Goal: Task Accomplishment & Management: Complete application form

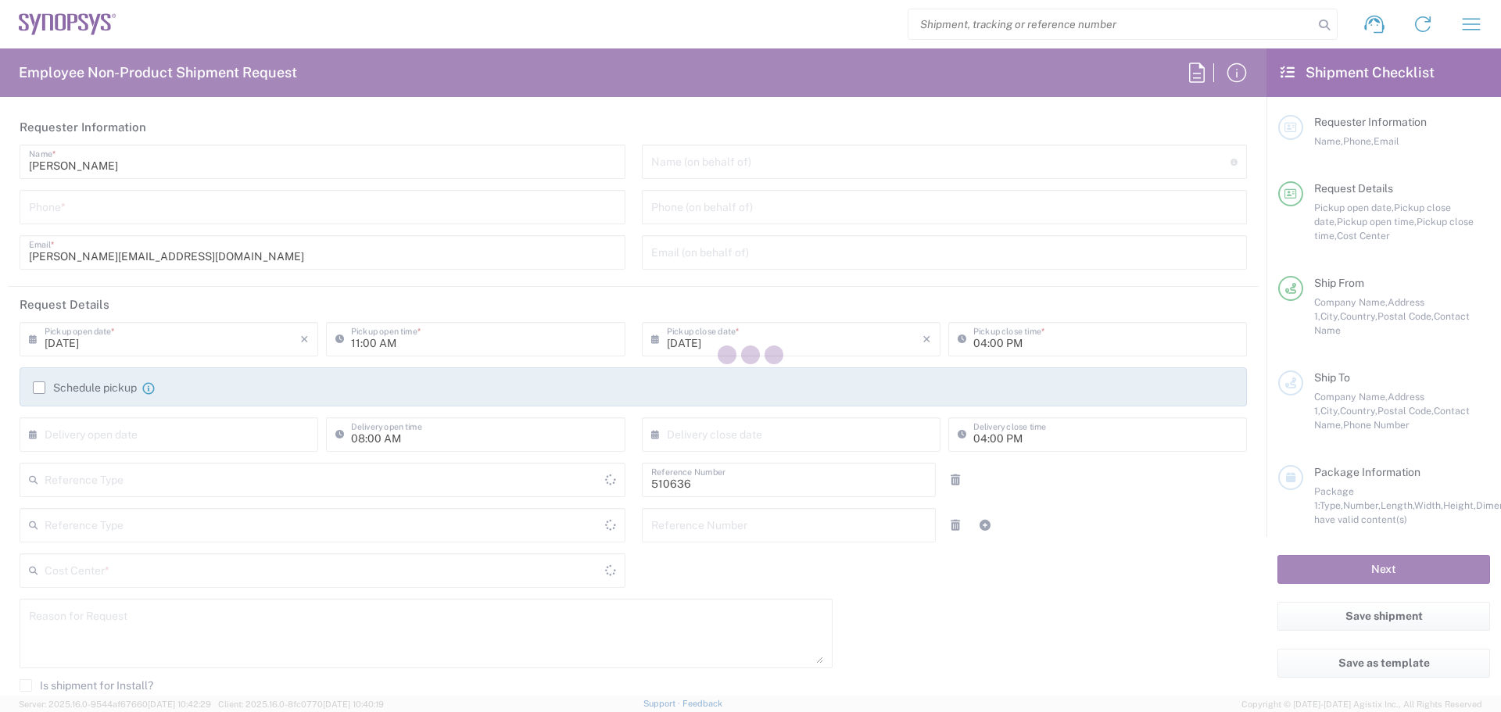
type input "Department"
type input "[GEOGRAPHIC_DATA]"
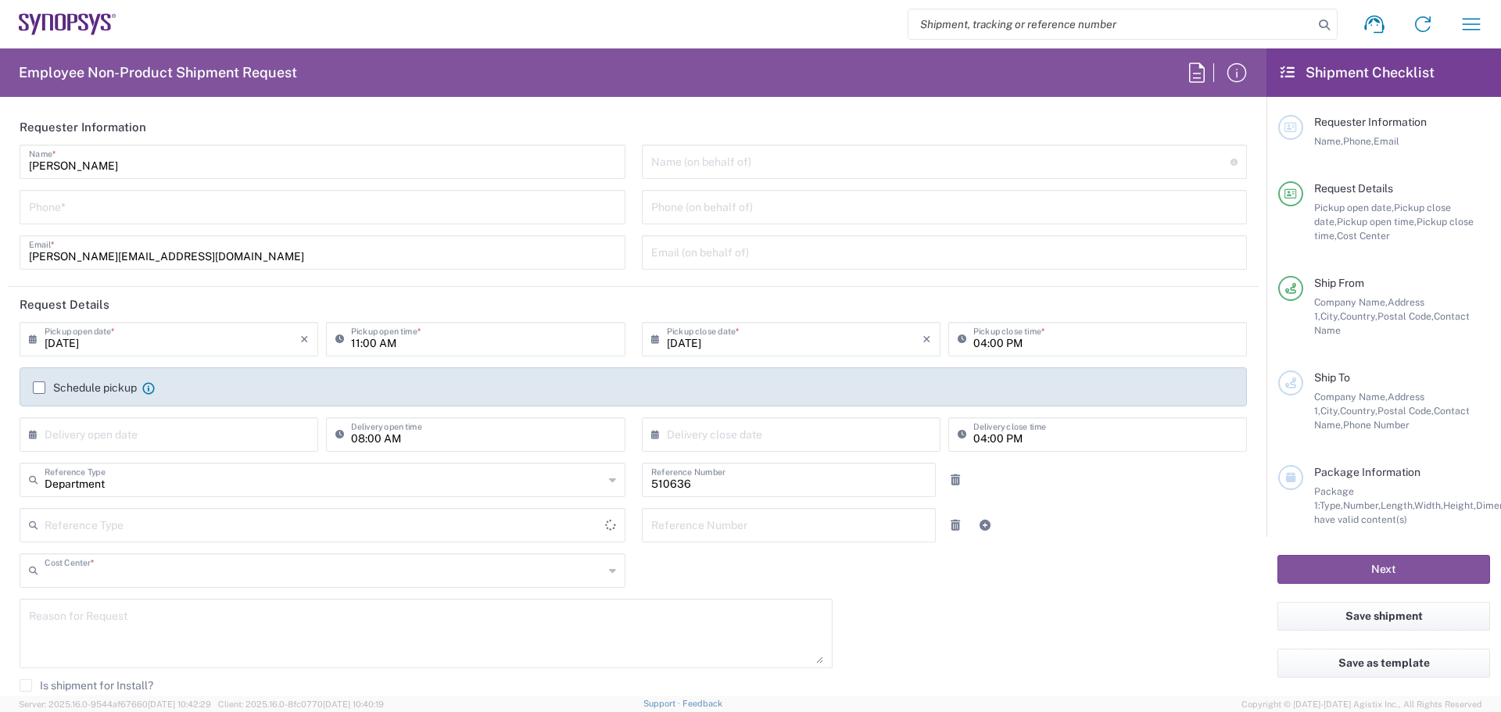
type input "PT90, SG, MSIP2, R&D 510636"
type input "Delivered at Place"
type input "[GEOGRAPHIC_DATA]"
type input "Lisbon PT01"
click at [76, 211] on input "tel" at bounding box center [322, 205] width 587 height 27
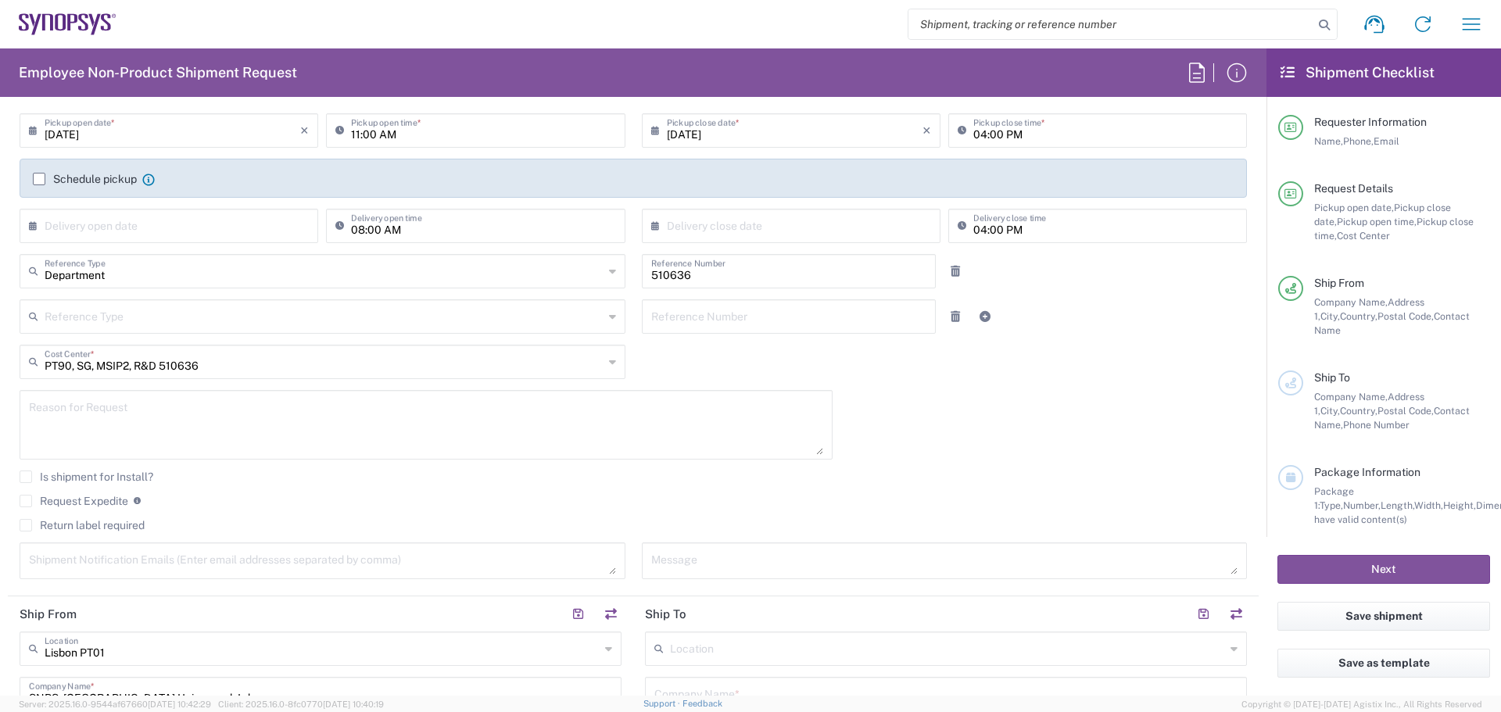
scroll to position [235, 0]
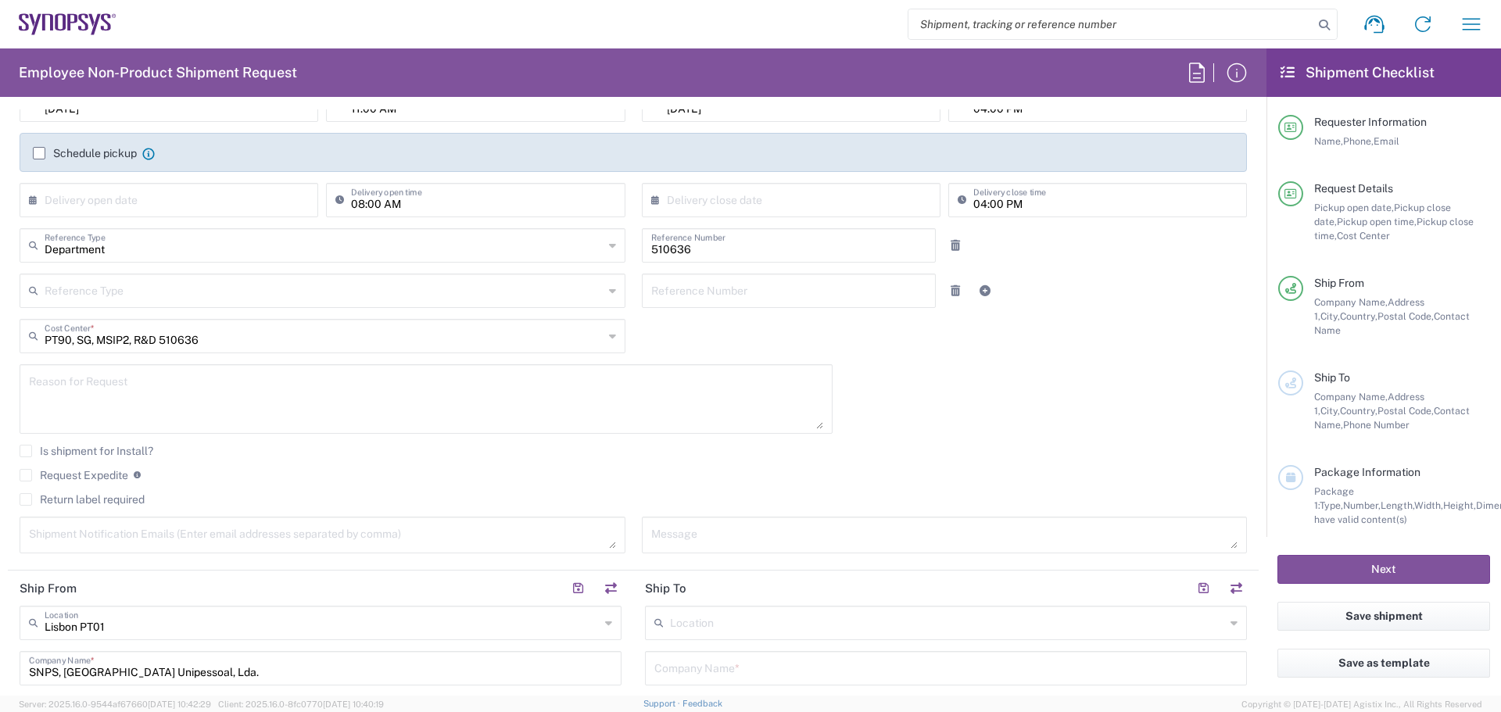
type input "[PHONE_NUMBER]"
click at [85, 385] on textarea at bounding box center [426, 399] width 794 height 60
type textarea "Return of a PC Demo loaned to us"
click at [172, 539] on textarea at bounding box center [322, 534] width 587 height 27
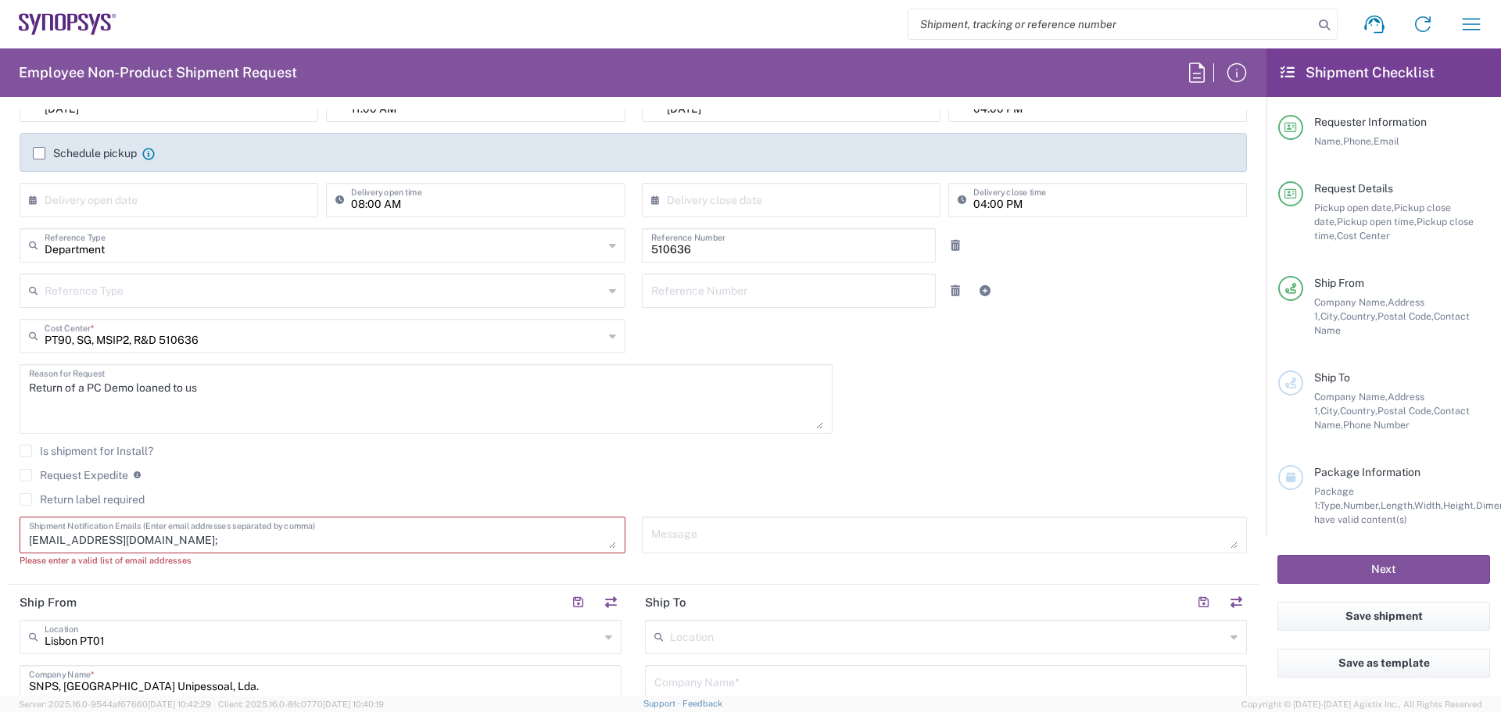
click at [235, 540] on textarea "[EMAIL_ADDRESS][DOMAIN_NAME];" at bounding box center [322, 534] width 587 height 27
click at [227, 541] on textarea "[EMAIL_ADDRESS][DOMAIN_NAME]; sil@" at bounding box center [322, 534] width 587 height 27
click at [310, 547] on textarea "[EMAIL_ADDRESS][DOMAIN_NAME]; [EMAIL_ADDRESS][DOMAIN_NAME];" at bounding box center [322, 534] width 587 height 27
click at [382, 567] on div "Please enter a valid list of email addresses" at bounding box center [323, 561] width 606 height 14
click at [158, 536] on textarea "[EMAIL_ADDRESS][DOMAIN_NAME]; [EMAIL_ADDRESS][DOMAIN_NAME]; [PERSON_NAME][EMAIL…" at bounding box center [322, 534] width 587 height 27
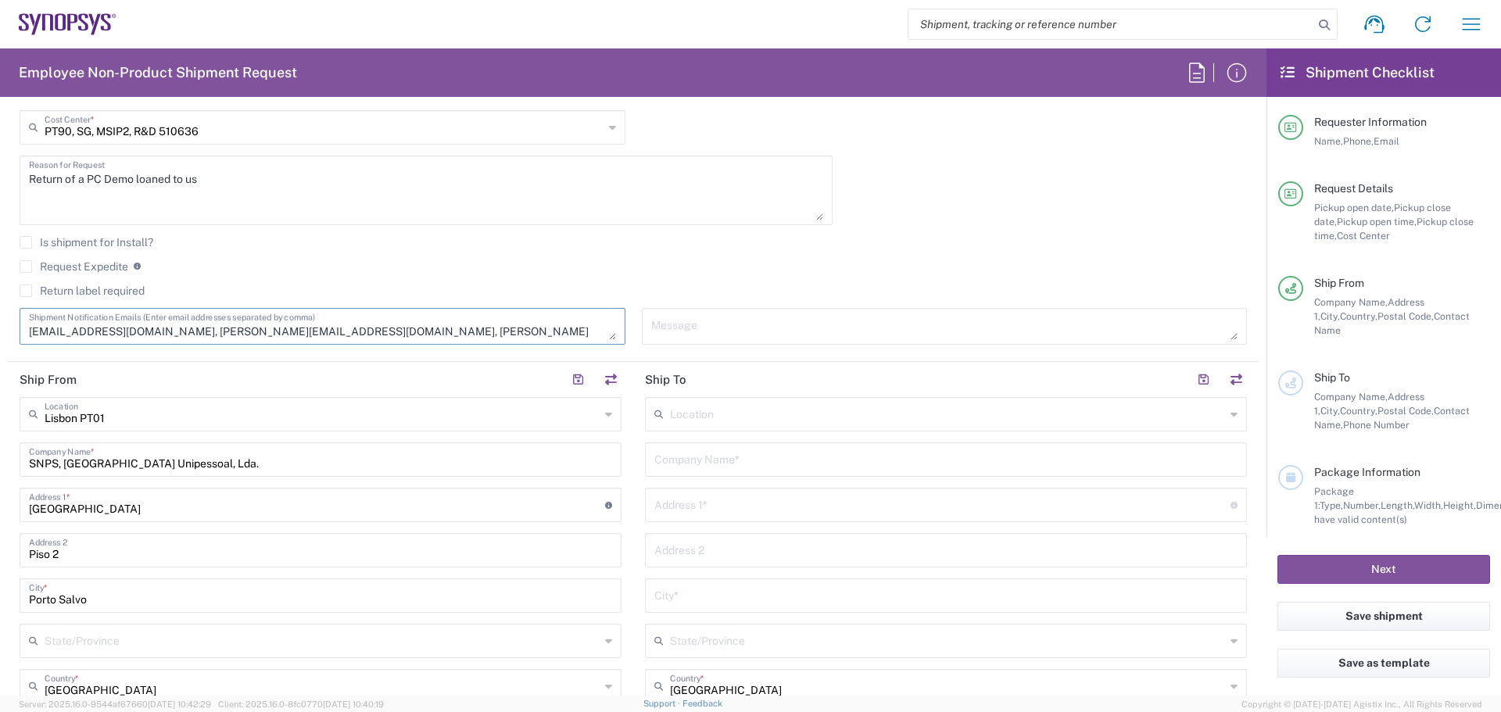
scroll to position [443, 0]
type textarea "[EMAIL_ADDRESS][DOMAIN_NAME], [PERSON_NAME][EMAIL_ADDRESS][DOMAIN_NAME], [PERSO…"
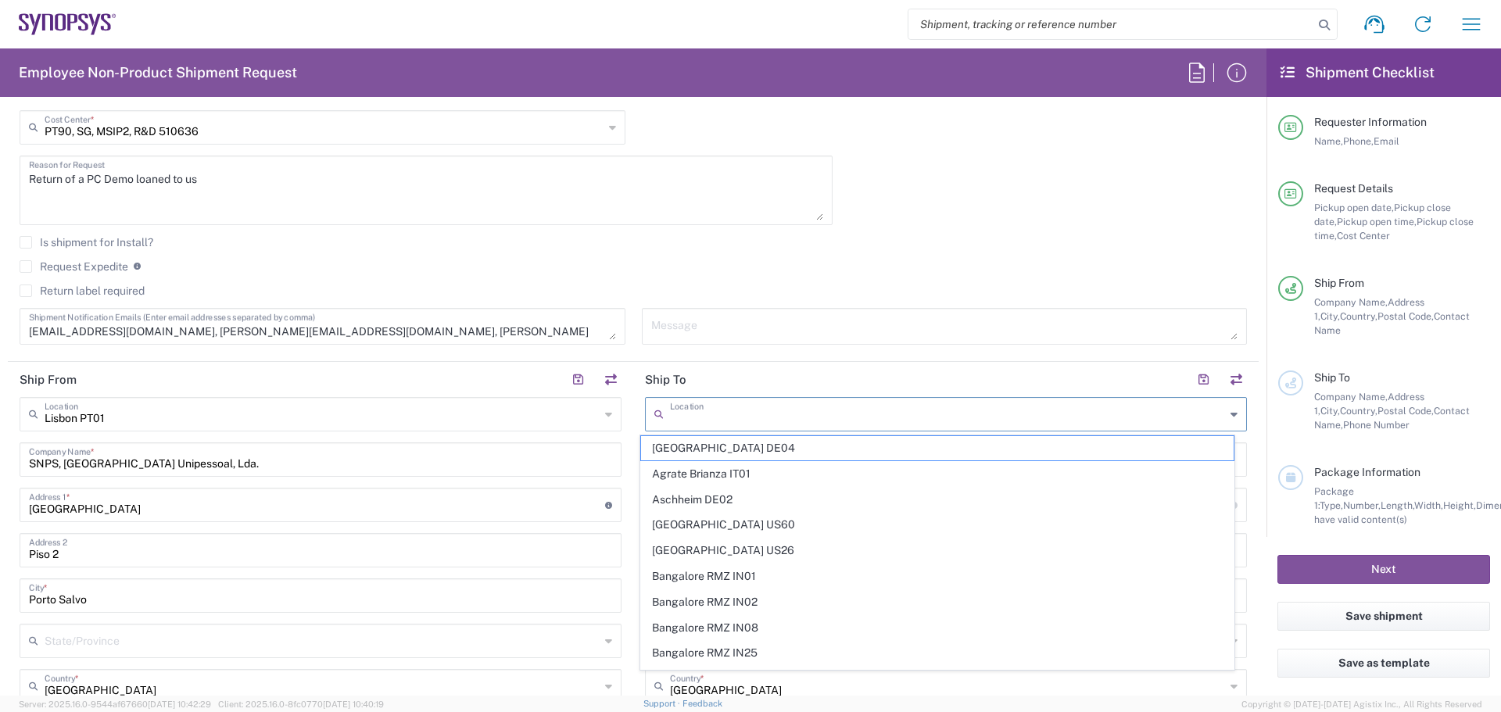
click at [680, 417] on input "text" at bounding box center [947, 413] width 555 height 27
click at [689, 415] on input "text" at bounding box center [947, 413] width 555 height 27
click at [722, 375] on header "Ship To" at bounding box center [945, 379] width 625 height 35
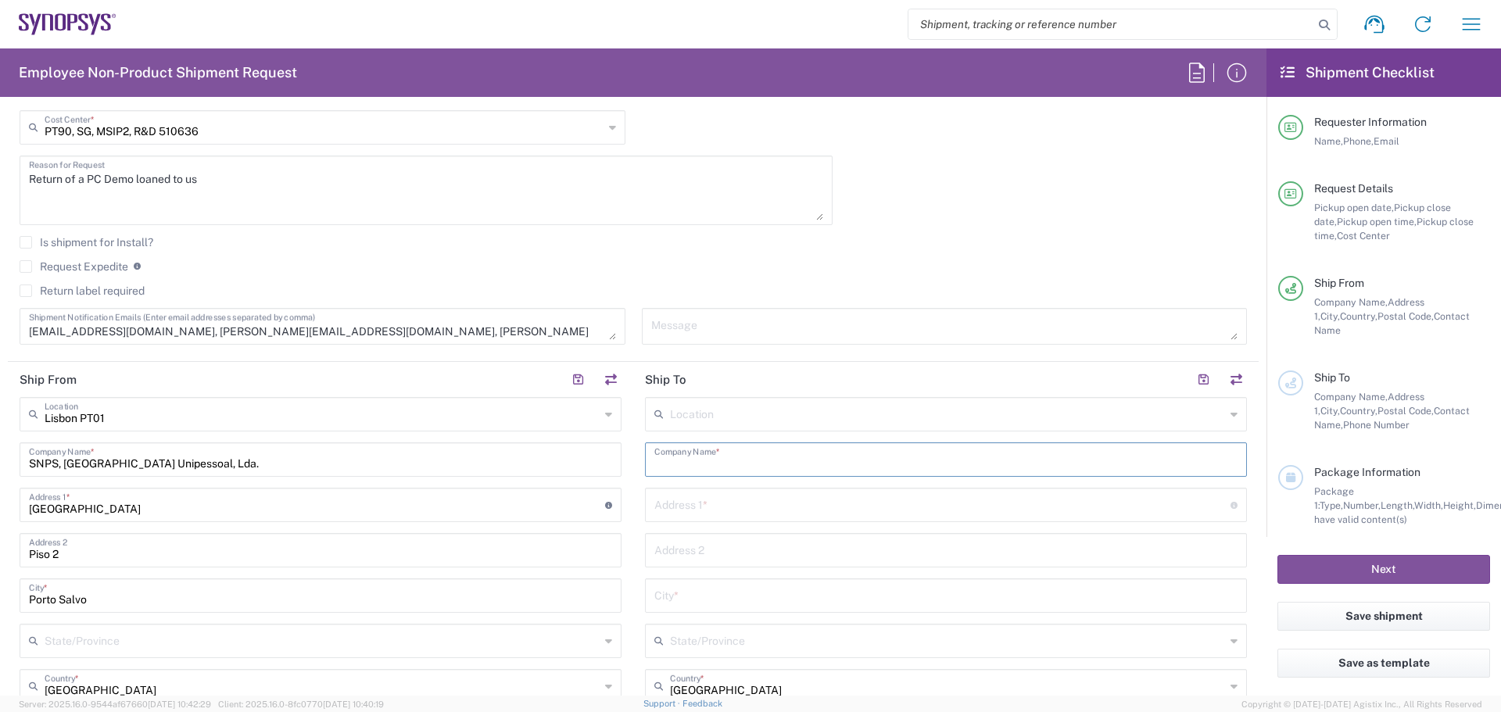
click at [686, 471] on input "text" at bounding box center [945, 458] width 583 height 27
paste input "Keysight Technologies Deutschland GmbH"
type input "Keysight Technologies Deutschland GmbH"
click at [700, 507] on input "text" at bounding box center [942, 503] width 576 height 27
click at [723, 514] on input "text" at bounding box center [942, 503] width 576 height 27
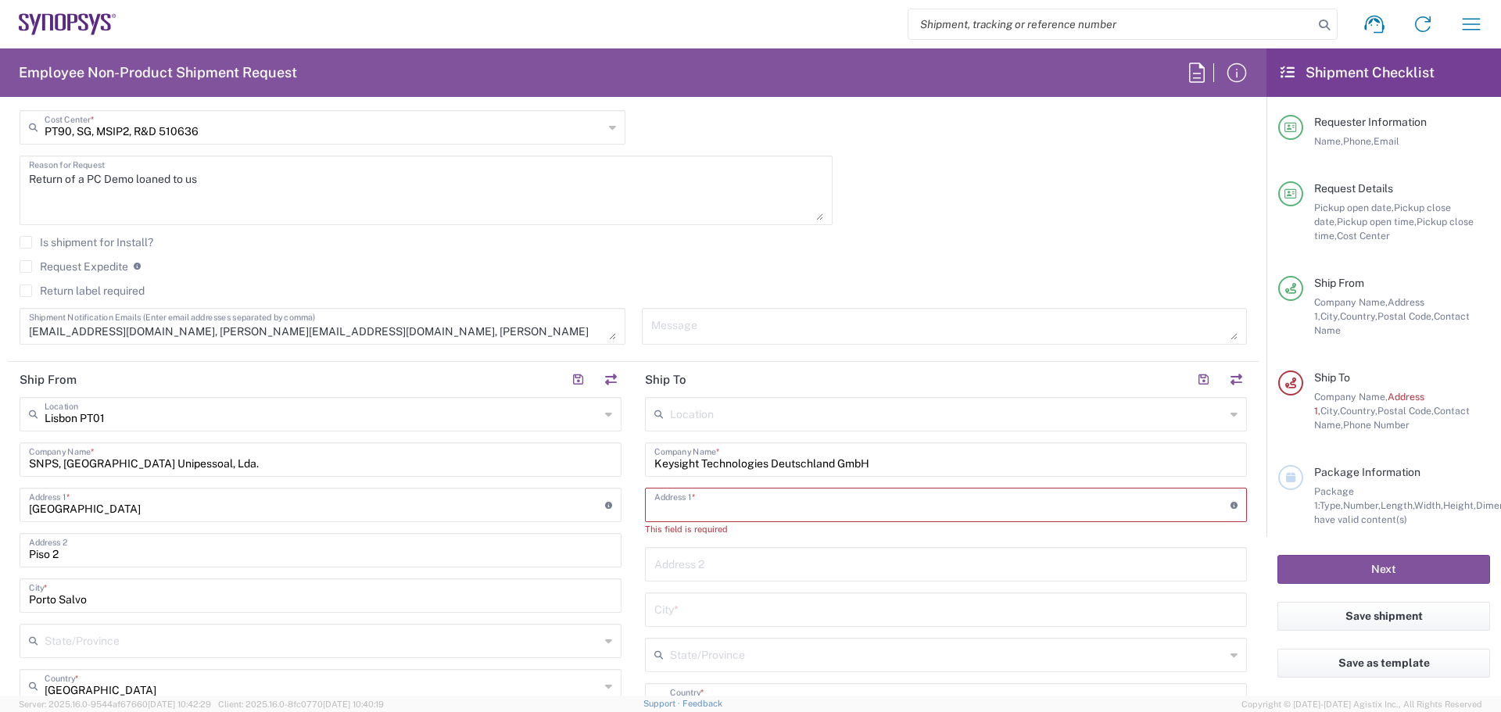
paste input "[STREET_ADDRESS]"
type input "[STREET_ADDRESS]"
click at [697, 600] on input "text" at bounding box center [945, 594] width 583 height 27
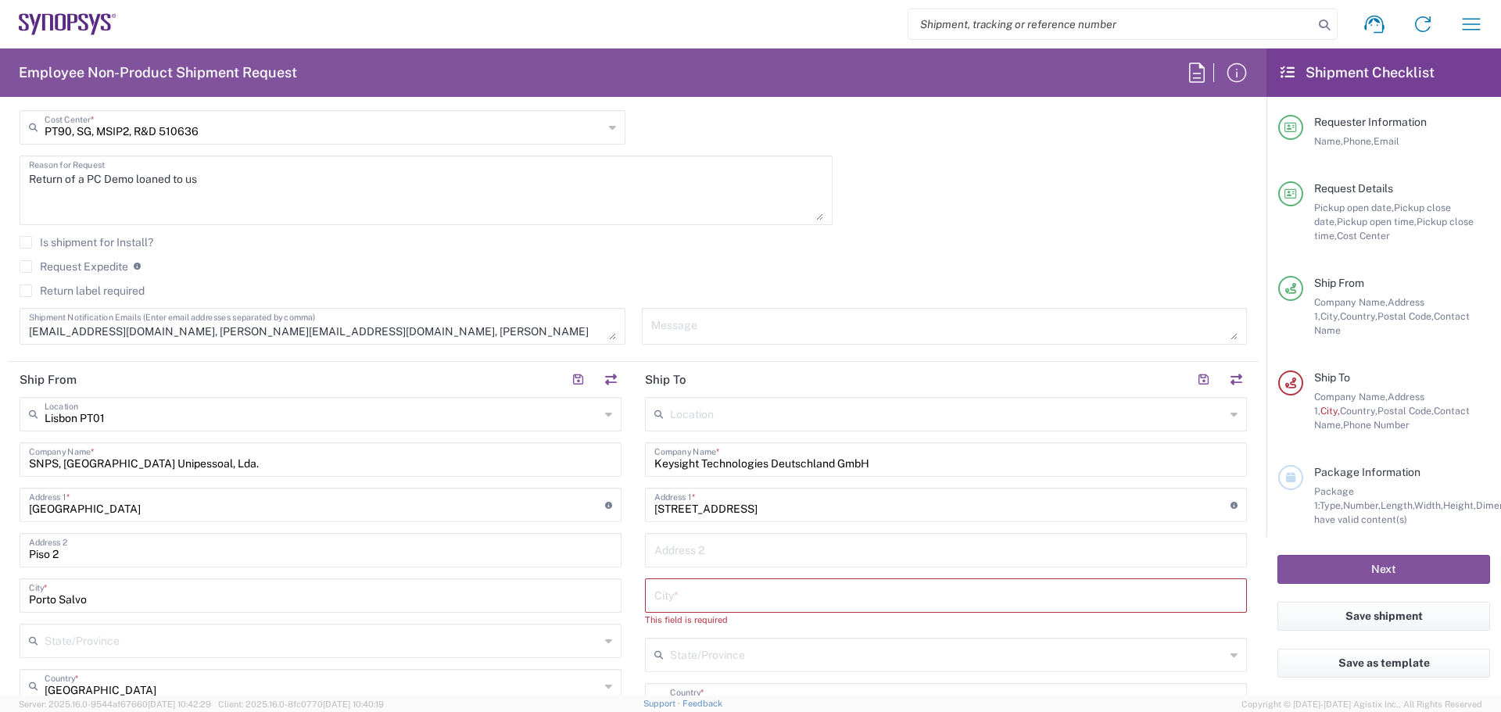
click at [669, 600] on input "text" at bounding box center [945, 594] width 583 height 27
paste input "[GEOGRAPHIC_DATA]"
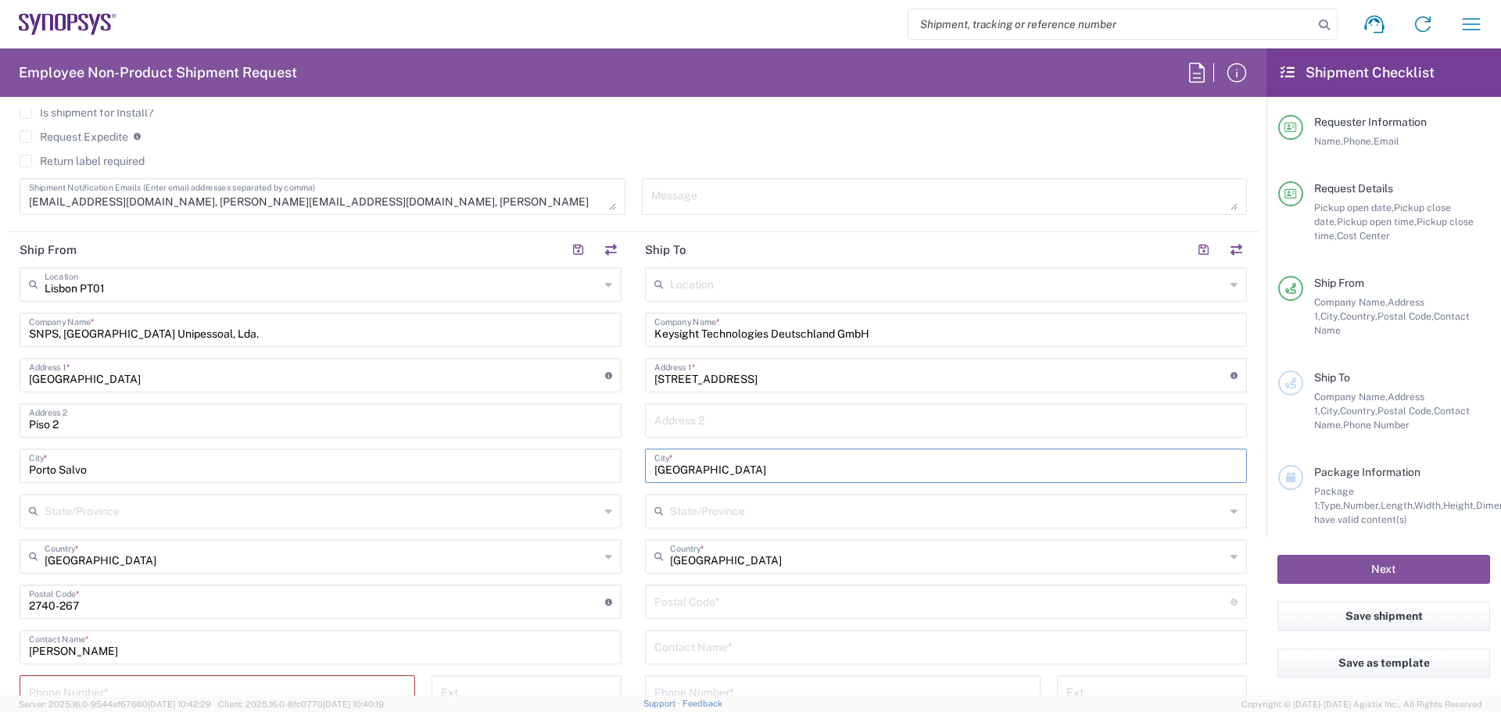
scroll to position [651, 0]
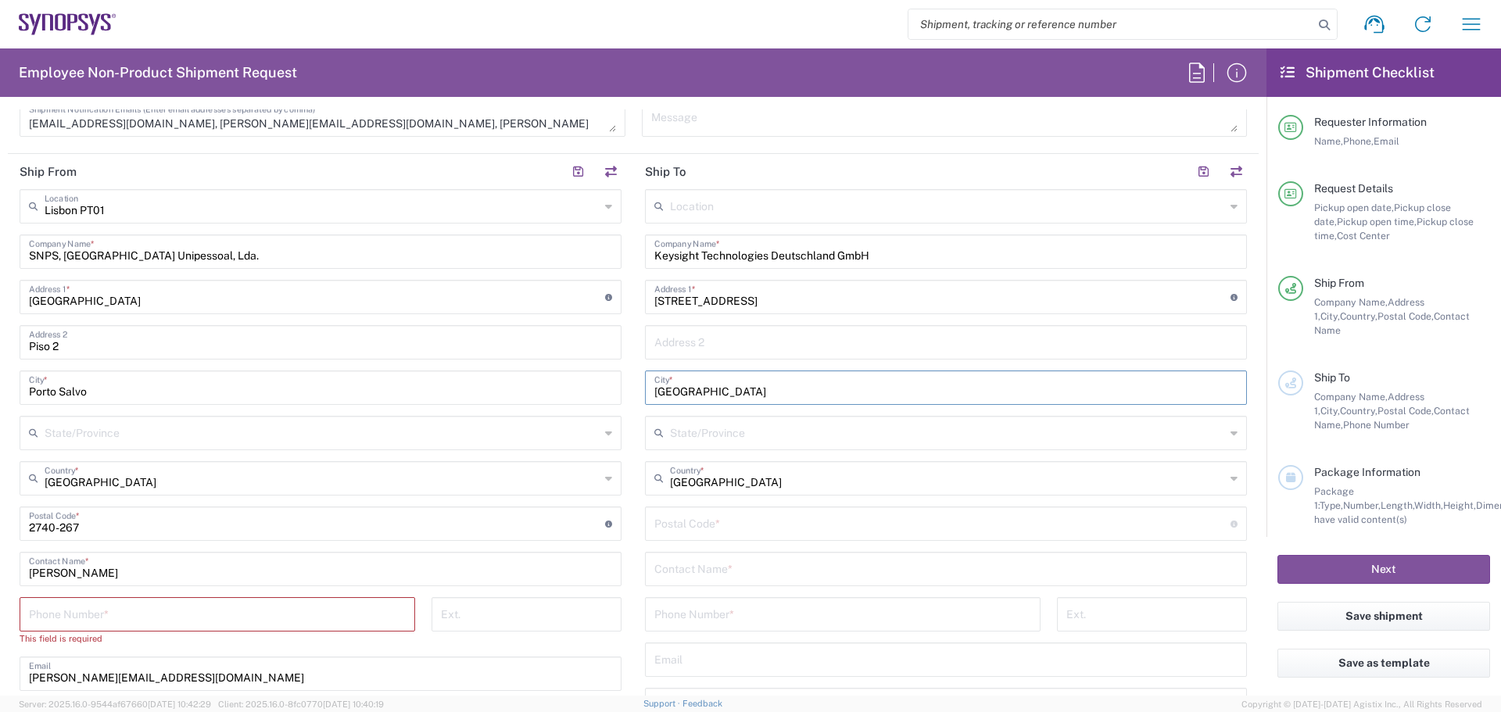
type input "[GEOGRAPHIC_DATA]"
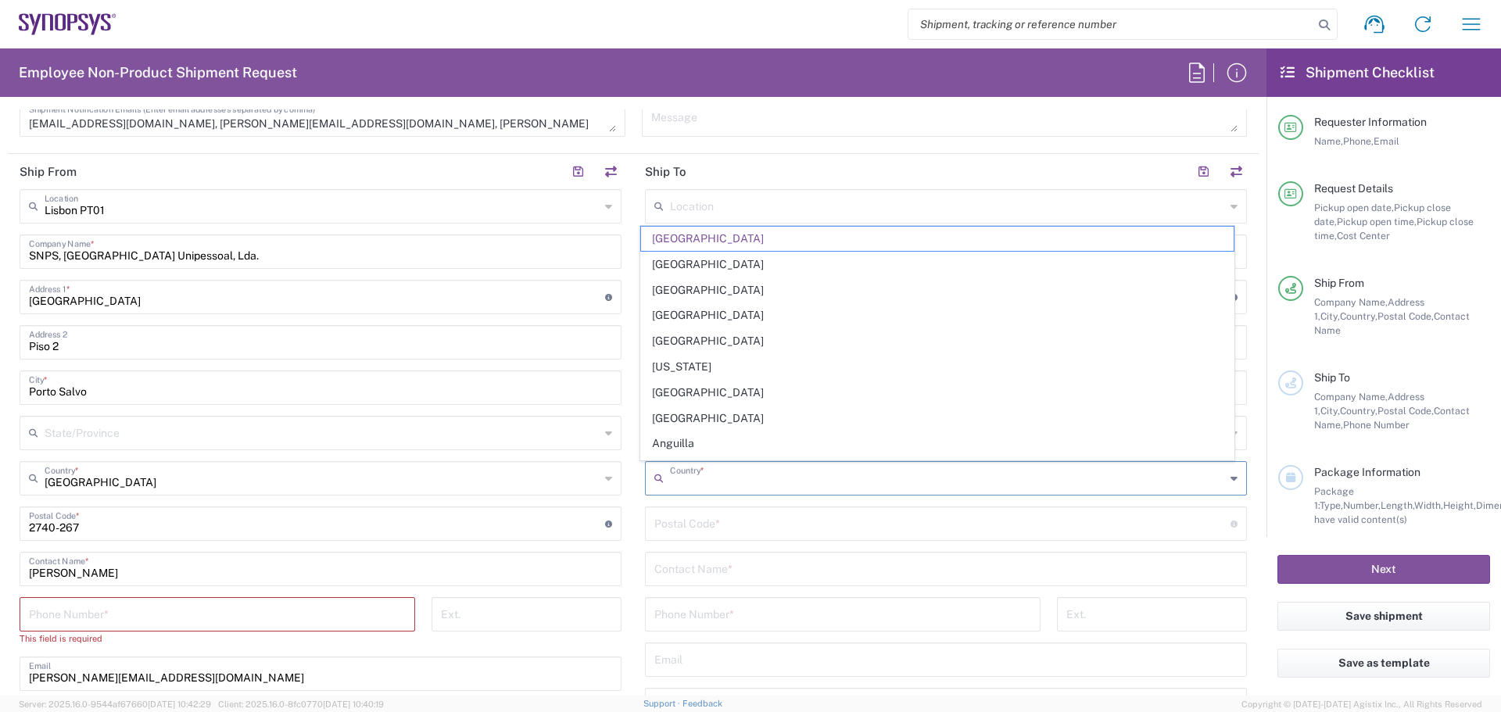
drag, startPoint x: 731, startPoint y: 485, endPoint x: 659, endPoint y: 482, distance: 72.0
click at [659, 482] on div "Country *" at bounding box center [946, 478] width 602 height 34
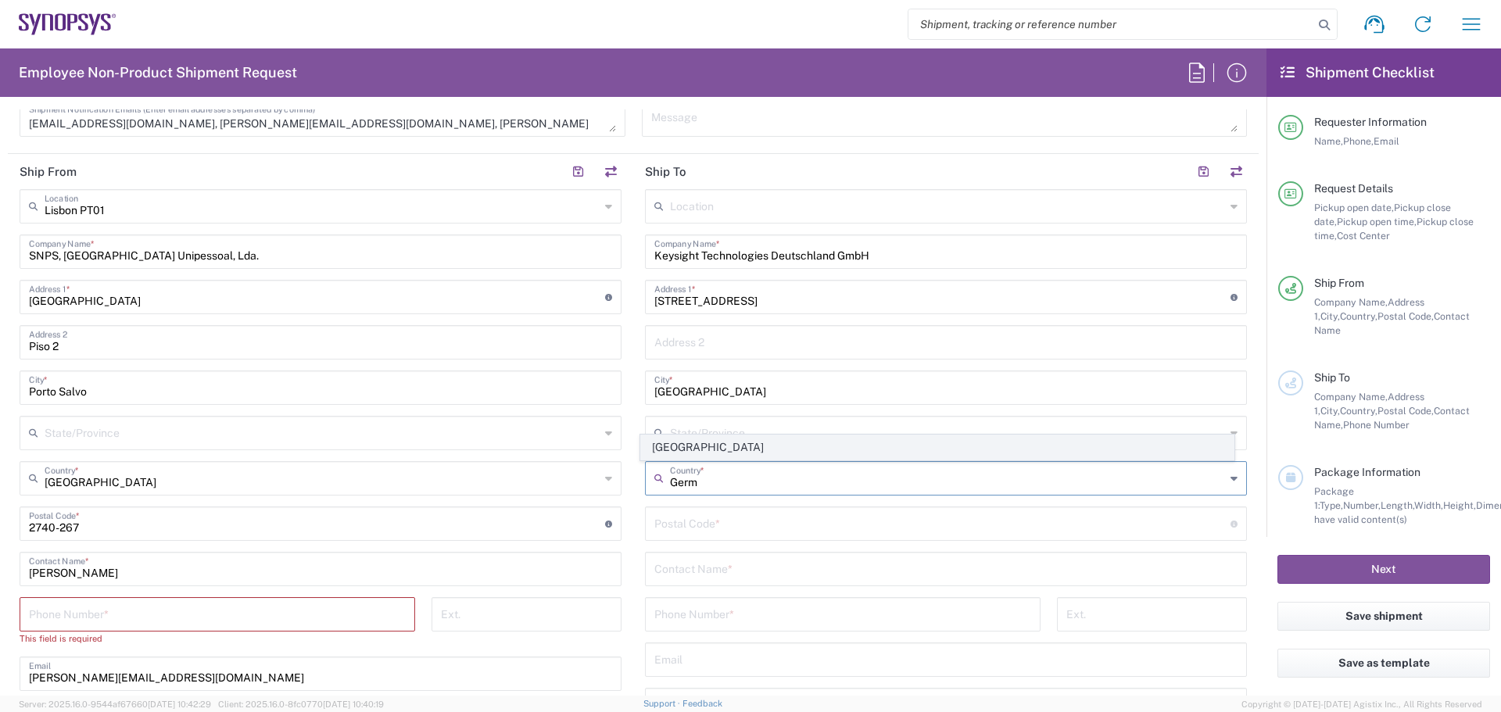
click at [685, 439] on span "[GEOGRAPHIC_DATA]" at bounding box center [937, 447] width 593 height 24
type input "[GEOGRAPHIC_DATA]"
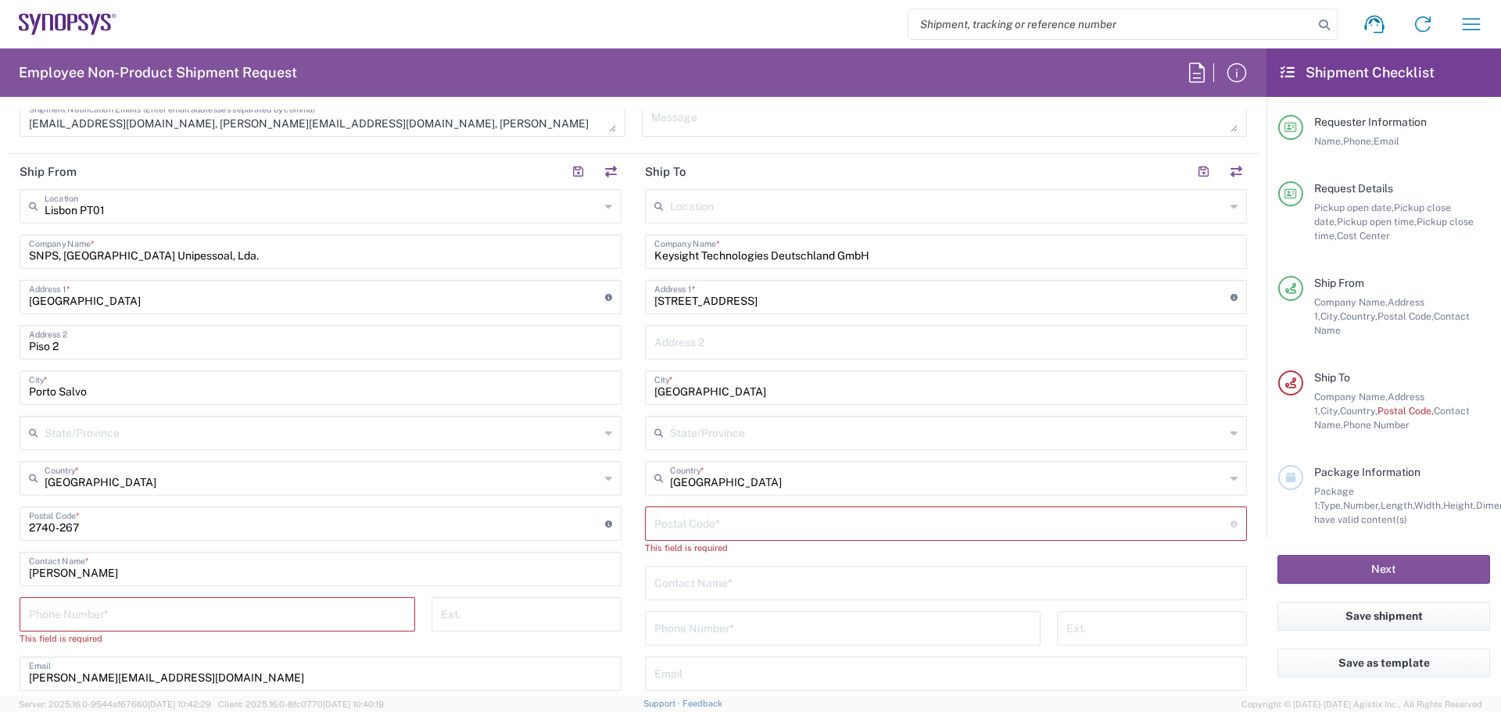
scroll to position [625, 0]
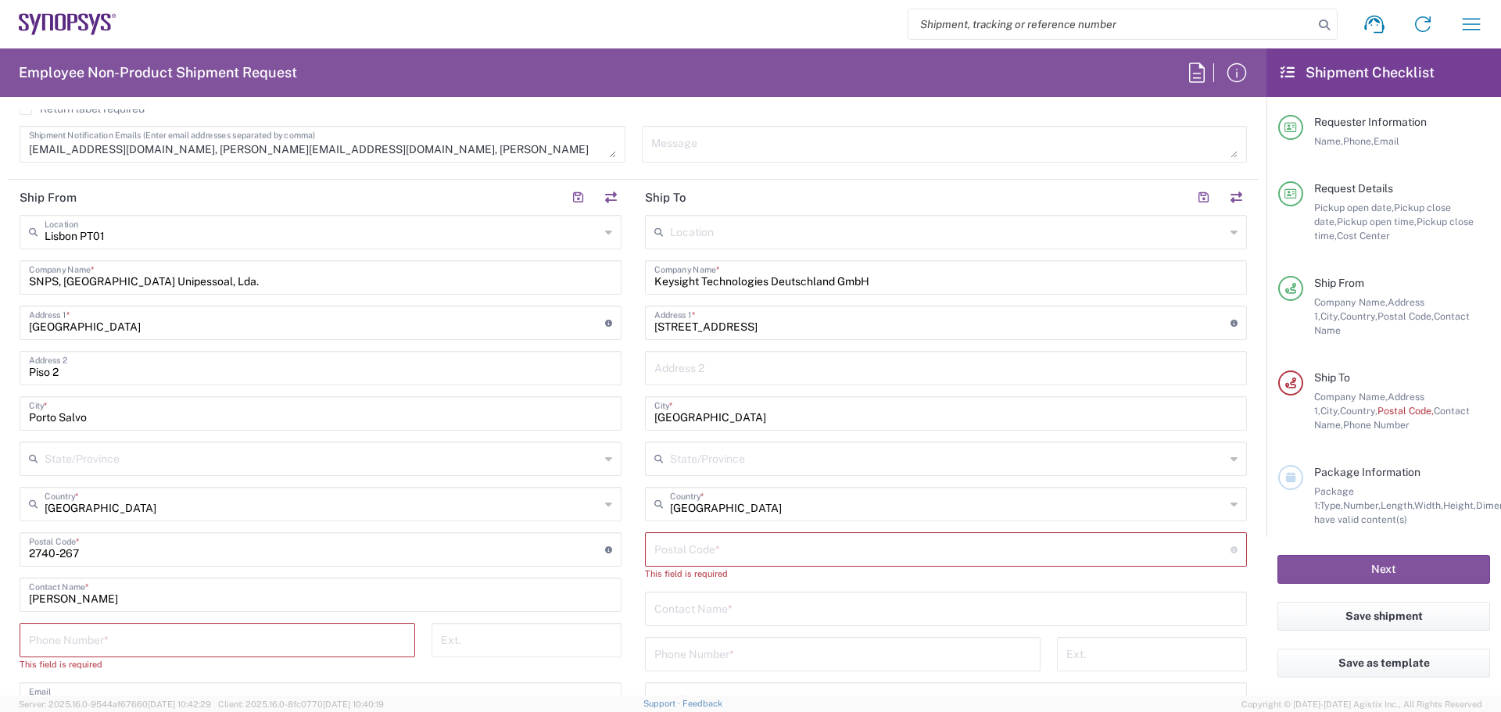
click at [708, 371] on input "text" at bounding box center [945, 366] width 583 height 27
click at [693, 366] on input "text" at bounding box center [945, 366] width 583 height 27
paste input "71034 [GEOGRAPHIC_DATA]"
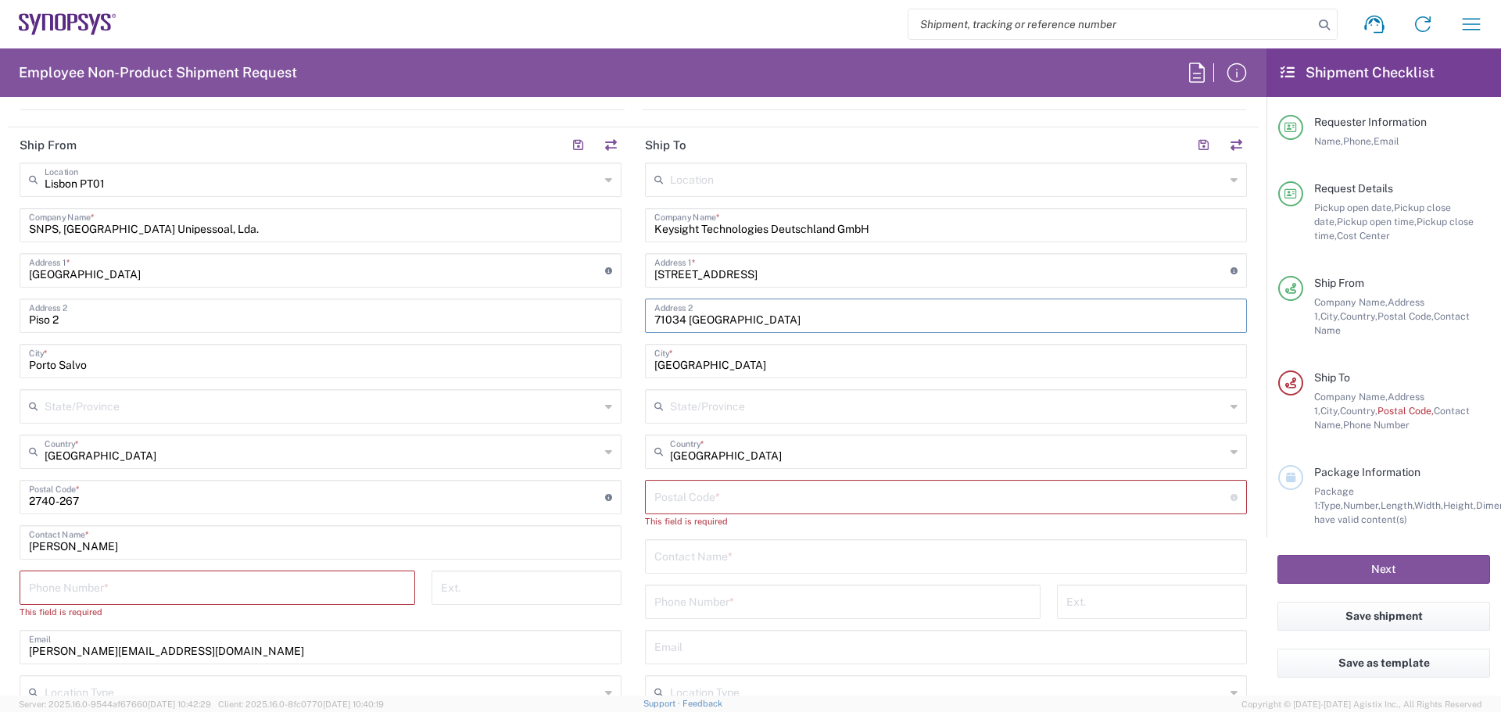
scroll to position [704, 0]
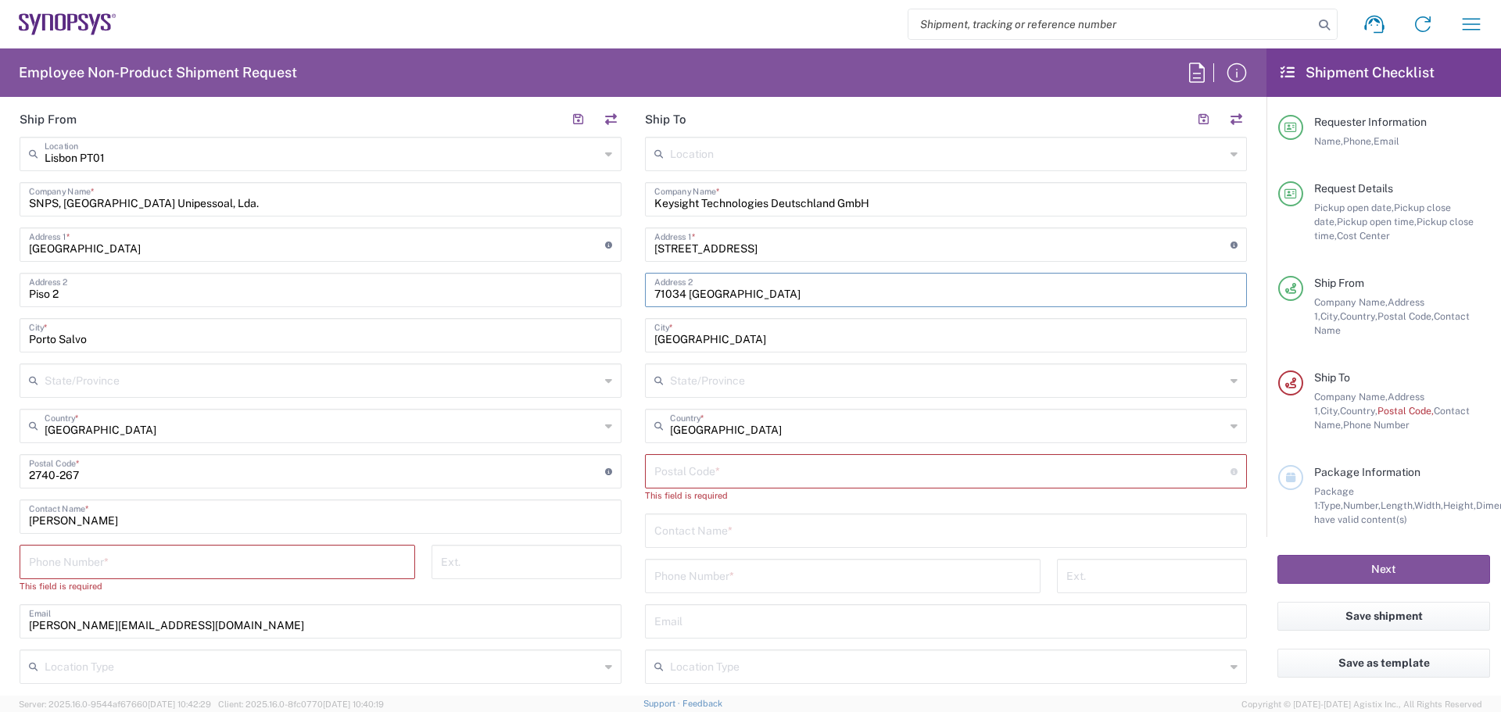
drag, startPoint x: 682, startPoint y: 292, endPoint x: 643, endPoint y: 292, distance: 39.1
click at [645, 292] on div "71034 Boeblingen Address 2" at bounding box center [946, 290] width 602 height 34
type input "71034 [GEOGRAPHIC_DATA]"
click at [747, 474] on input "undefined" at bounding box center [942, 470] width 576 height 27
paste input "71034"
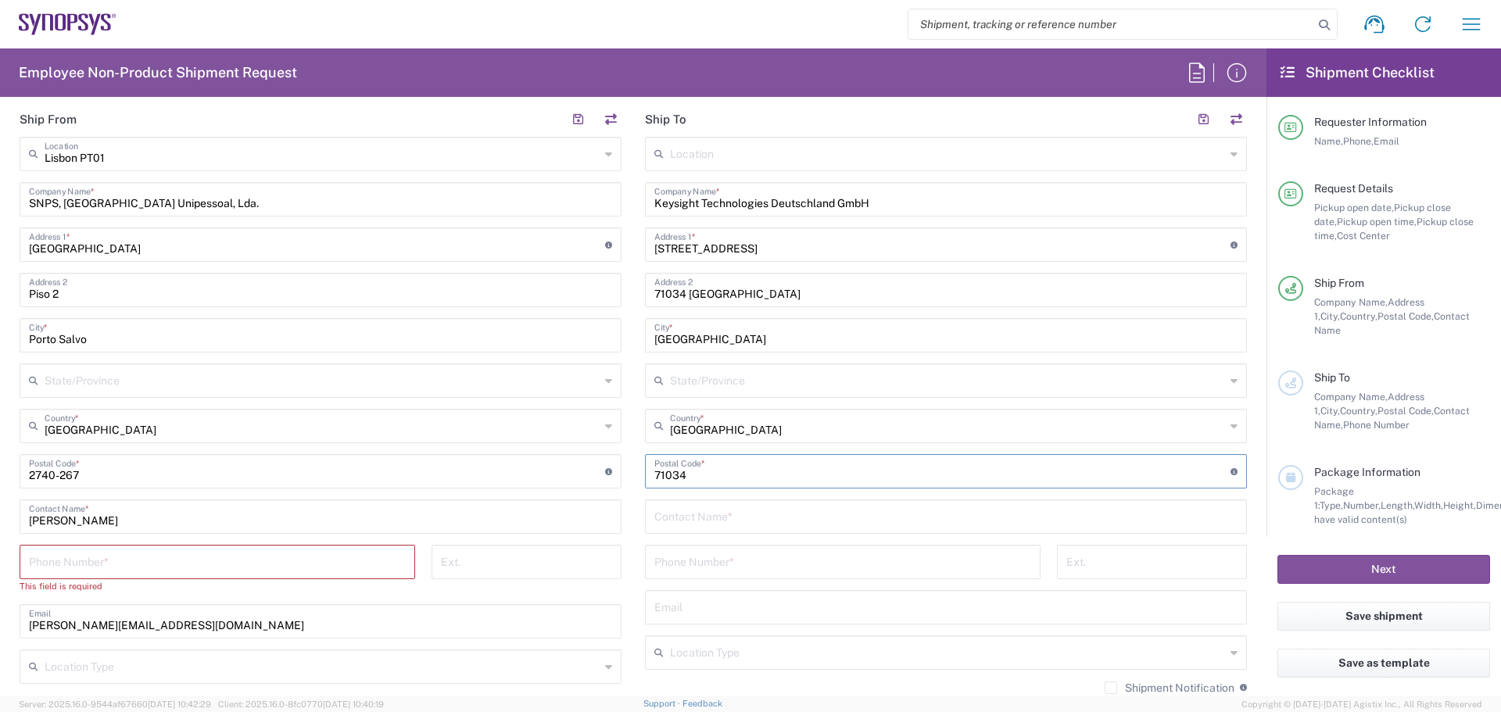
type input "71034"
drag, startPoint x: 754, startPoint y: 292, endPoint x: 620, endPoint y: 303, distance: 135.0
click at [620, 303] on div "Ship From [GEOGRAPHIC_DATA] PT01 Location [GEOGRAPHIC_DATA] [GEOGRAPHIC_DATA] […" at bounding box center [633, 451] width 1251 height 698
click at [675, 518] on input "text" at bounding box center [945, 515] width 583 height 27
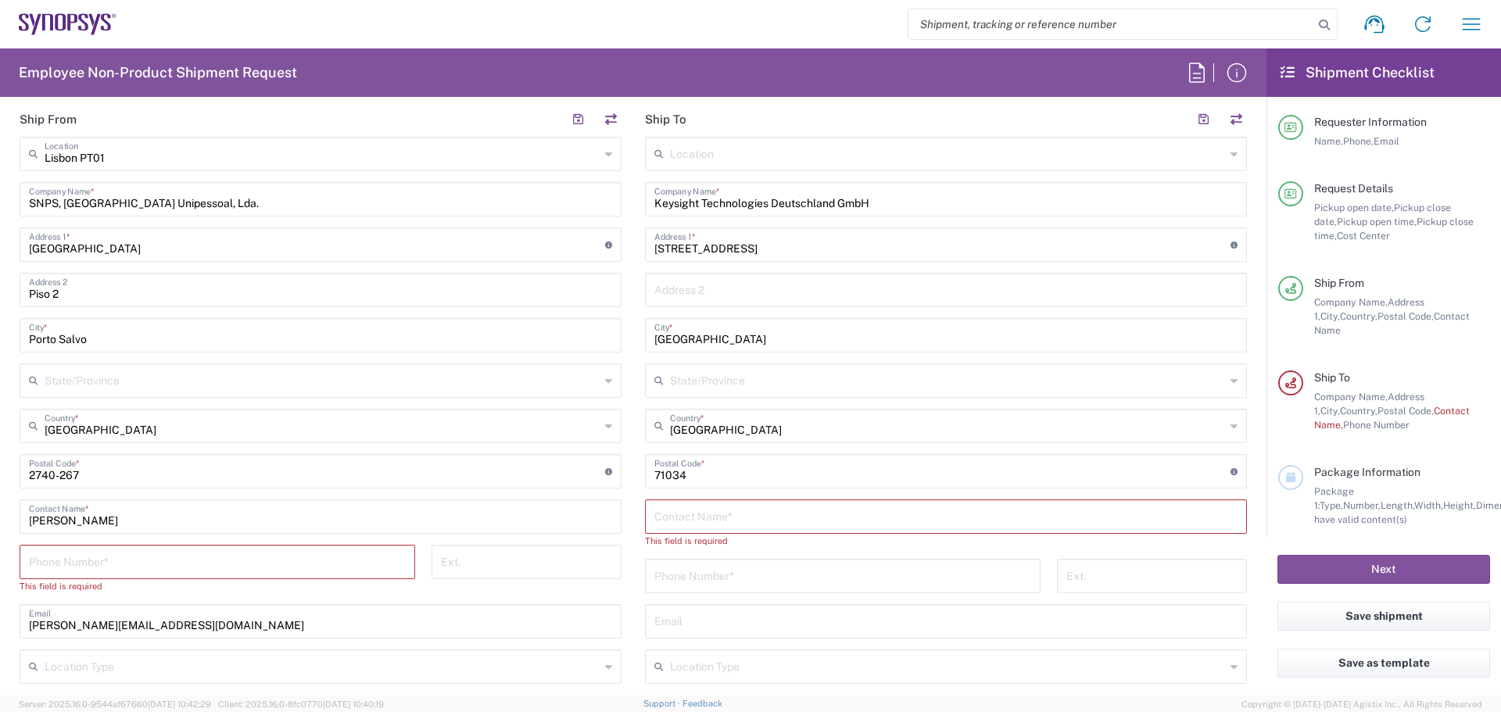
scroll to position [756, 0]
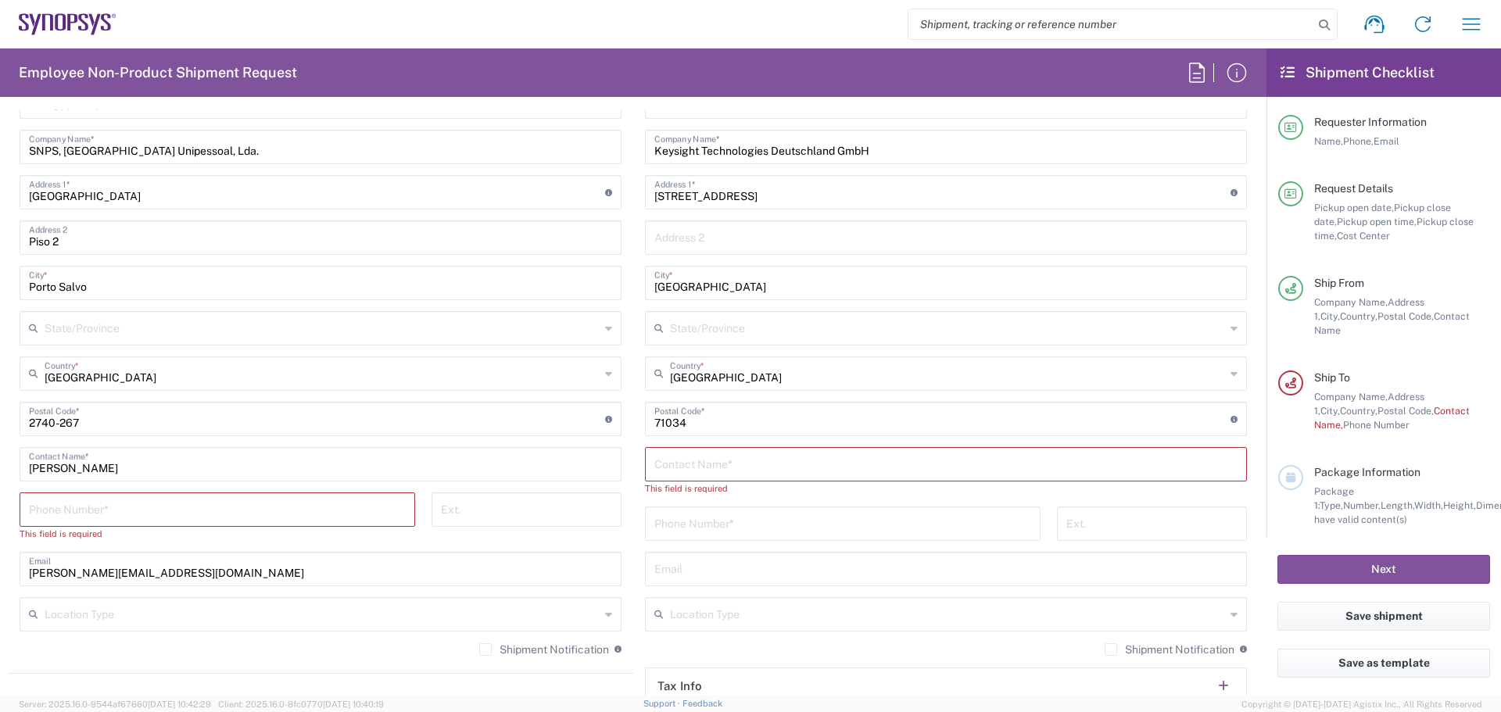
click at [1241, 177] on main "Location [GEOGRAPHIC_DATA] DE04 Agrate Brianza IT01 [GEOGRAPHIC_DATA] DE02 [GEO…" at bounding box center [945, 419] width 625 height 671
click at [722, 467] on input "text" at bounding box center [945, 463] width 583 height 27
paste input "[PERSON_NAME]"
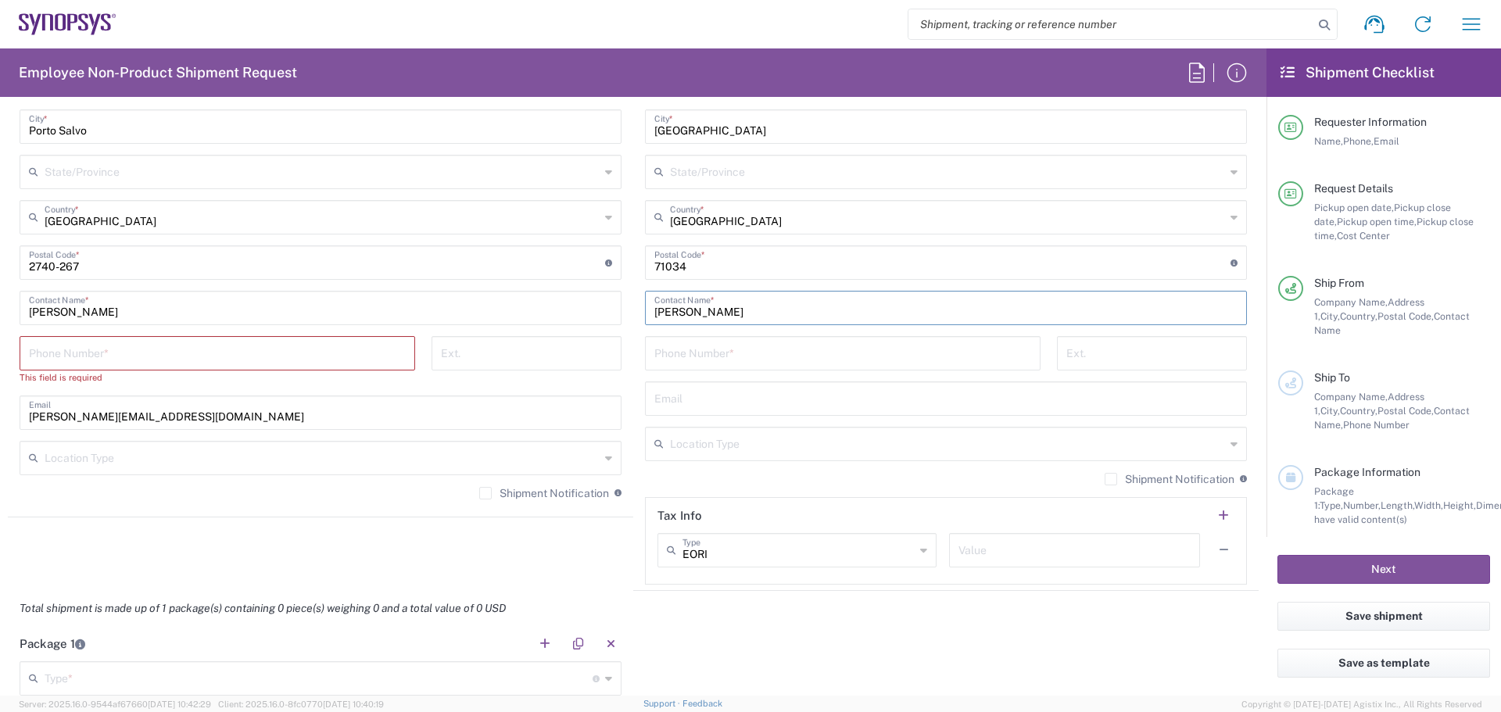
scroll to position [886, 0]
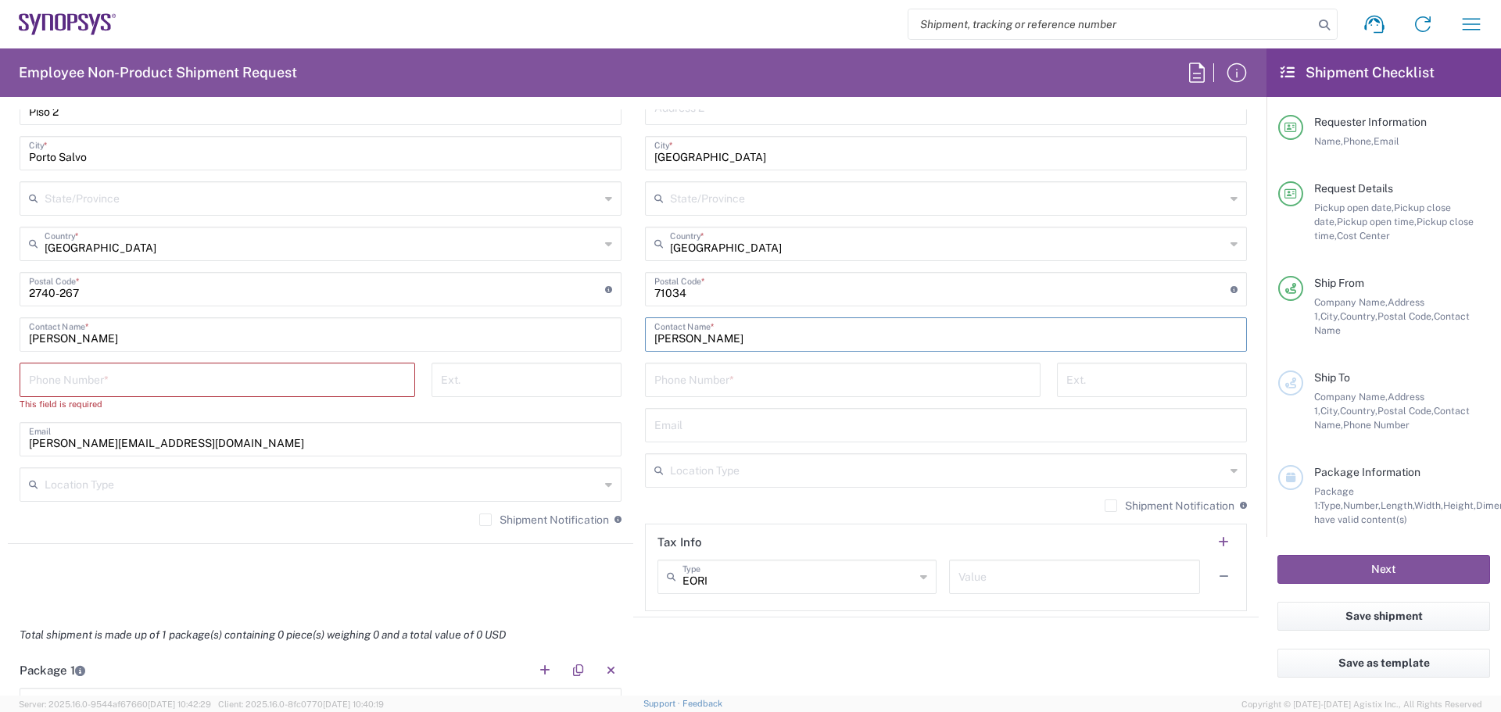
type input "[PERSON_NAME]"
click at [63, 373] on input "tel" at bounding box center [217, 378] width 377 height 27
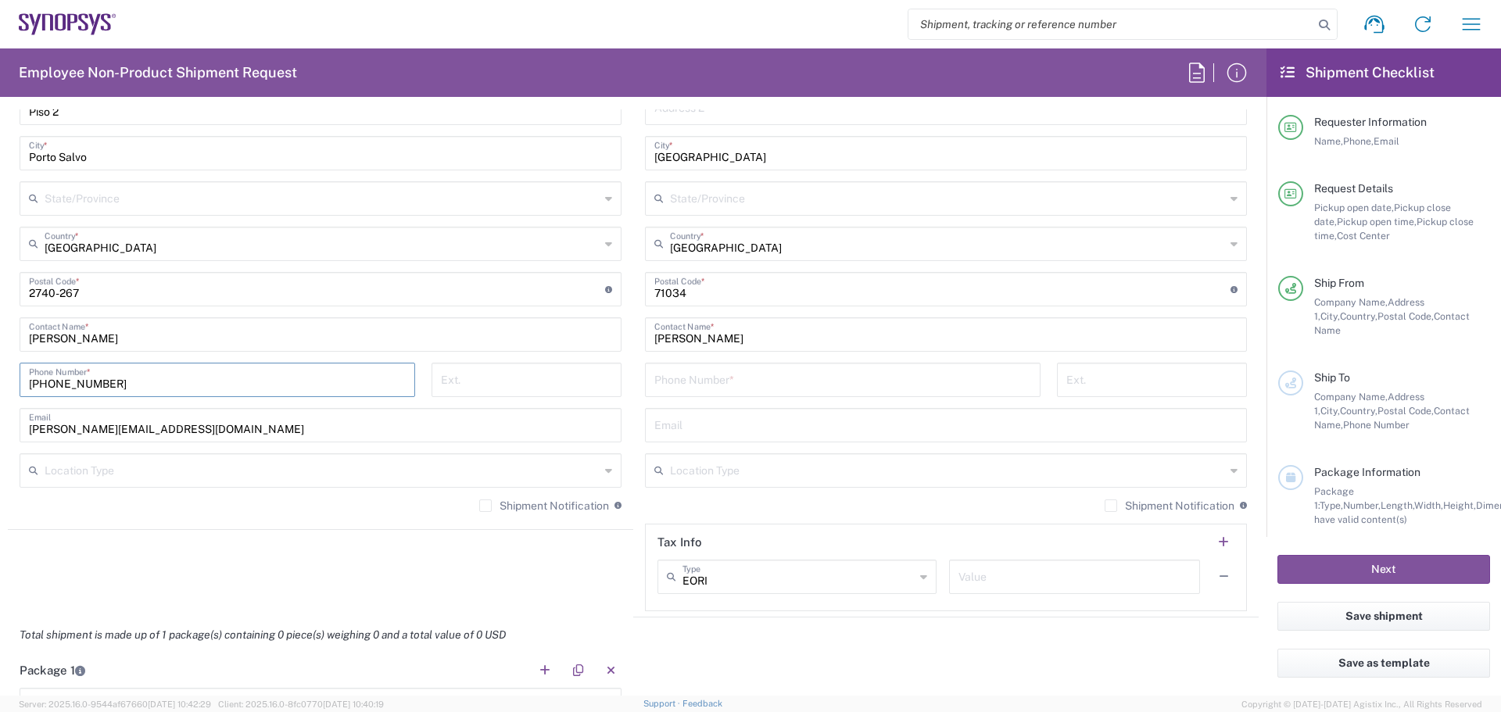
type input "[PHONE_NUMBER]"
click at [747, 382] on input "tel" at bounding box center [842, 378] width 377 height 27
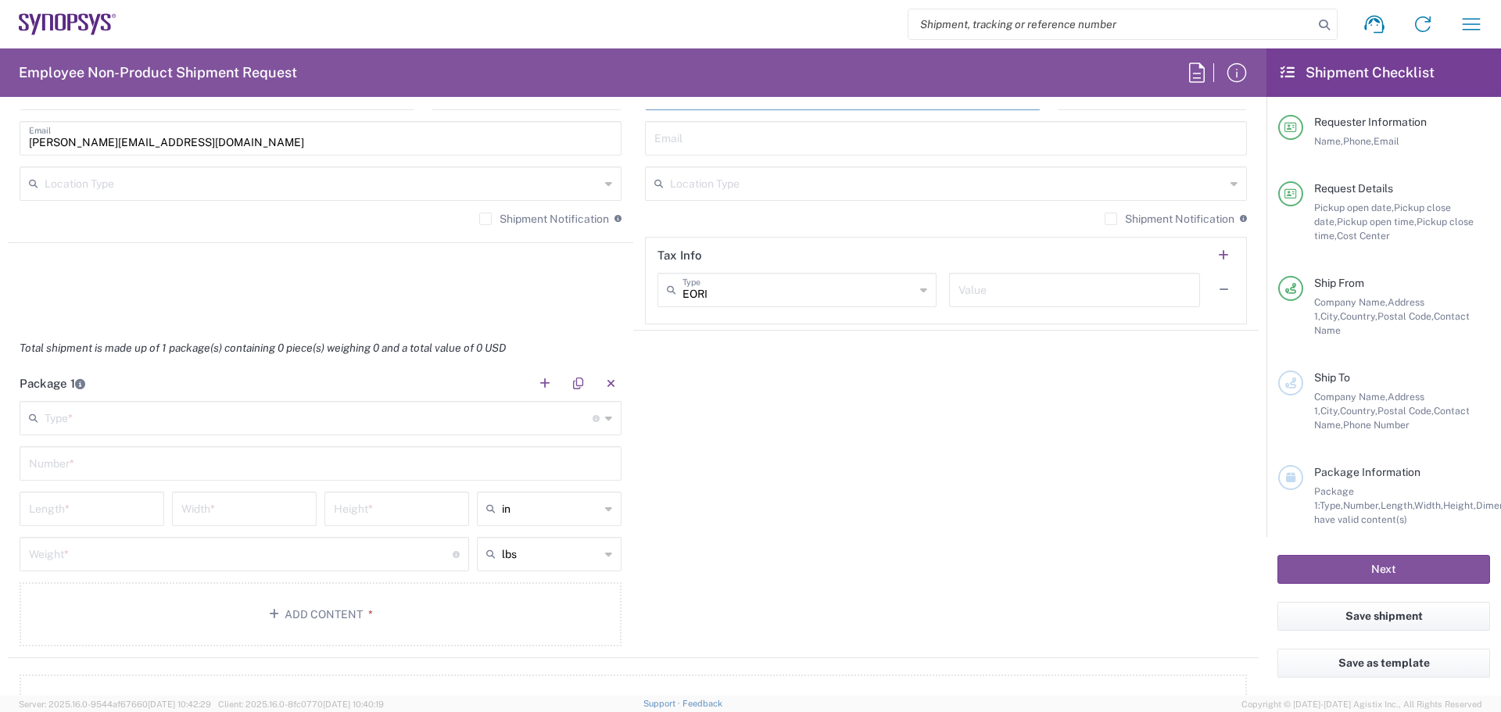
scroll to position [1147, 0]
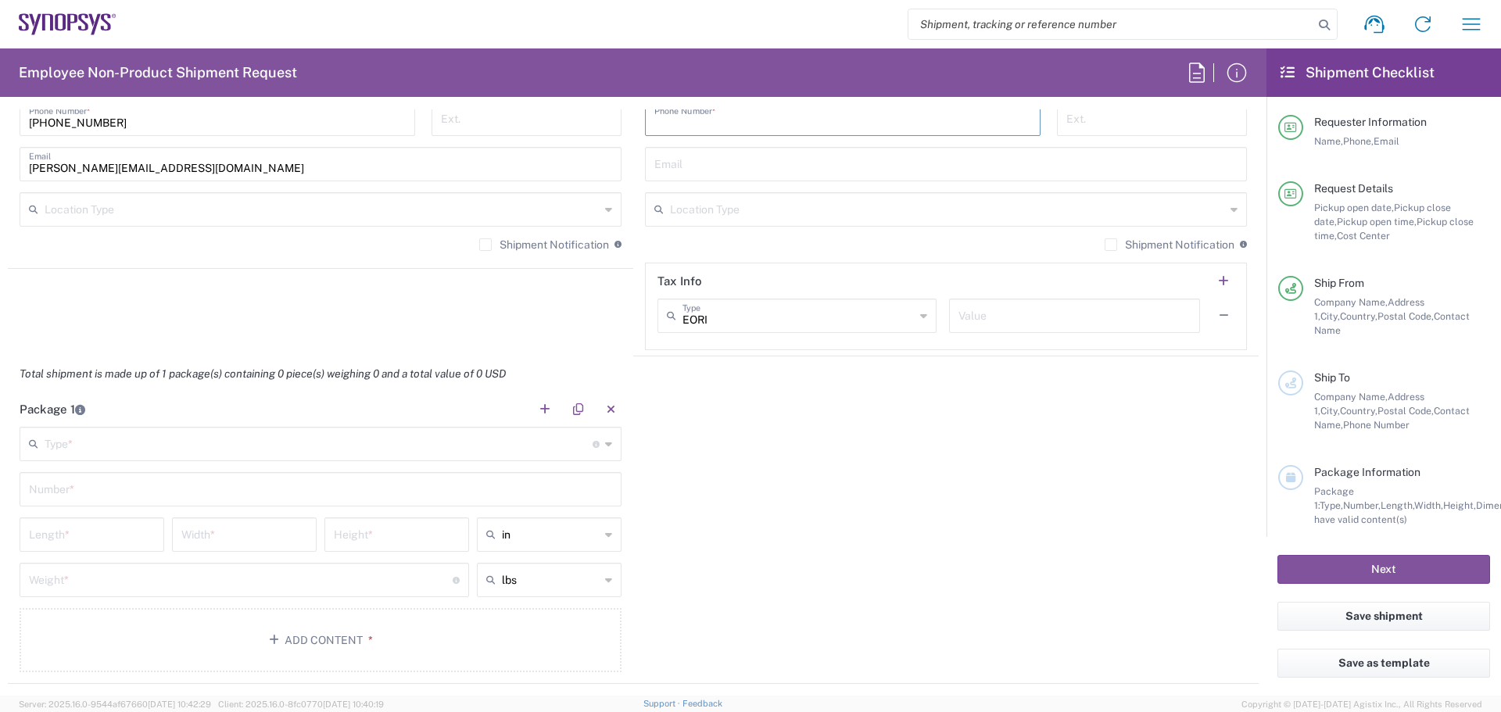
click at [607, 448] on div "Type * Material used to package goods" at bounding box center [321, 444] width 602 height 34
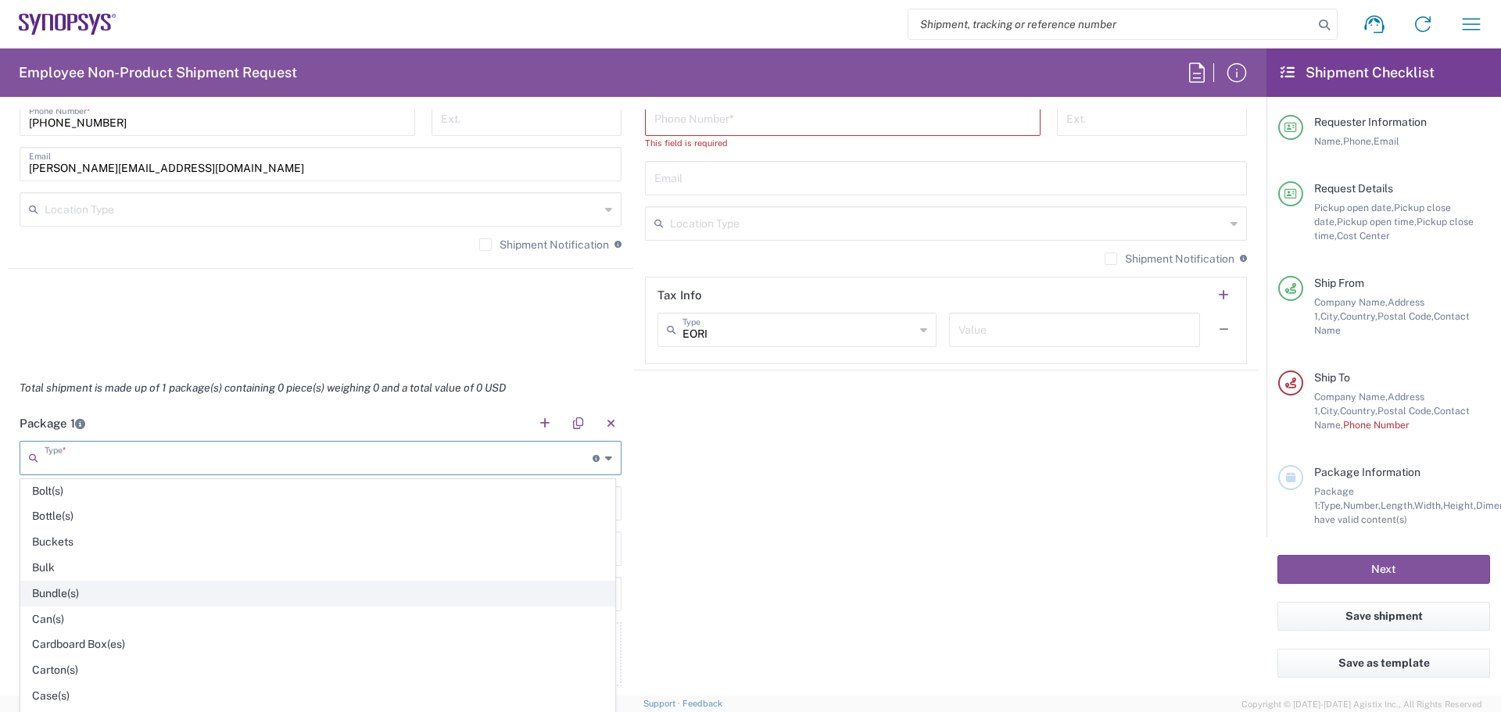
scroll to position [78, 0]
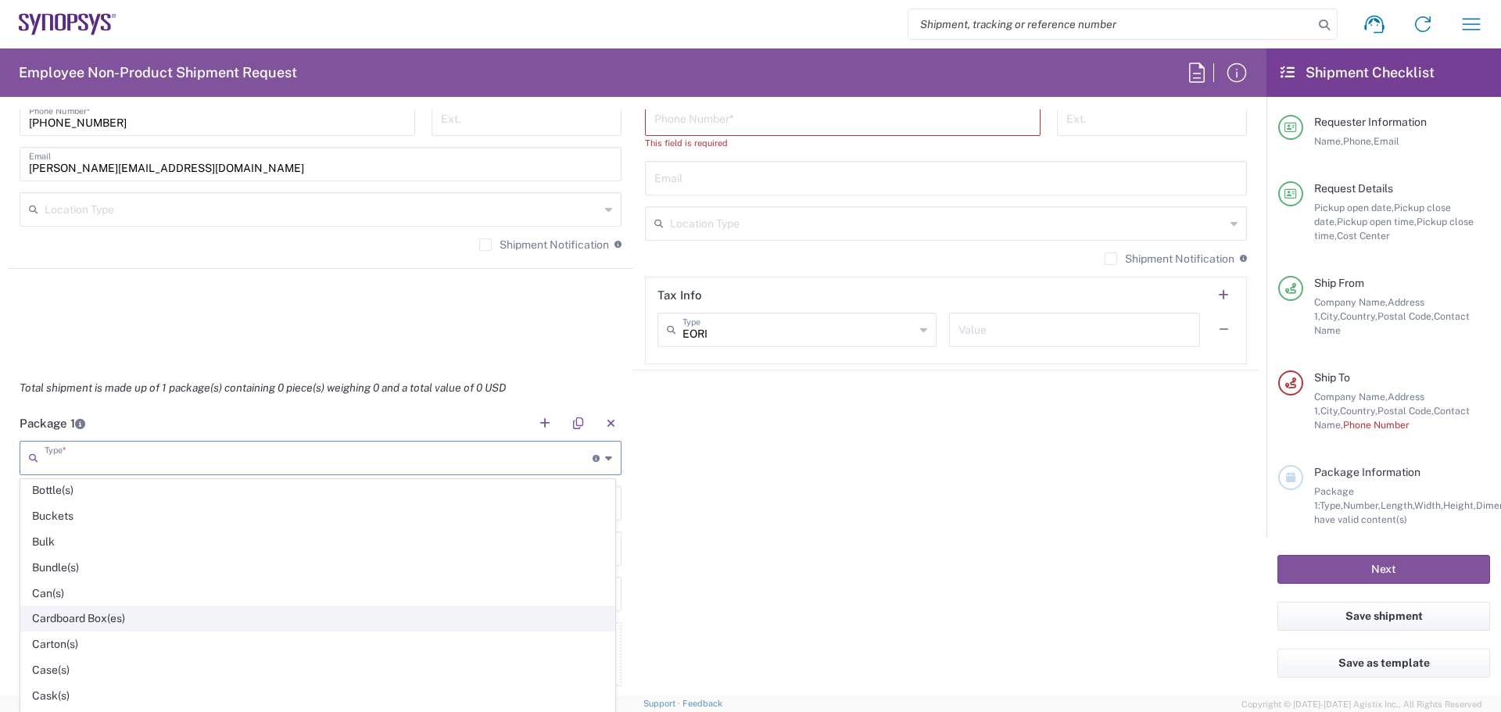
click at [84, 619] on span "Cardboard Box(es)" at bounding box center [317, 619] width 593 height 24
type input "Cardboard Box(es)"
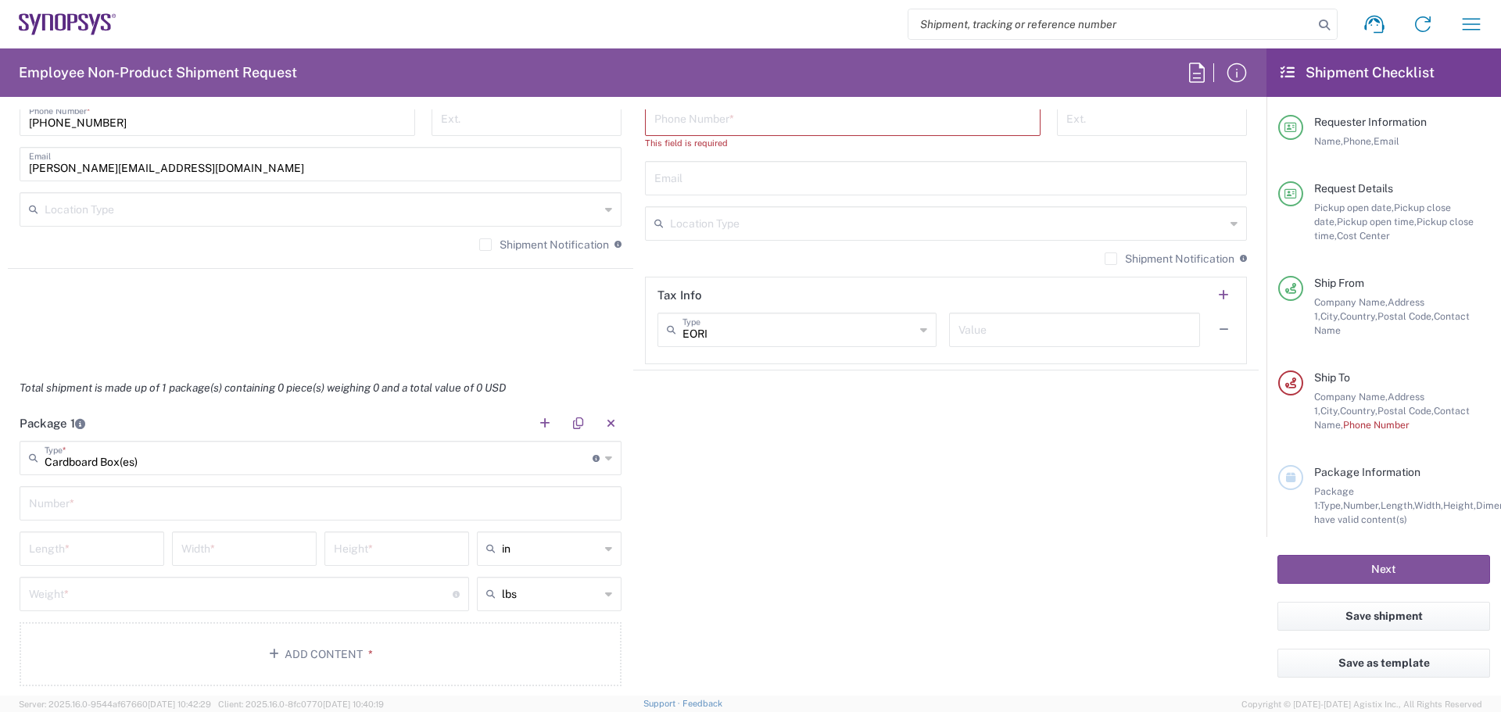
click at [106, 497] on input "text" at bounding box center [320, 502] width 583 height 27
type input "1"
click at [101, 549] on input "number" at bounding box center [92, 547] width 126 height 27
click at [605, 550] on icon at bounding box center [608, 548] width 7 height 25
click at [539, 605] on span "cm" at bounding box center [544, 609] width 140 height 24
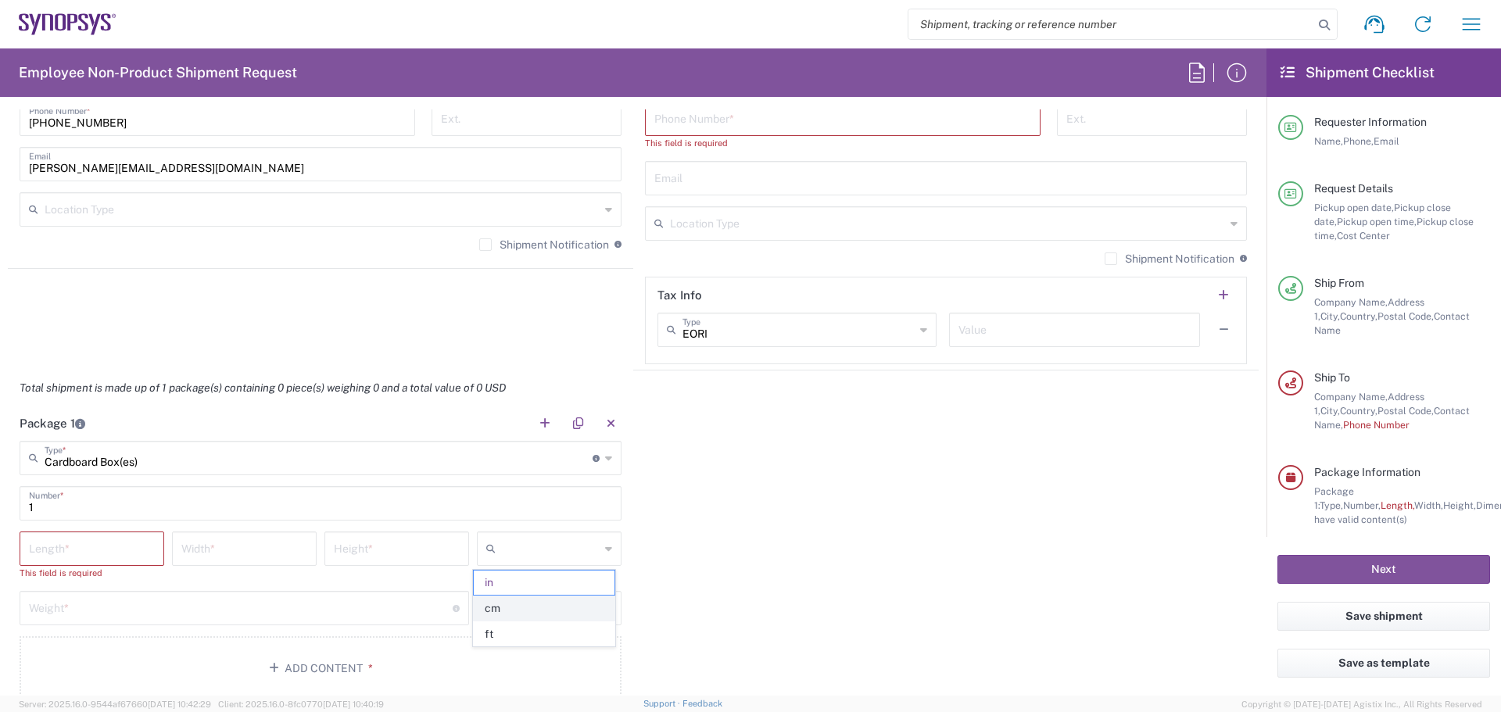
type input "cm"
click at [605, 606] on icon at bounding box center [608, 608] width 7 height 25
click at [538, 669] on span "kgs" at bounding box center [544, 668] width 140 height 24
type input "kgs"
click at [700, 617] on div "Package 1 Cardboard Box(es) Type * Material used to package goods Bale(s) Baske…" at bounding box center [633, 559] width 1251 height 306
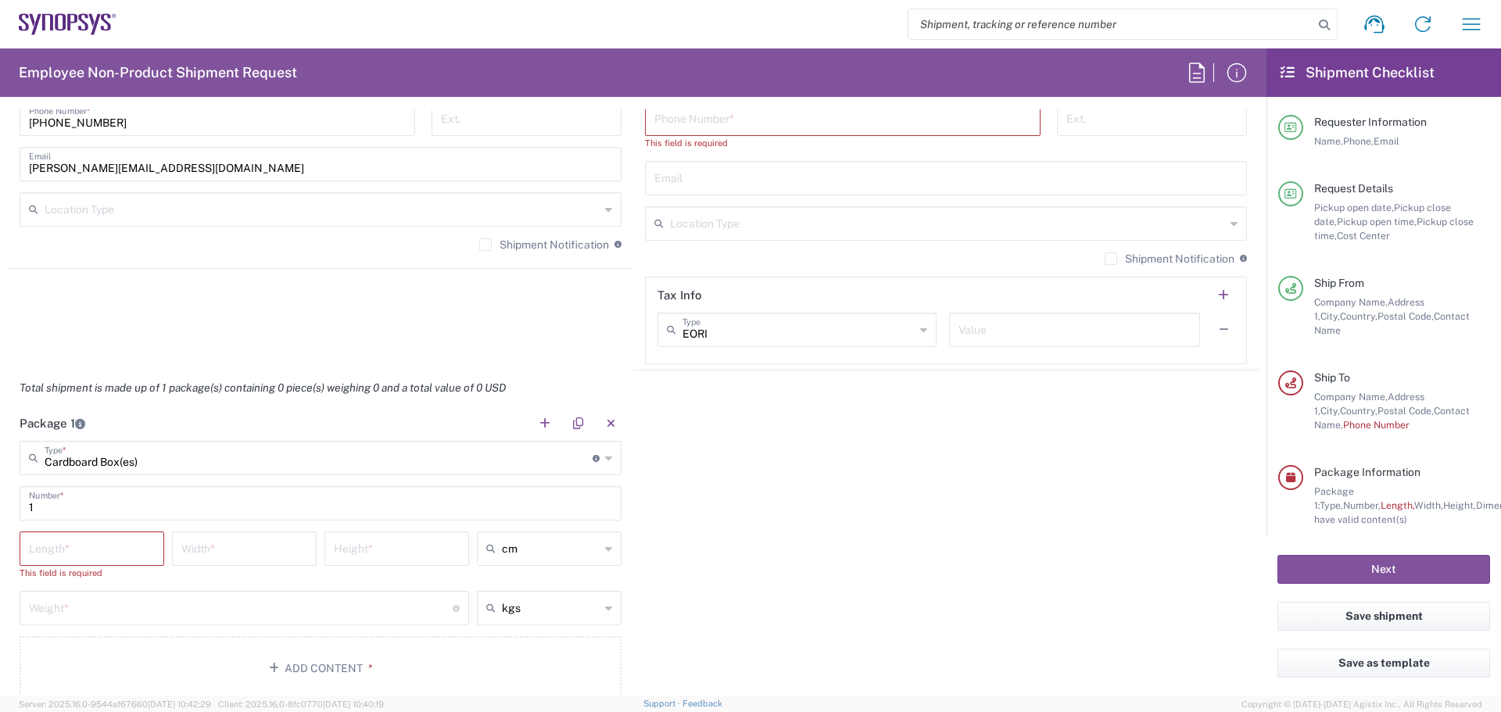
drag, startPoint x: 1019, startPoint y: 652, endPoint x: 955, endPoint y: 625, distance: 69.7
click at [1019, 652] on div "Package 1 Cardboard Box(es) Type * Material used to package goods Bale(s) Baske…" at bounding box center [633, 559] width 1251 height 306
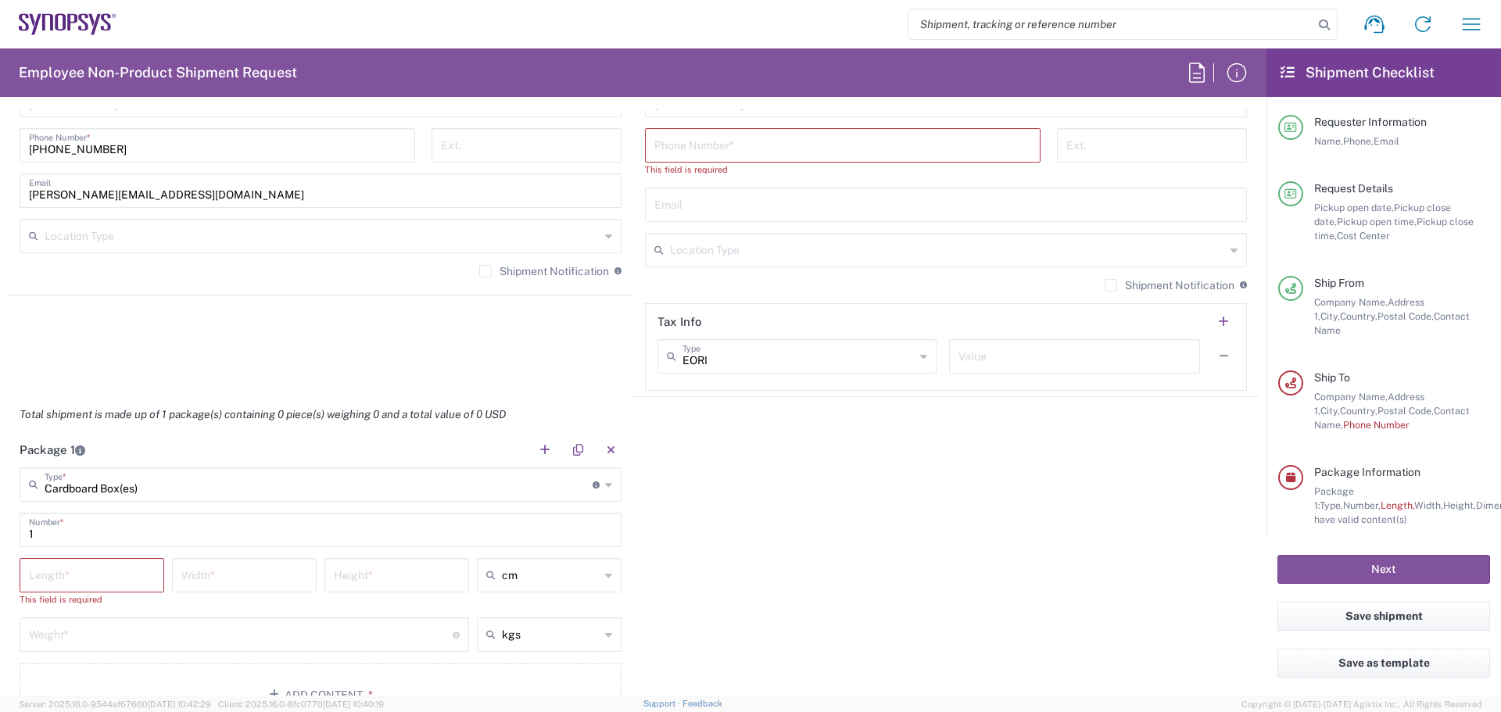
click at [710, 220] on div "Email" at bounding box center [946, 205] width 602 height 34
paste input "[EMAIL_ADDRESS][DOMAIN_NAME]"
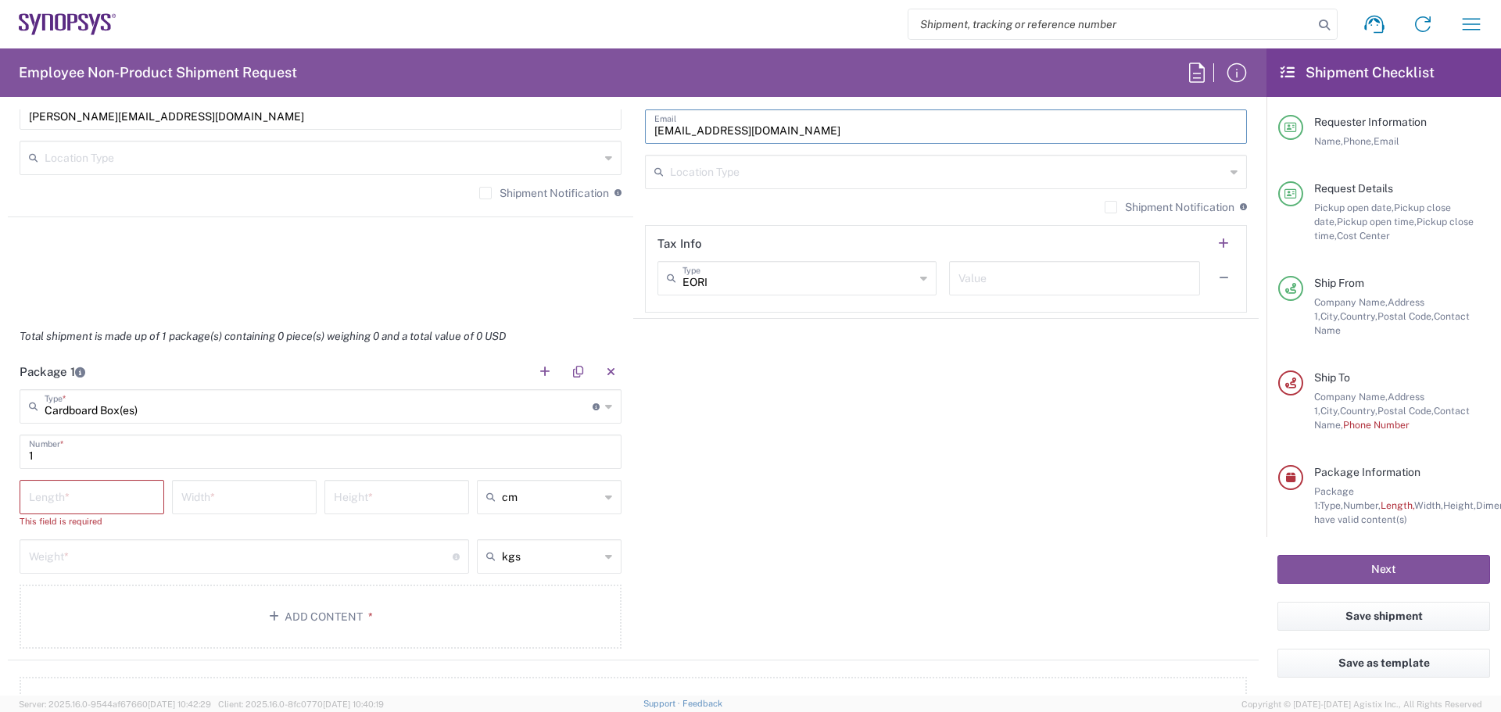
scroll to position [1277, 0]
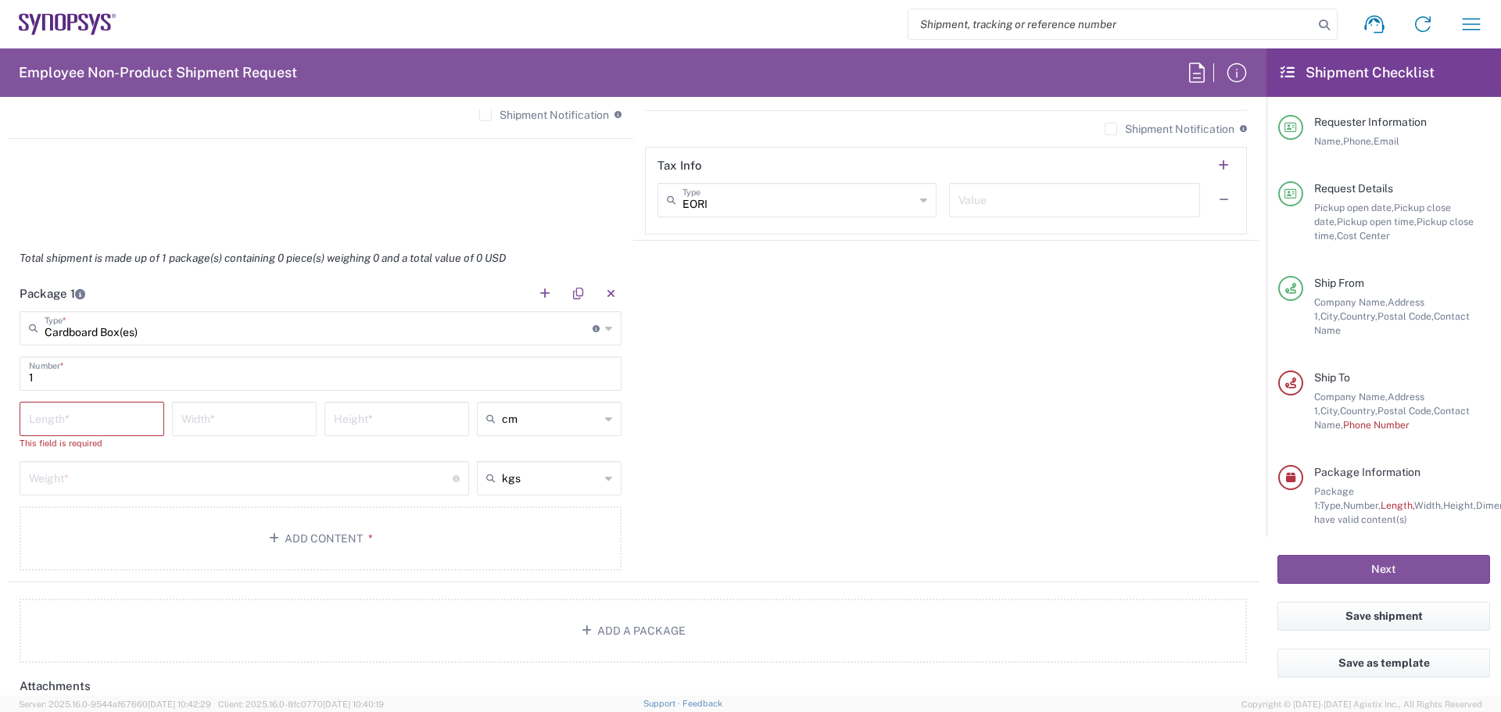
type input "[EMAIL_ADDRESS][DOMAIN_NAME]"
drag, startPoint x: 1097, startPoint y: 592, endPoint x: 1037, endPoint y: 578, distance: 61.1
click at [1097, 592] on agx-package-information "Total shipment is made up of 1 package(s) containing 0 piece(s) weighing 0 and …" at bounding box center [633, 452] width 1251 height 422
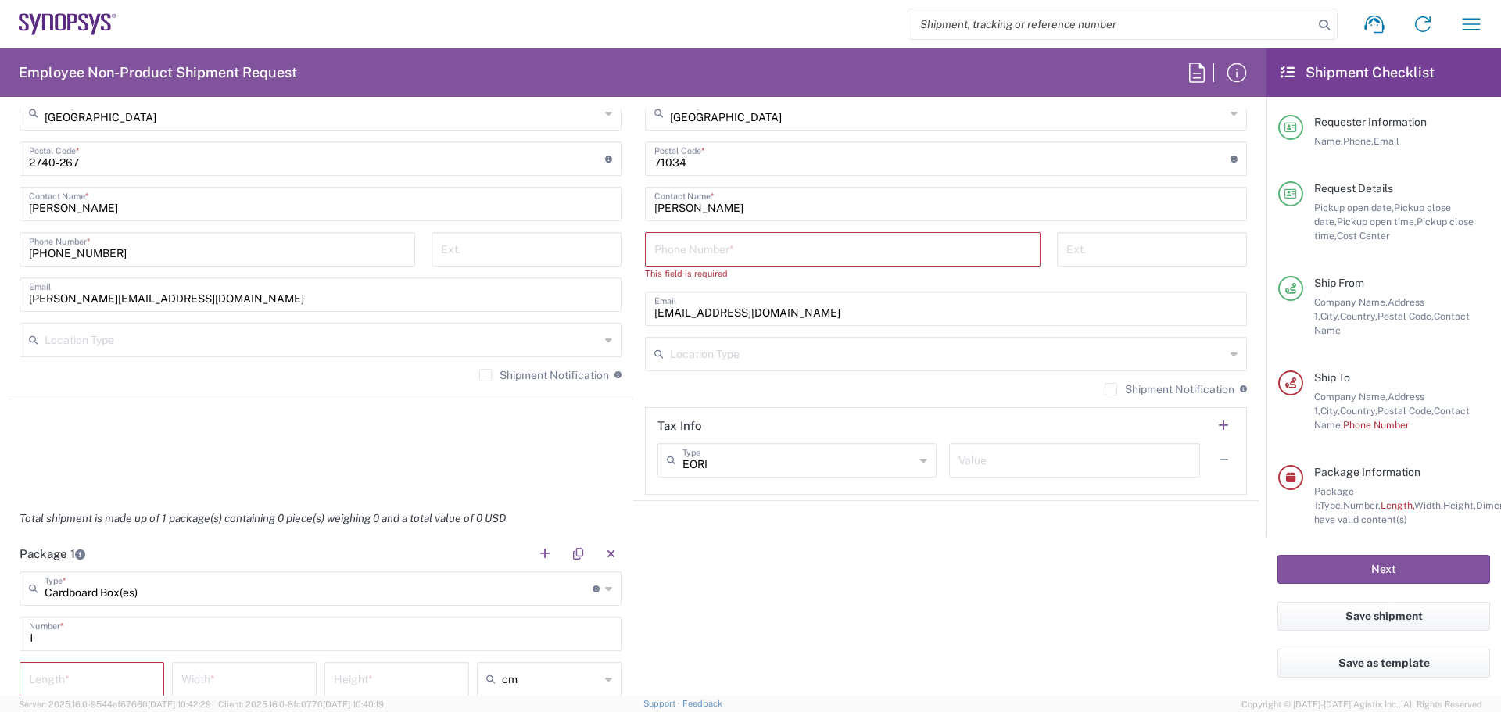
scroll to position [912, 0]
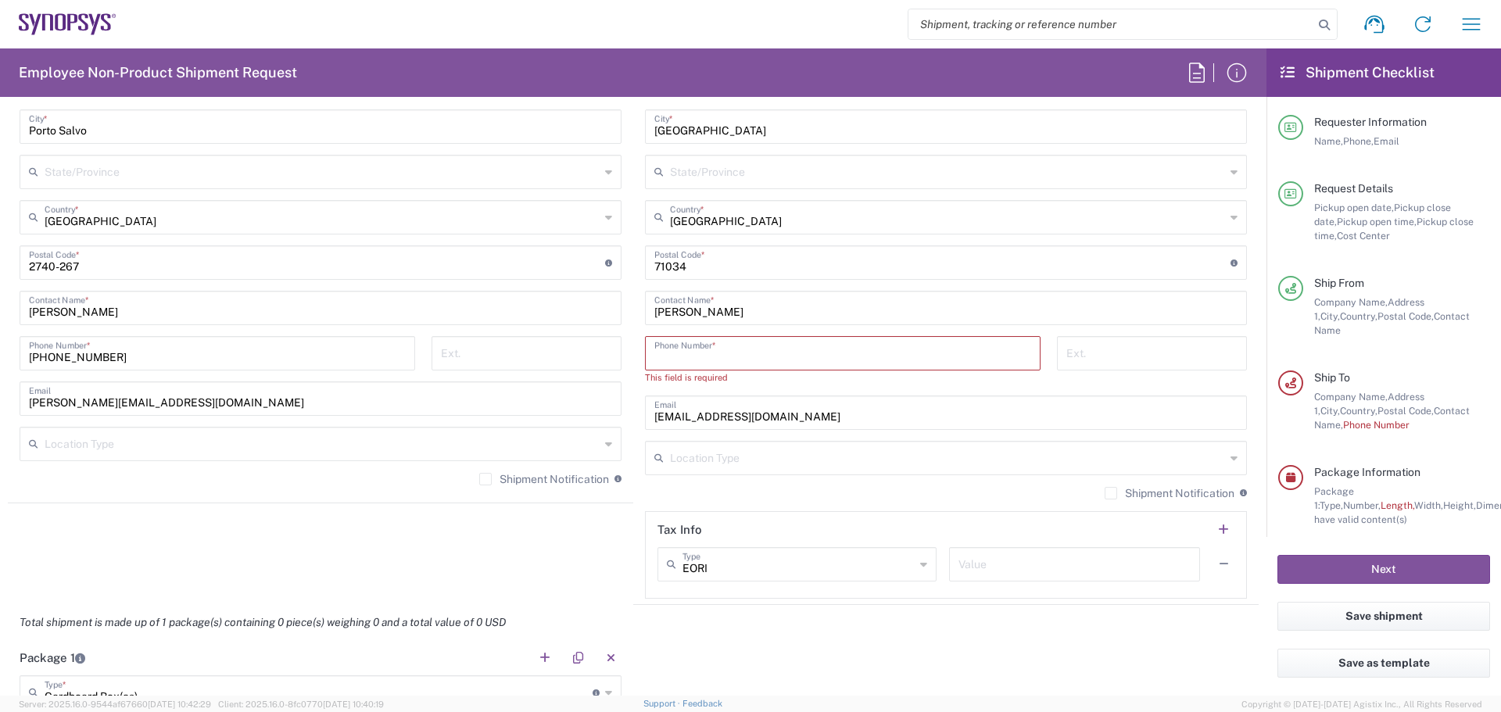
click at [698, 360] on input "tel" at bounding box center [842, 352] width 377 height 27
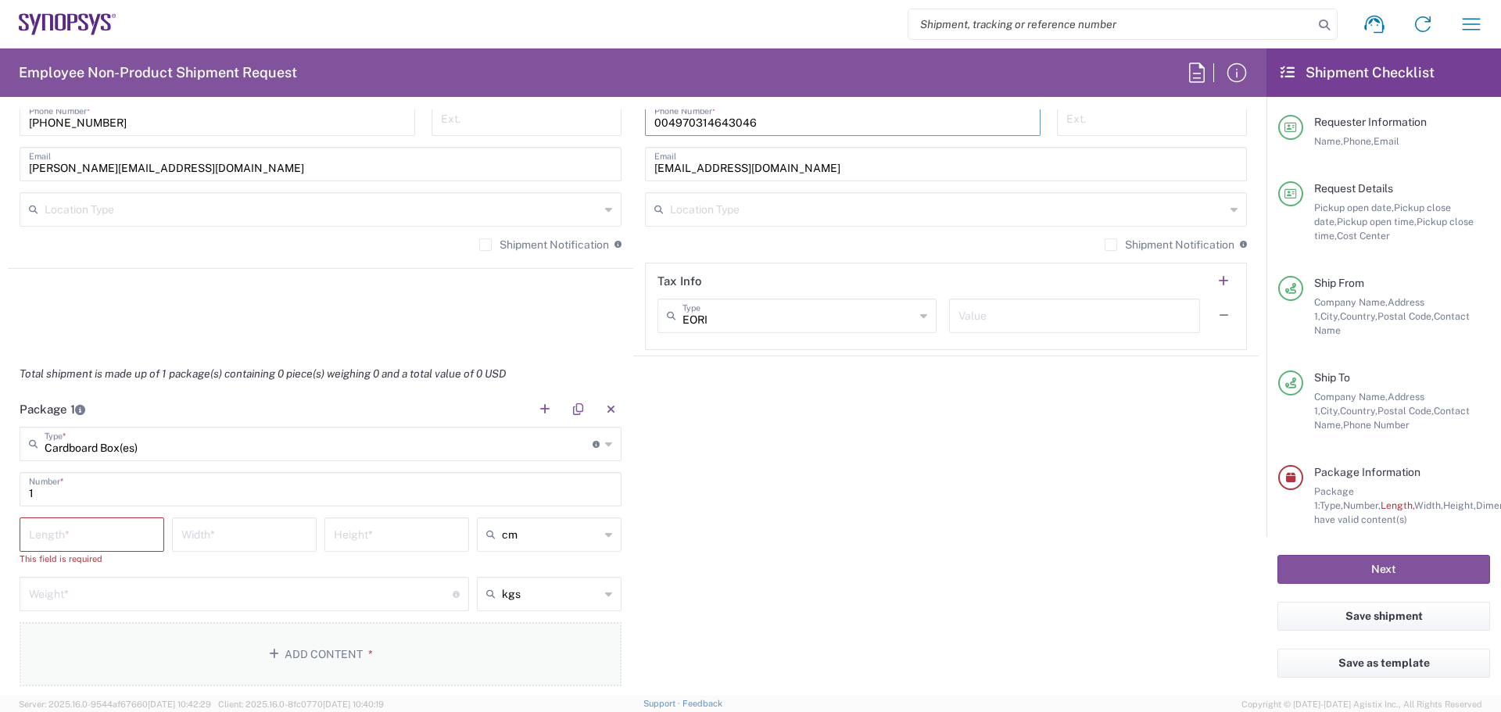
scroll to position [1225, 0]
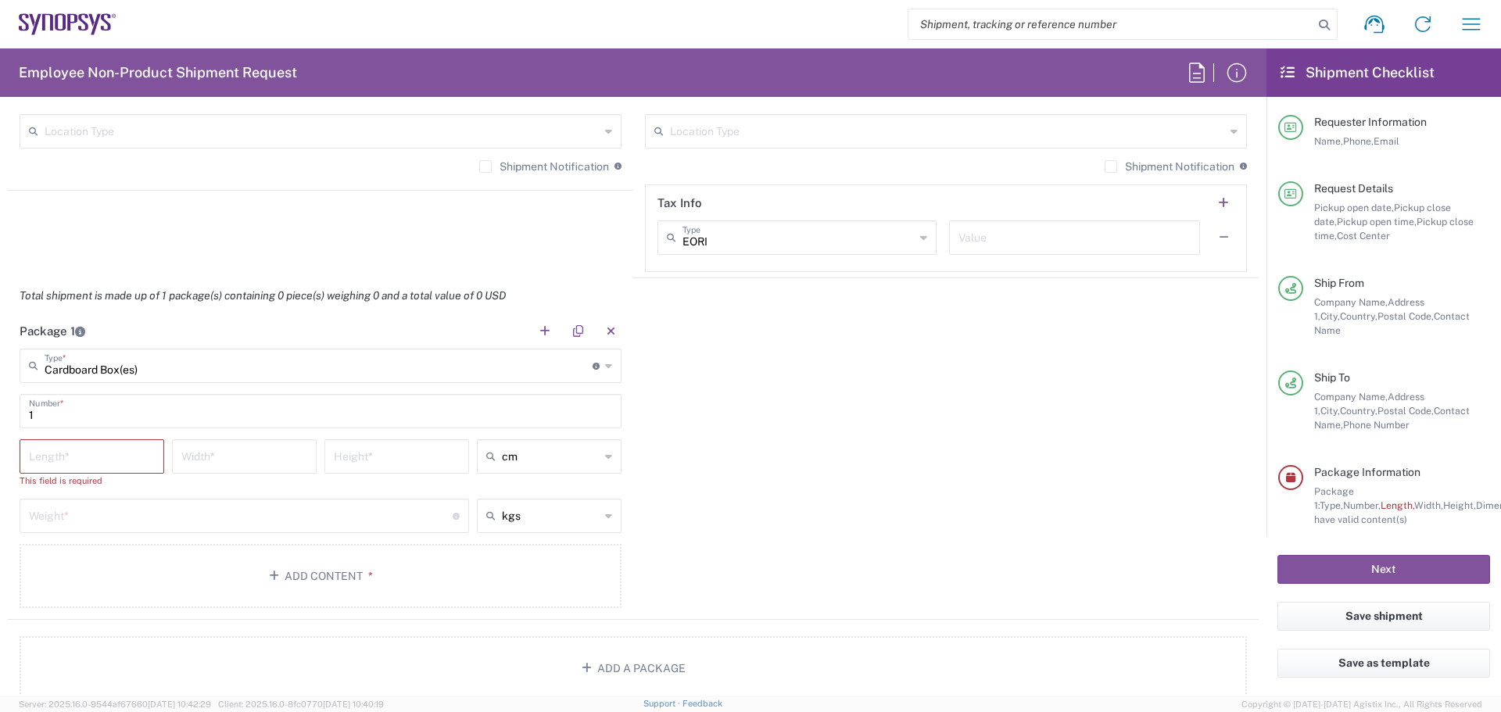
type input "004970314643046"
click at [491, 582] on button "Add Content *" at bounding box center [321, 576] width 602 height 64
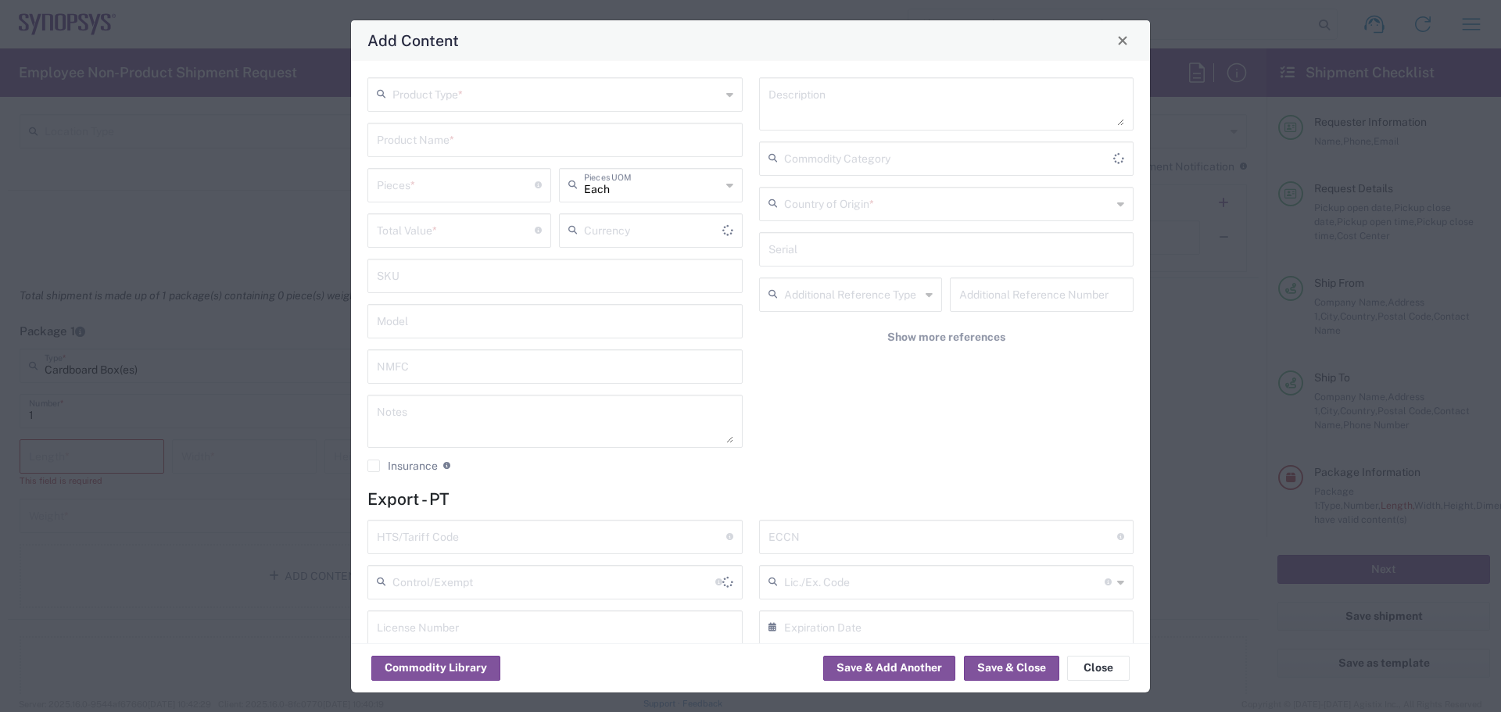
type input "US Dollar"
click at [295, 643] on div "Add Content Product Type * Product Name * Pieces * Number of pieces inside all …" at bounding box center [750, 356] width 1501 height 712
click at [1109, 668] on button "Close" at bounding box center [1098, 668] width 63 height 25
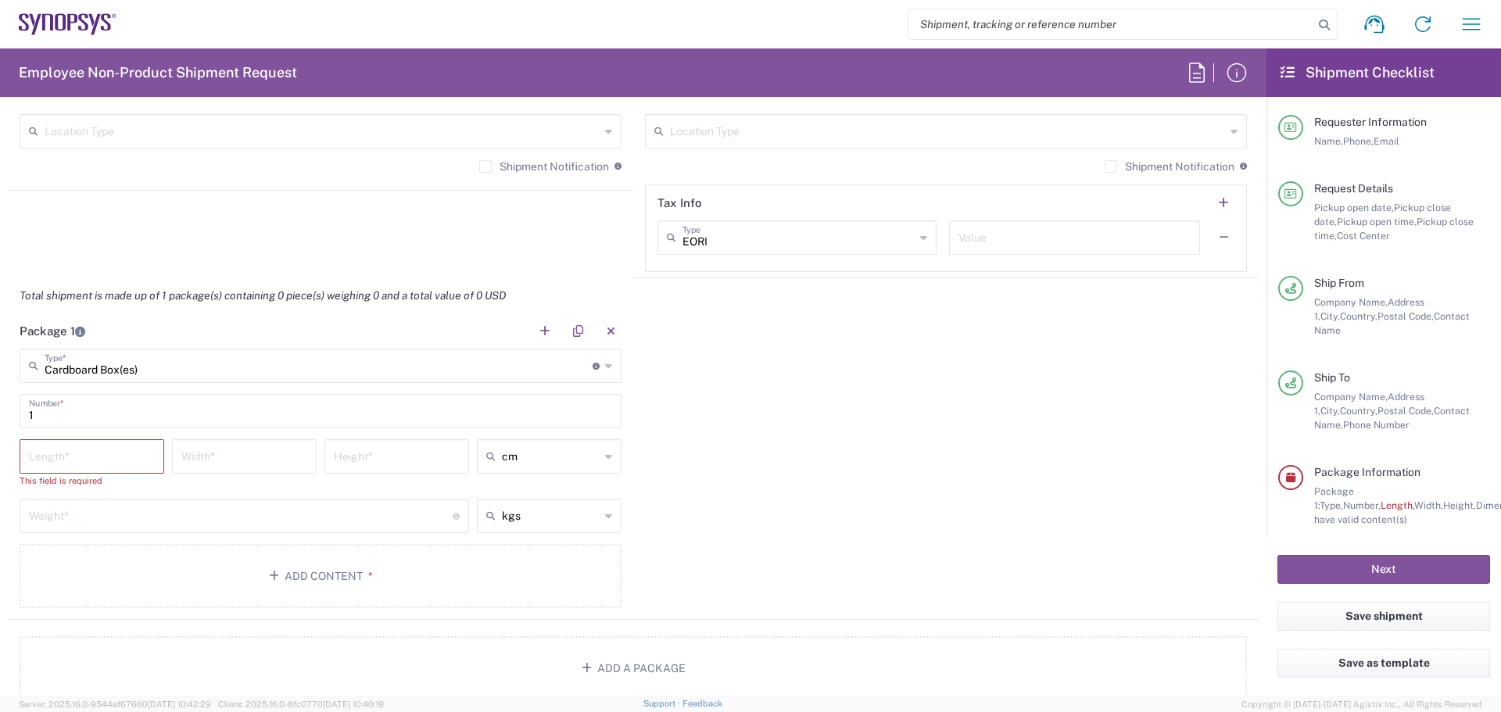
click at [109, 459] on input "number" at bounding box center [92, 455] width 126 height 27
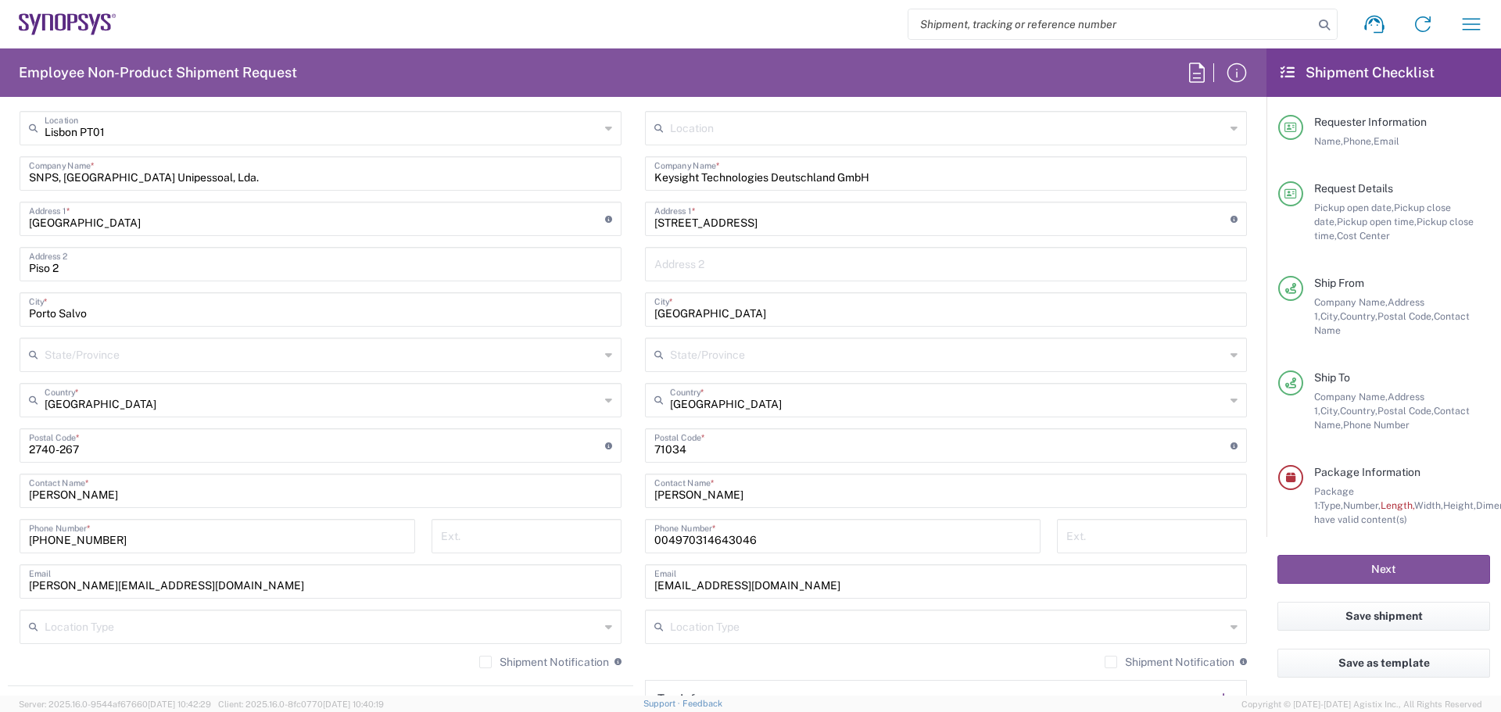
scroll to position [704, 0]
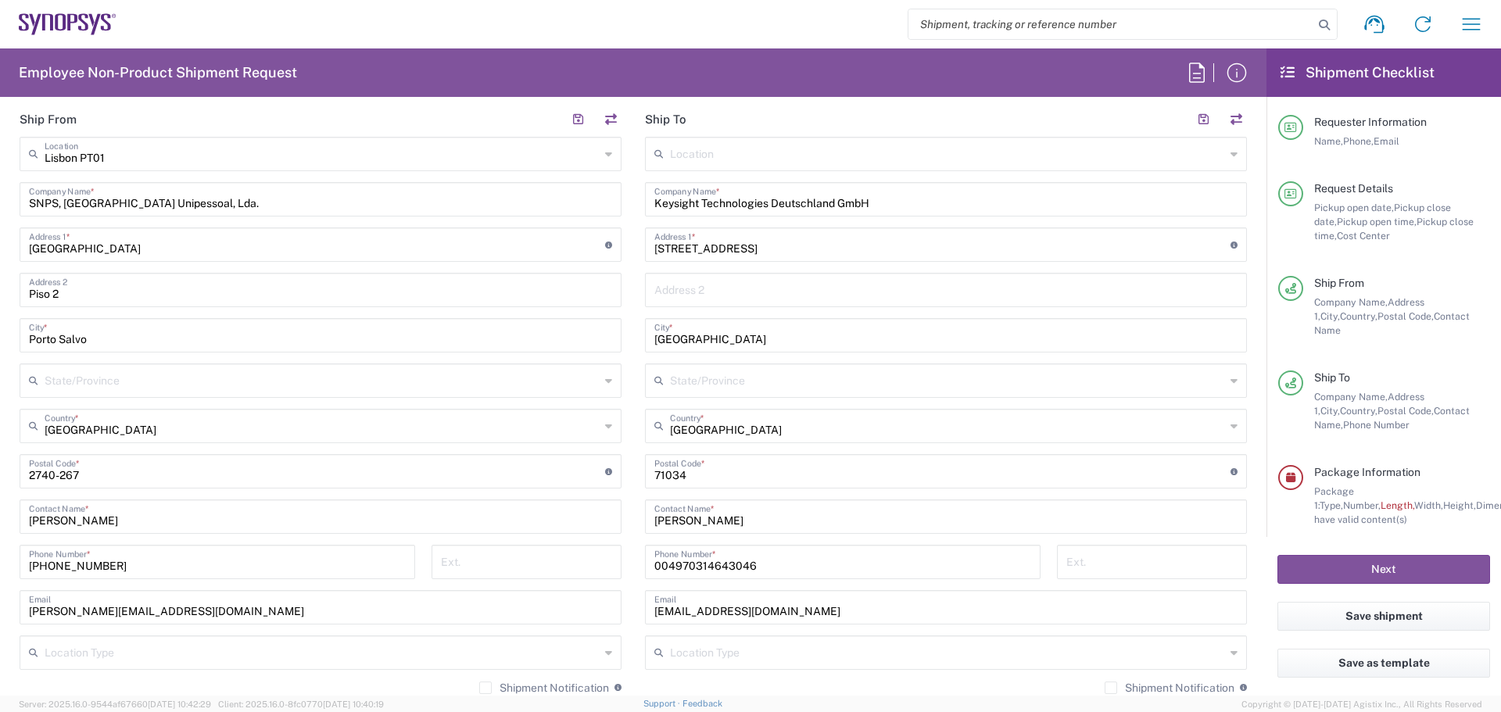
click at [633, 625] on main "Location [GEOGRAPHIC_DATA] DE04 Agrate Brianza IT01 [GEOGRAPHIC_DATA] DE02 [GEO…" at bounding box center [945, 465] width 625 height 657
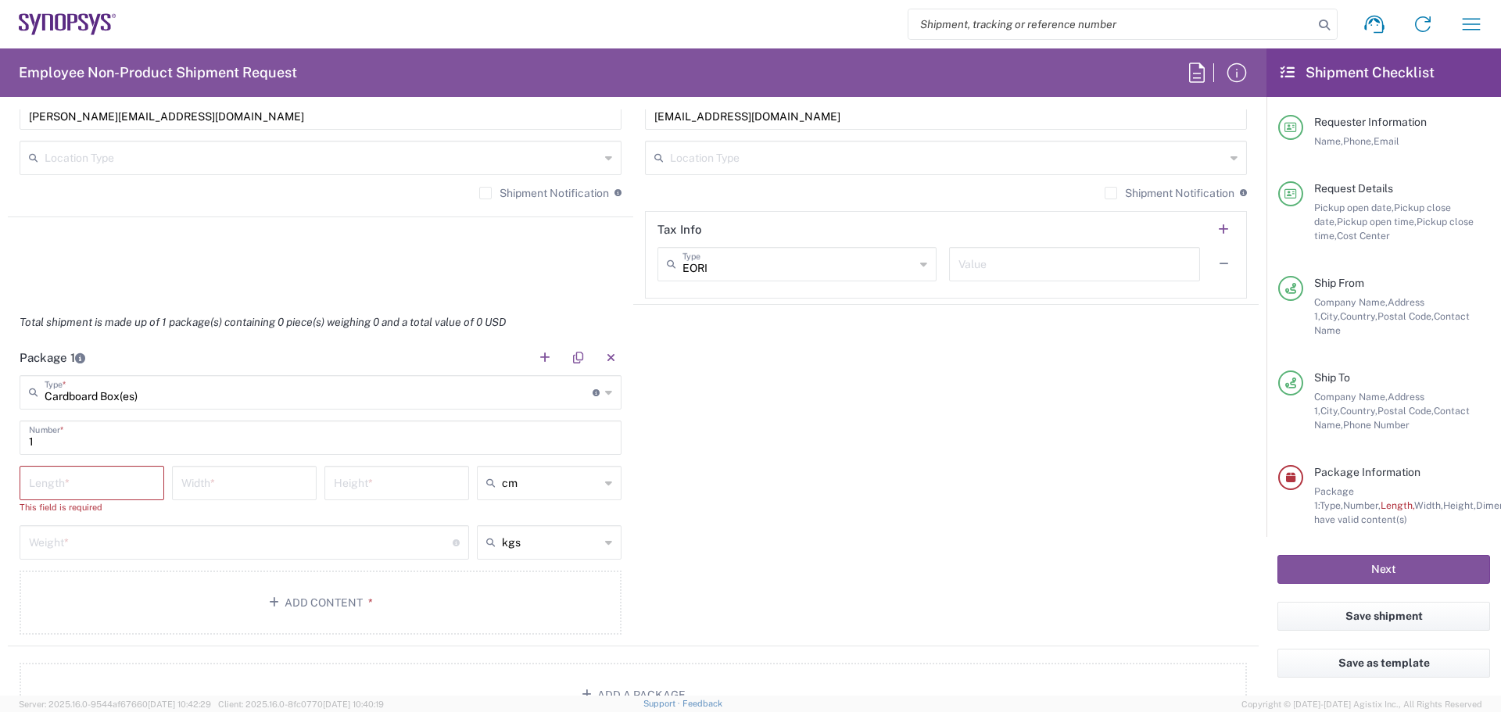
scroll to position [1277, 0]
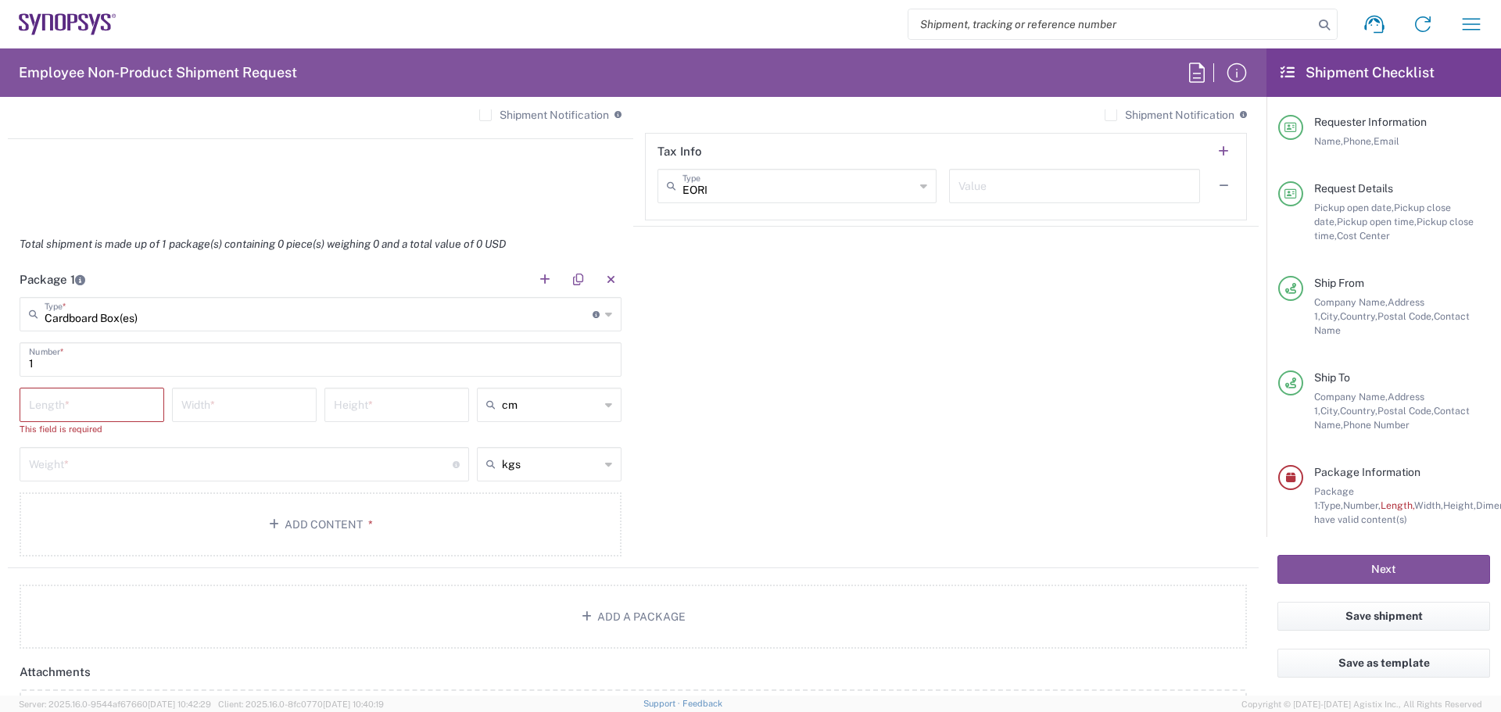
click at [605, 461] on icon at bounding box center [608, 464] width 7 height 25
type input "kgs"
click at [605, 461] on icon at bounding box center [608, 464] width 7 height 25
click at [768, 546] on div "Package 1 Cardboard Box(es) Type * Material used to package goods Bale(s) Baske…" at bounding box center [633, 415] width 1251 height 306
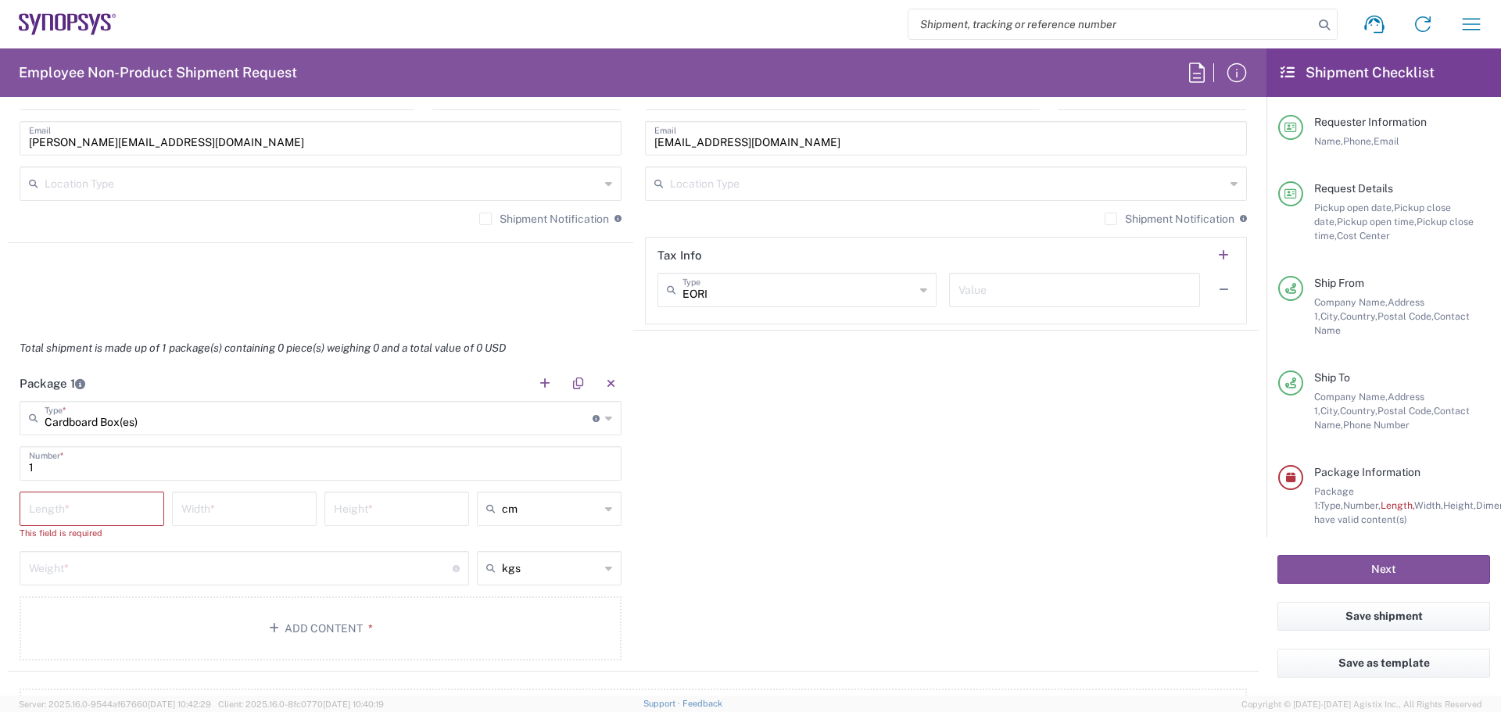
scroll to position [1147, 0]
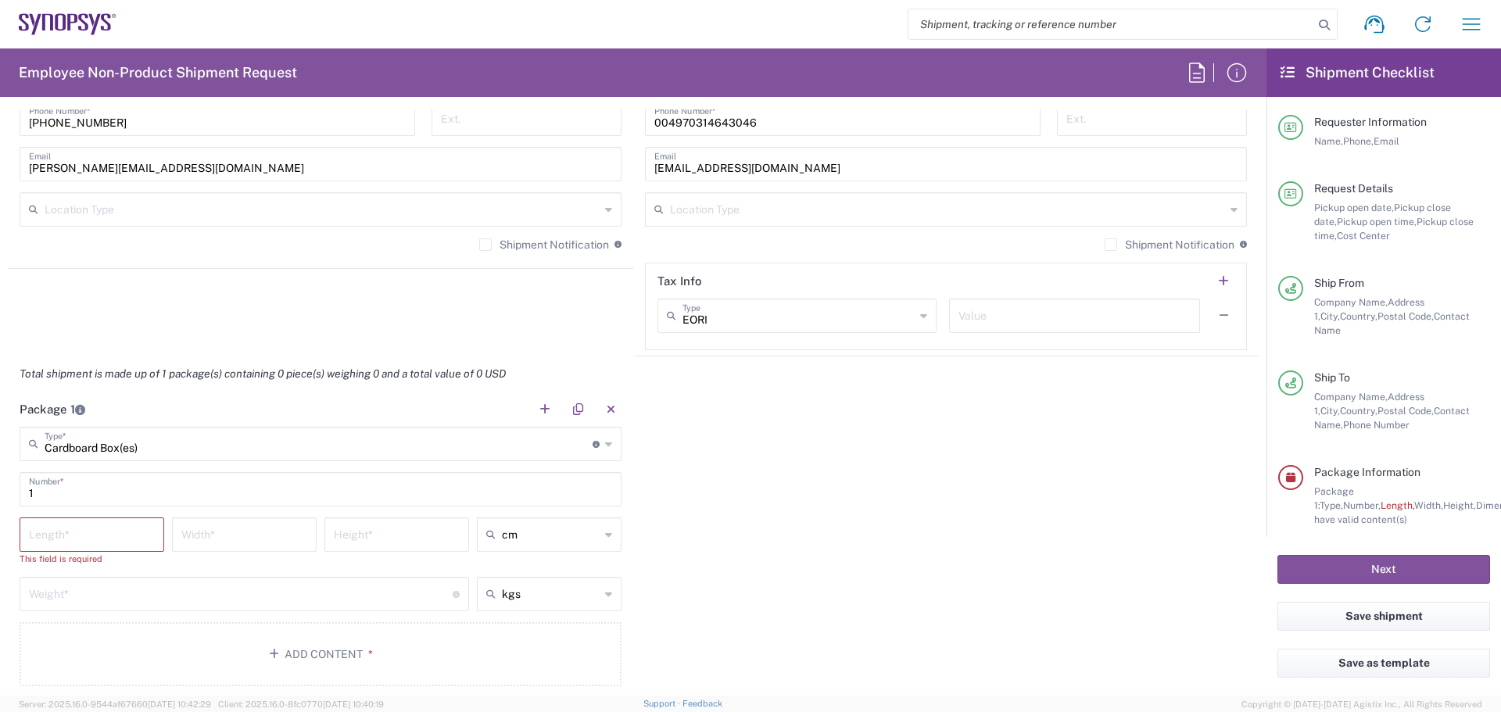
click at [78, 542] on input "number" at bounding box center [92, 533] width 126 height 27
type input "34"
click at [213, 539] on input "number" at bounding box center [244, 533] width 126 height 27
type input "45"
click at [385, 539] on input "number" at bounding box center [397, 533] width 126 height 27
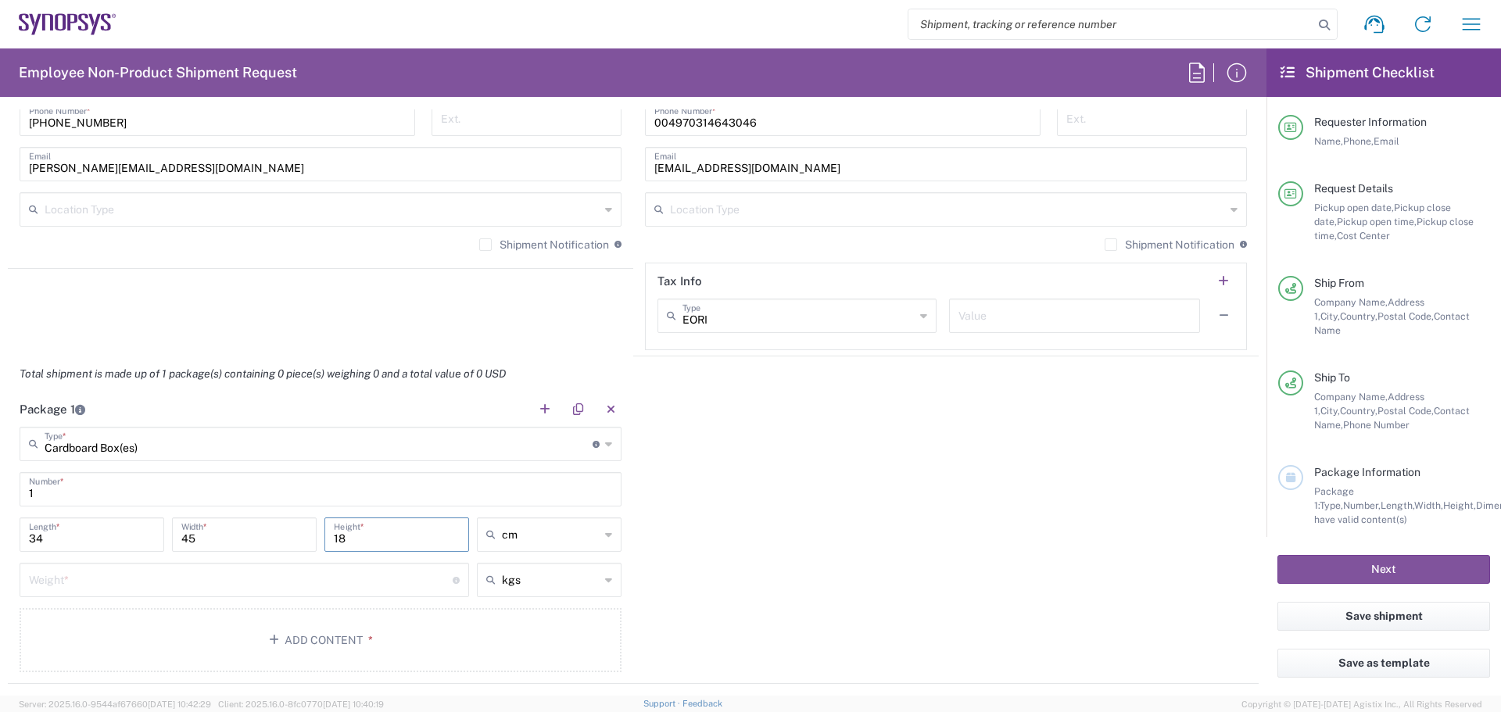
type input "18"
click at [276, 577] on input "number" at bounding box center [241, 578] width 424 height 27
type input "4.5"
click at [315, 650] on button "Add Content *" at bounding box center [321, 640] width 602 height 64
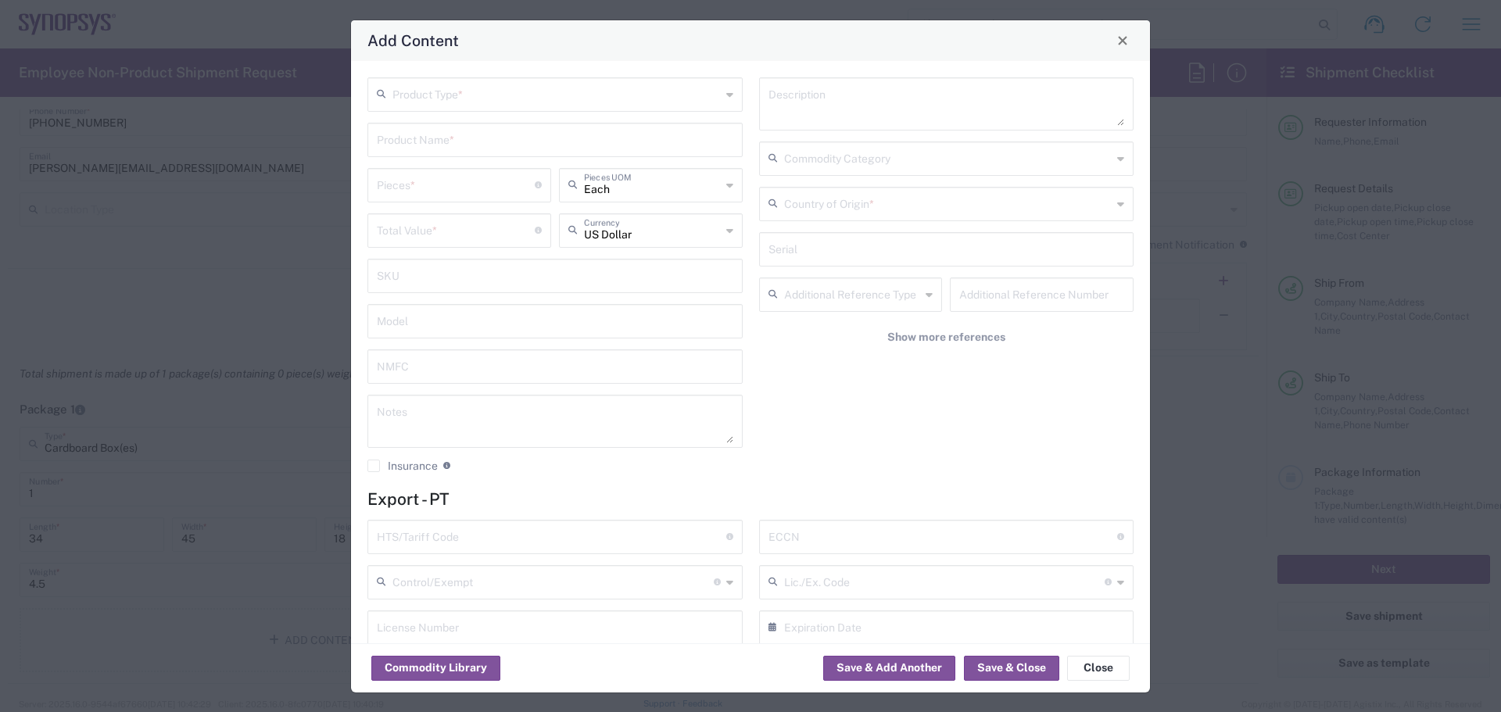
click at [726, 93] on icon at bounding box center [729, 94] width 7 height 25
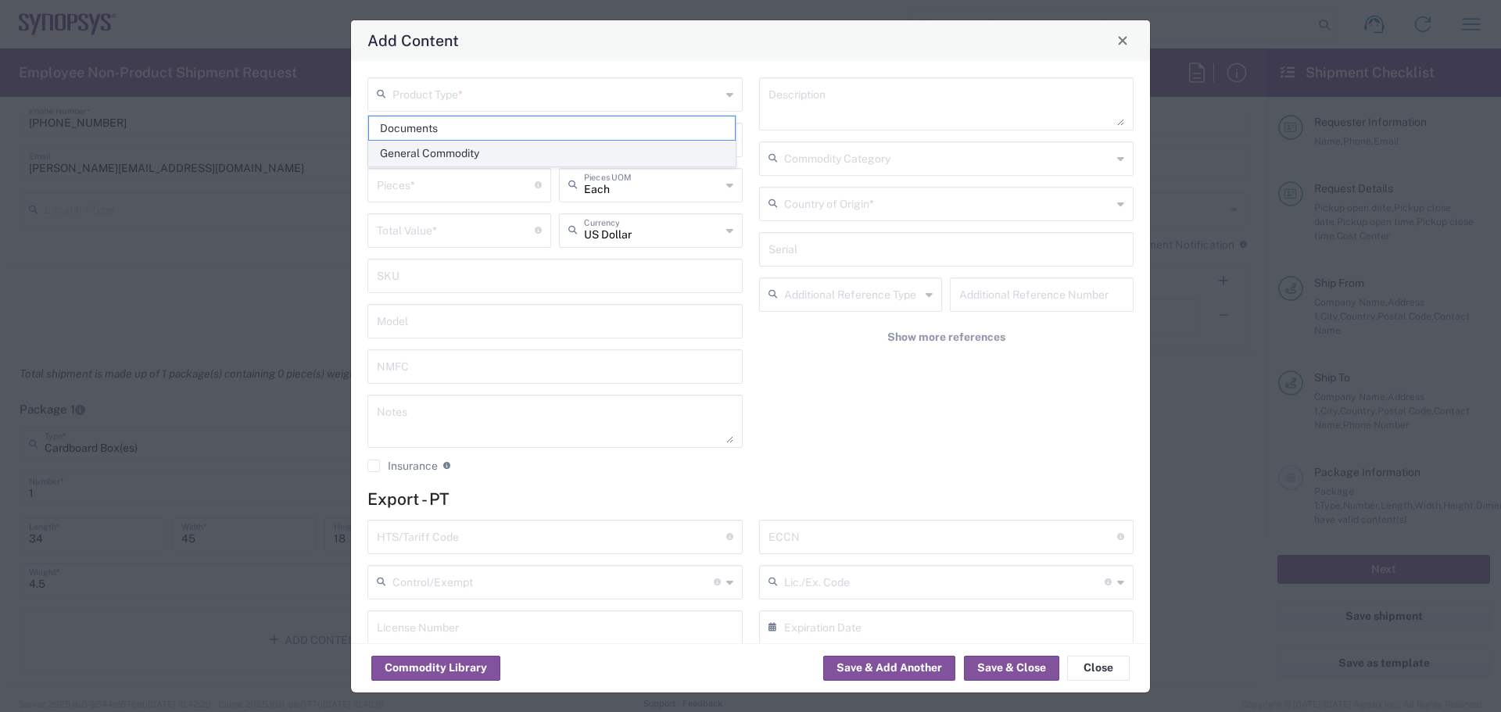
click at [468, 148] on span "General Commodity" at bounding box center [552, 154] width 366 height 24
type input "General Commodity"
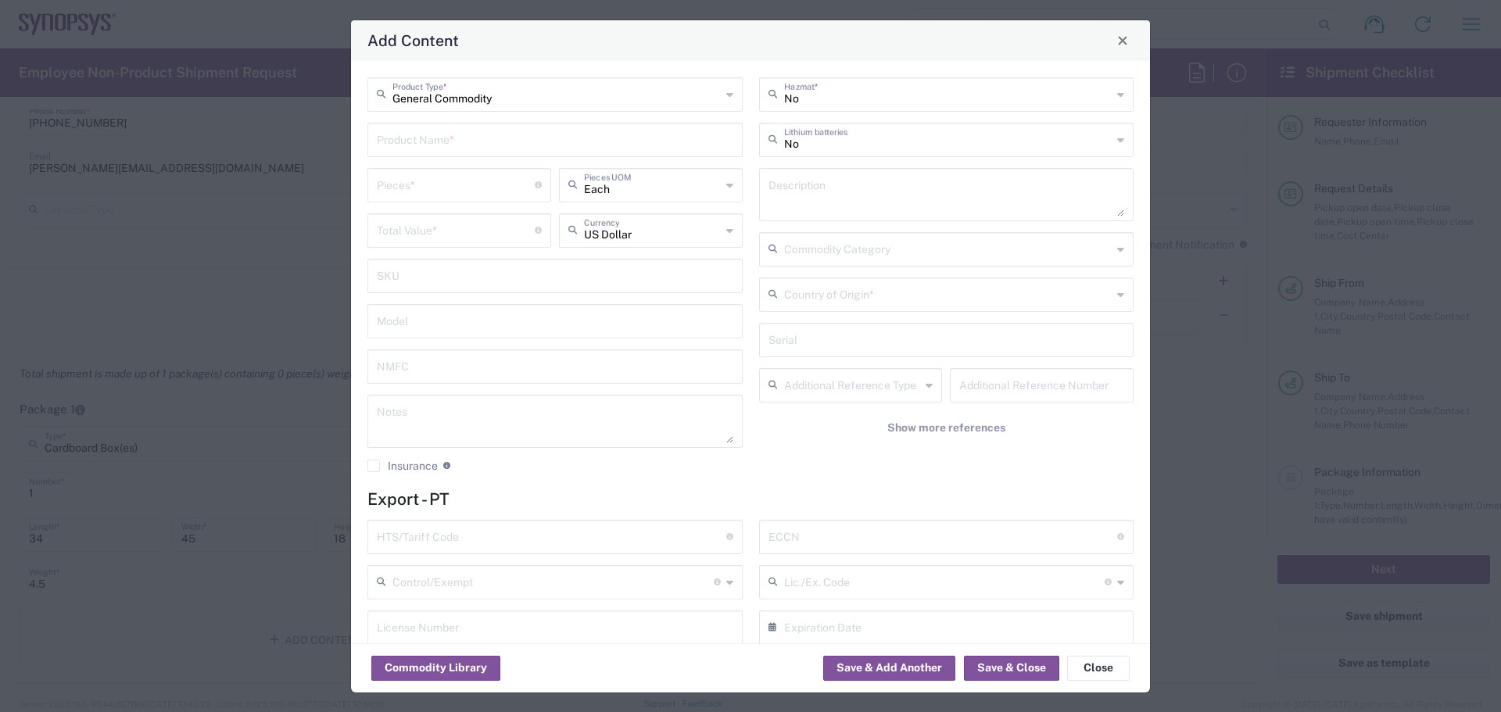
click at [450, 146] on input "text" at bounding box center [555, 138] width 357 height 27
type input "DELL Precision Laptop"
click at [789, 187] on textarea at bounding box center [947, 195] width 357 height 44
click at [443, 333] on input "text" at bounding box center [555, 319] width 357 height 27
type input "NPN-954145"
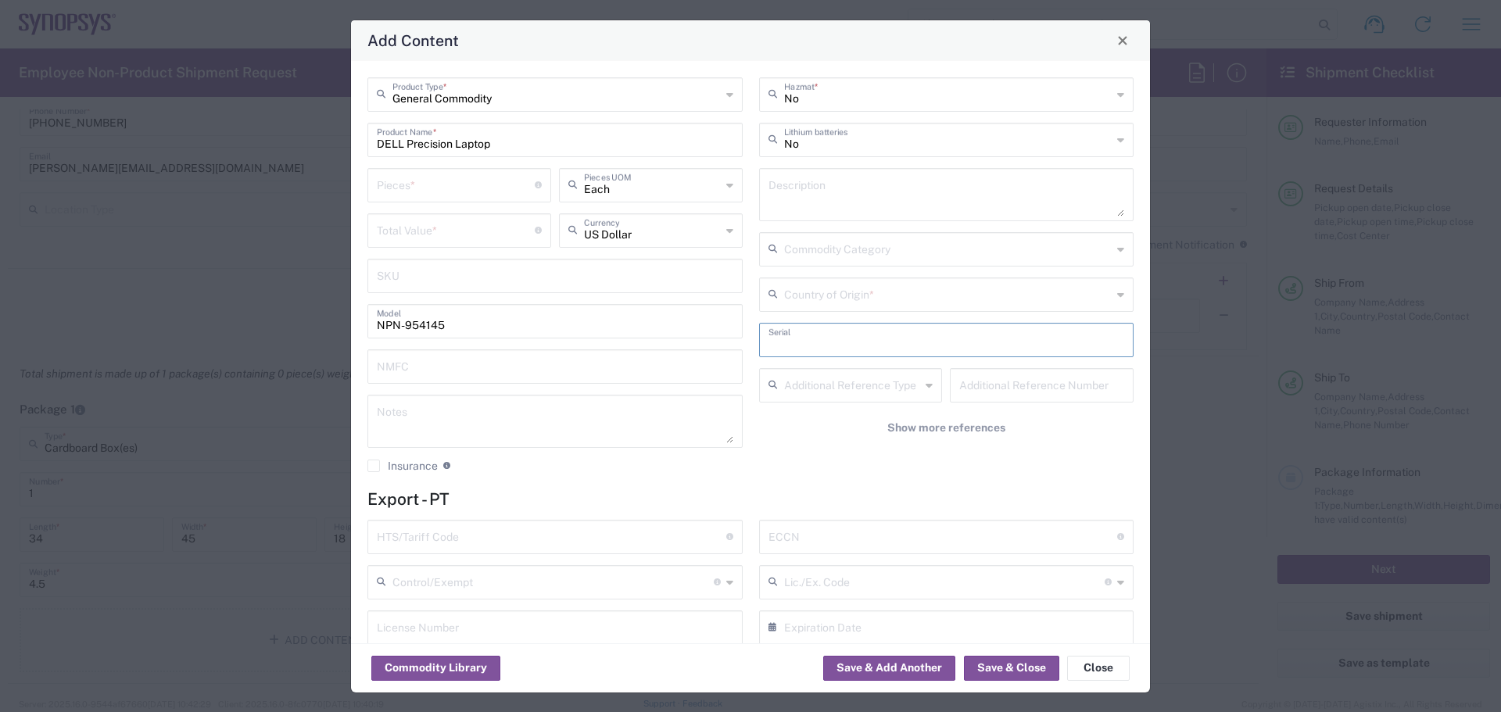
click at [834, 345] on input "text" at bounding box center [947, 338] width 357 height 27
type input "7CVRPH2"
click at [1115, 295] on div "Country of Origin *" at bounding box center [946, 295] width 375 height 34
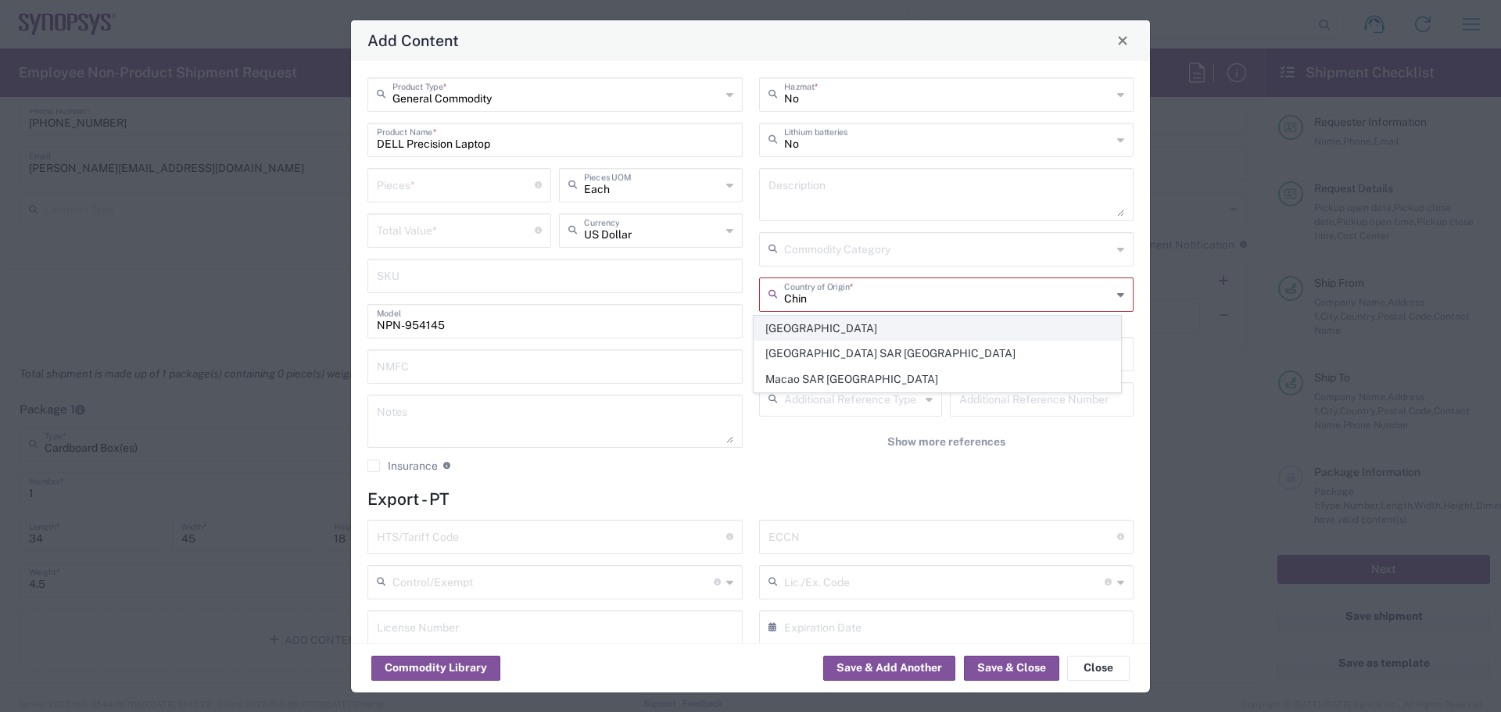
click at [869, 325] on span "[GEOGRAPHIC_DATA]" at bounding box center [937, 329] width 366 height 24
type input "[GEOGRAPHIC_DATA]"
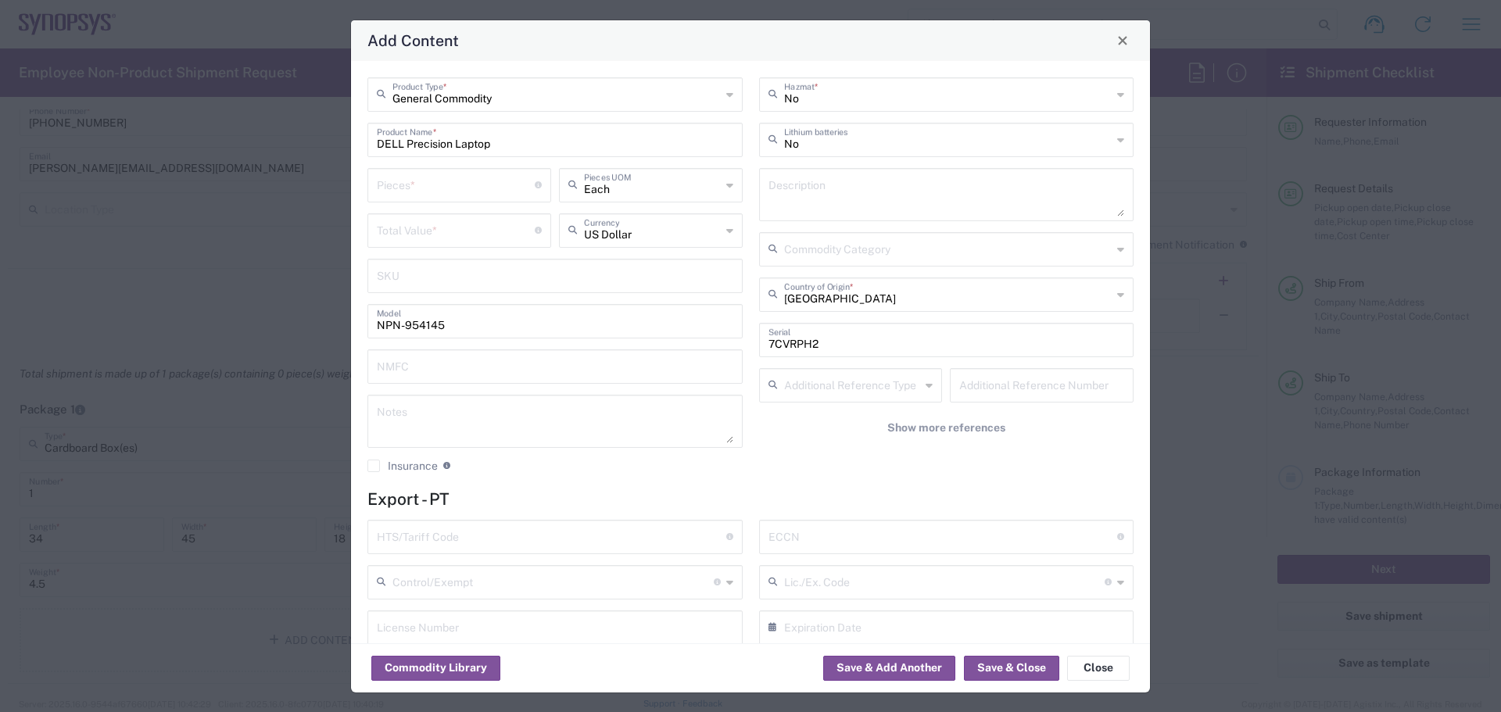
click at [489, 539] on input "text" at bounding box center [551, 535] width 349 height 27
type input "84713000000"
click at [776, 532] on input "text" at bounding box center [943, 535] width 349 height 27
type input "3A991"
click at [1094, 484] on div "General Commodity Product Type * DELL Precision Laptop Product Name * Pieces * …" at bounding box center [750, 352] width 799 height 582
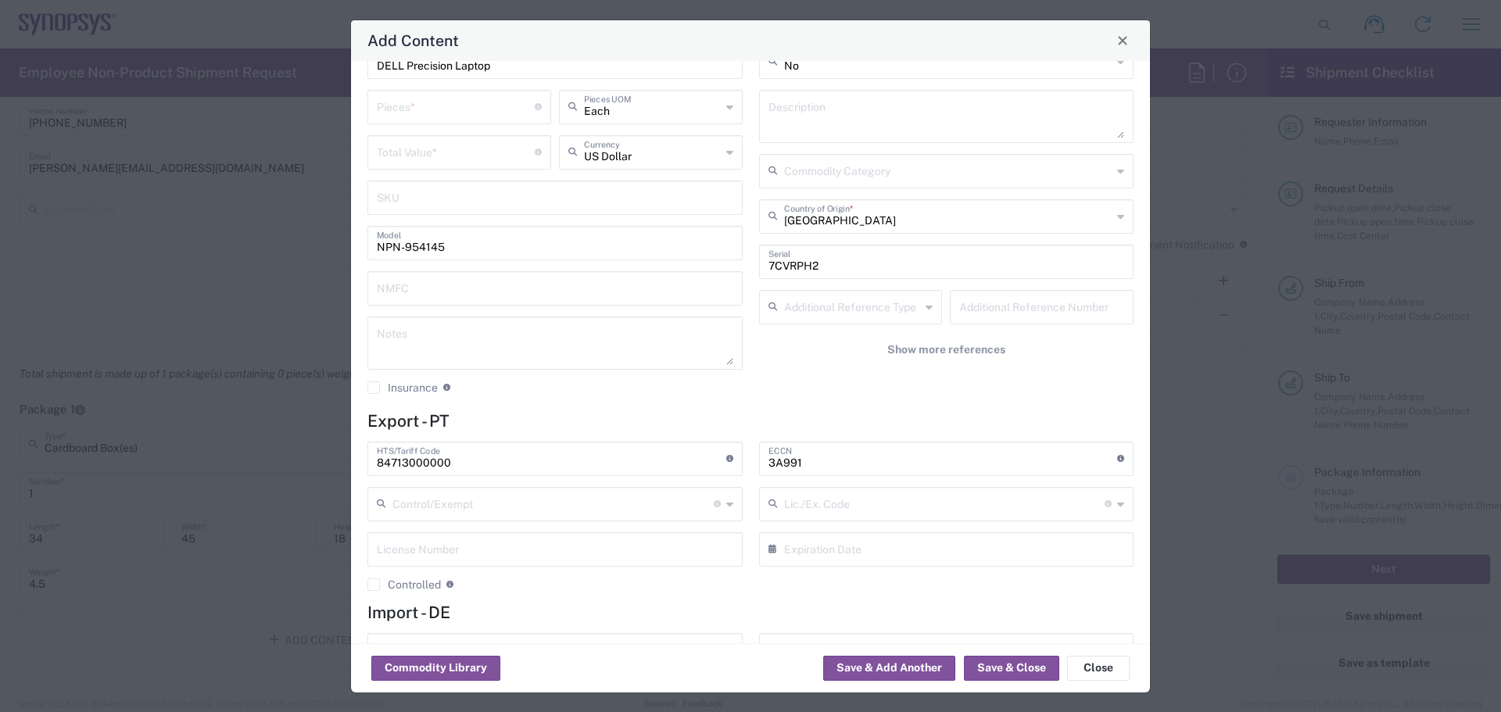
scroll to position [0, 0]
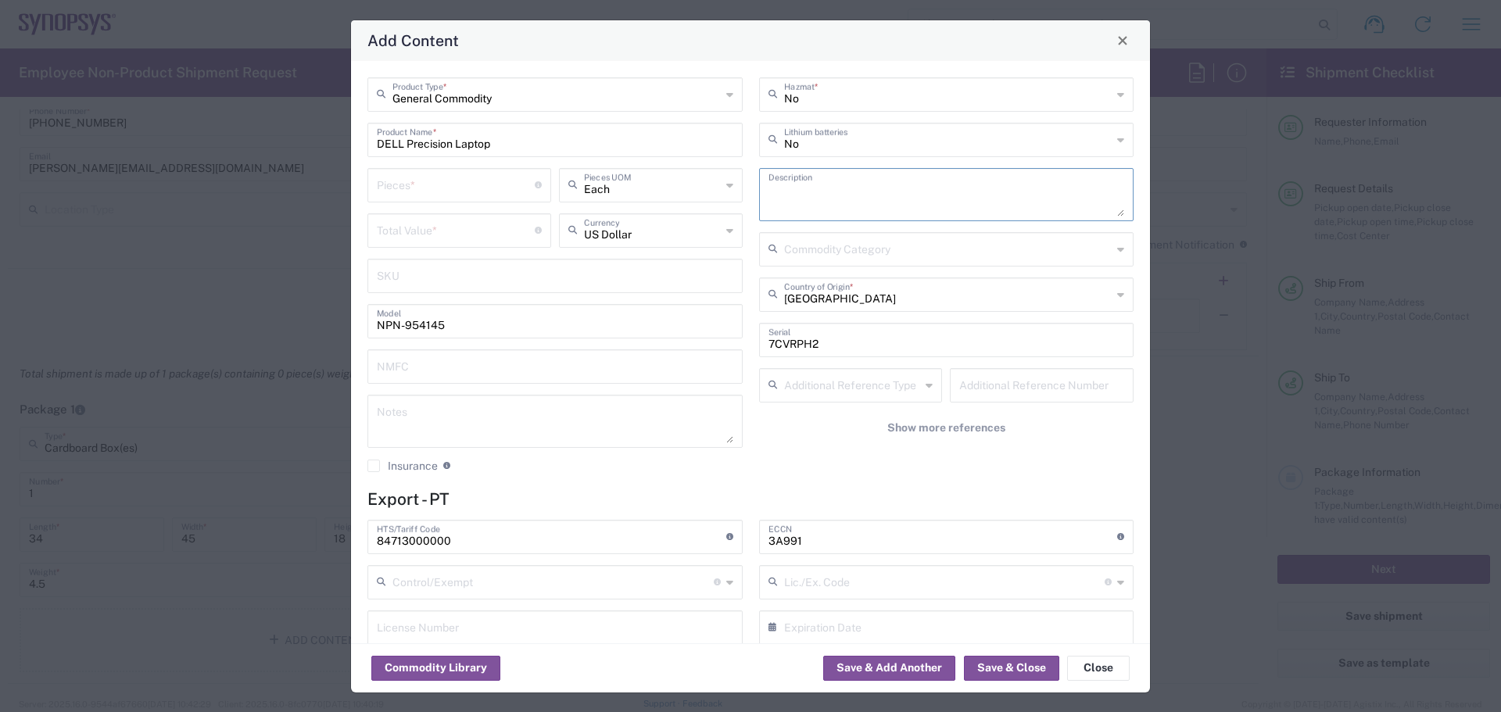
click at [815, 192] on textarea at bounding box center [947, 195] width 357 height 44
type textarea "DELL Precision 3591 Laptop"
click at [1113, 253] on div "Commodity Category" at bounding box center [946, 249] width 375 height 34
click at [1113, 252] on div "Commodity Category" at bounding box center [946, 249] width 375 height 34
click at [1132, 256] on div "General Commodity Product Type * DELL Precision Laptop Product Name * Pieces * …" at bounding box center [750, 352] width 799 height 582
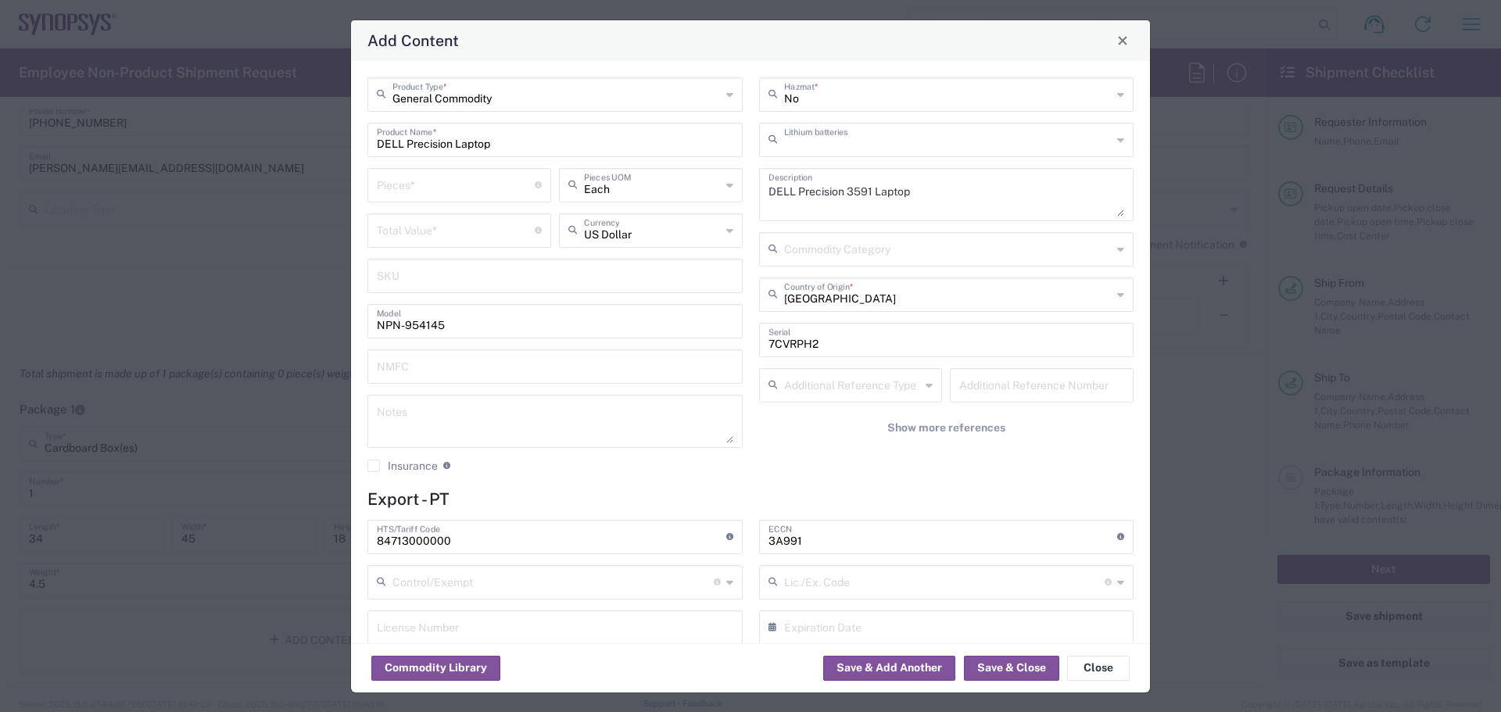
click at [1099, 131] on input "text" at bounding box center [948, 138] width 328 height 27
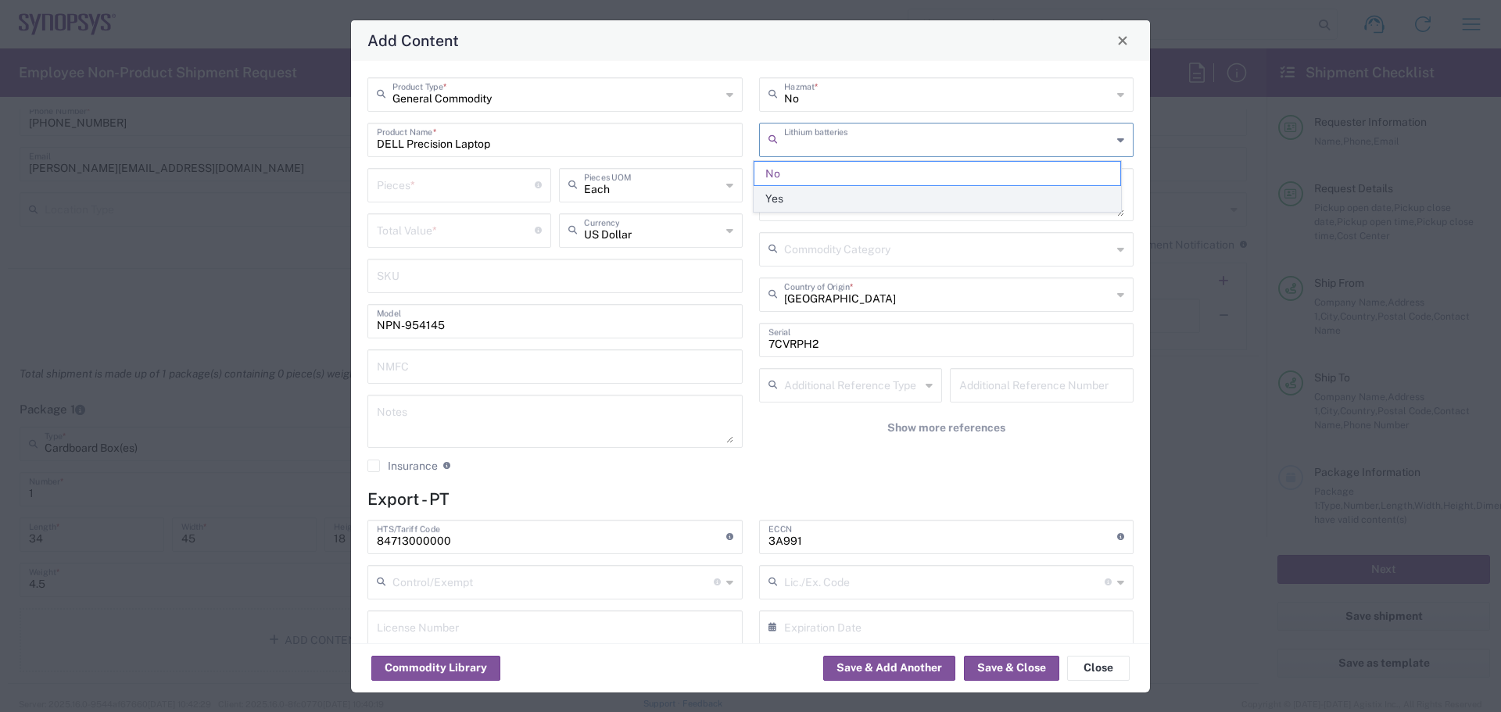
click at [802, 194] on span "Yes" at bounding box center [937, 199] width 366 height 24
type input "Yes"
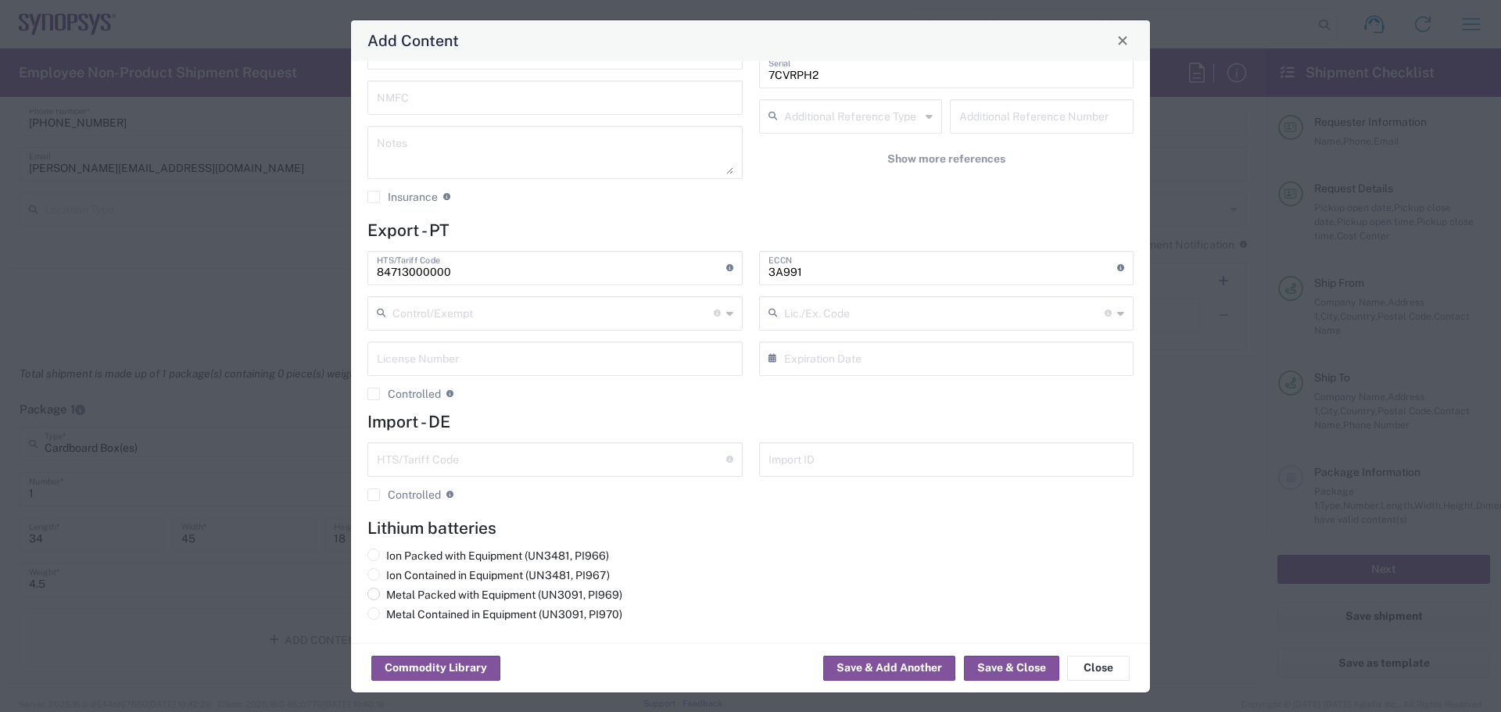
scroll to position [217, 0]
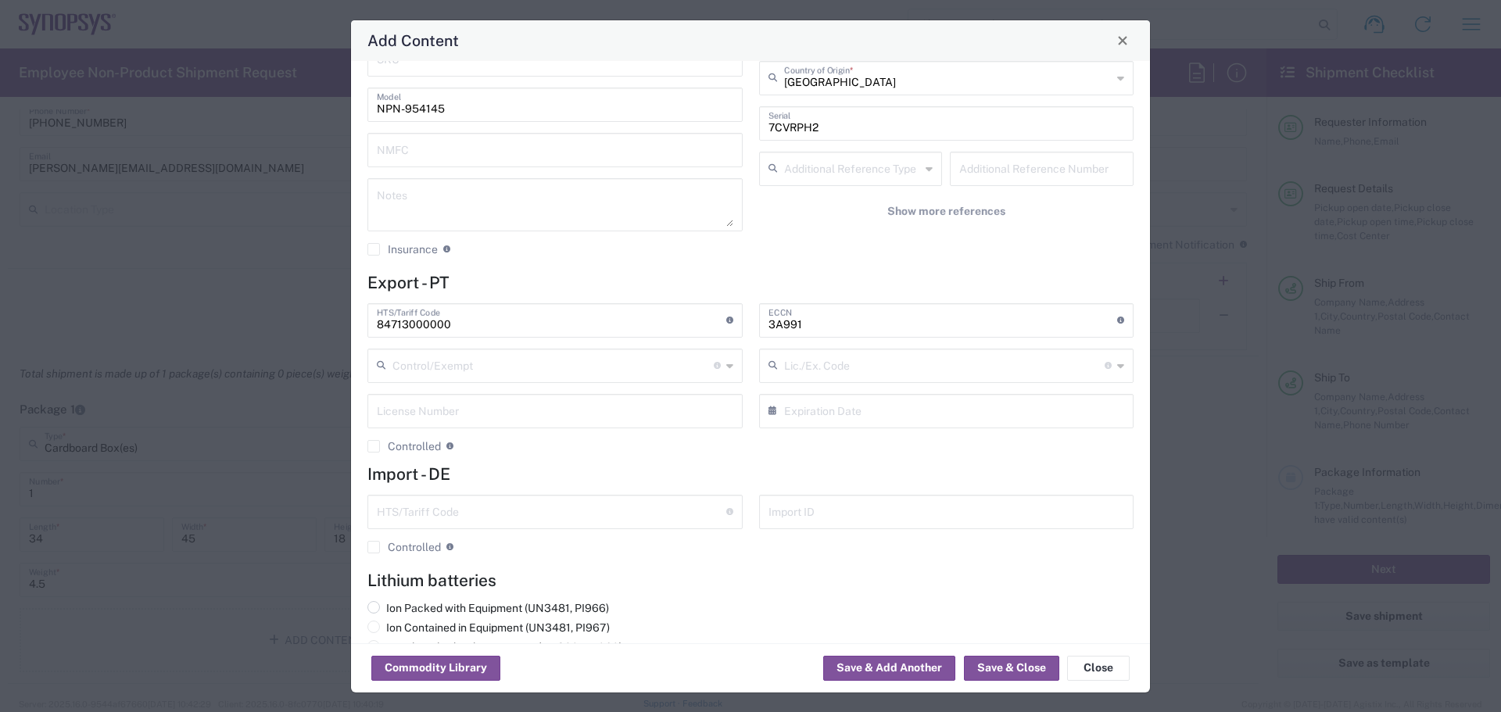
click at [381, 607] on label "Ion Packed with Equipment (UN3481, PI966)" at bounding box center [488, 608] width 242 height 14
click at [386, 607] on input "Ion Packed with Equipment (UN3481, PI966)" at bounding box center [391, 606] width 10 height 10
radio input "true"
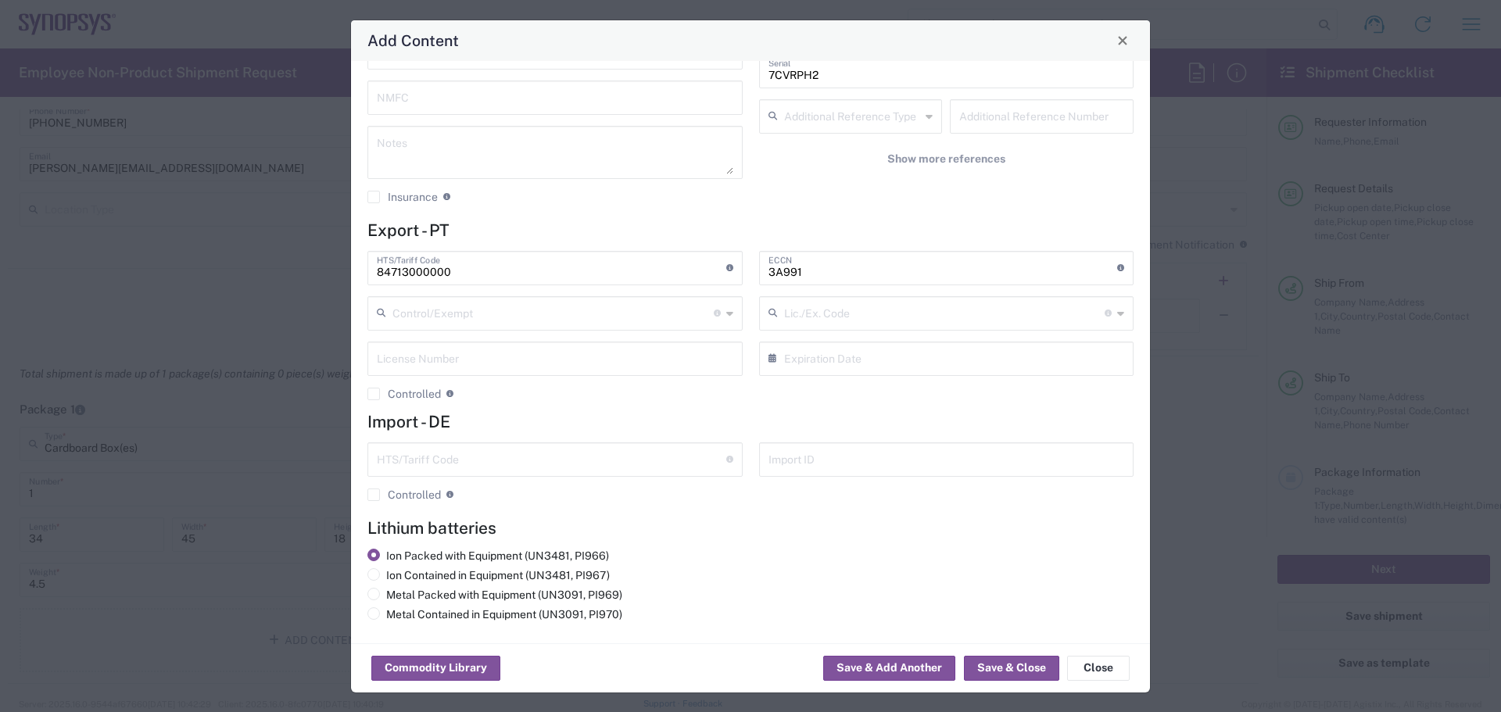
scroll to position [243, 0]
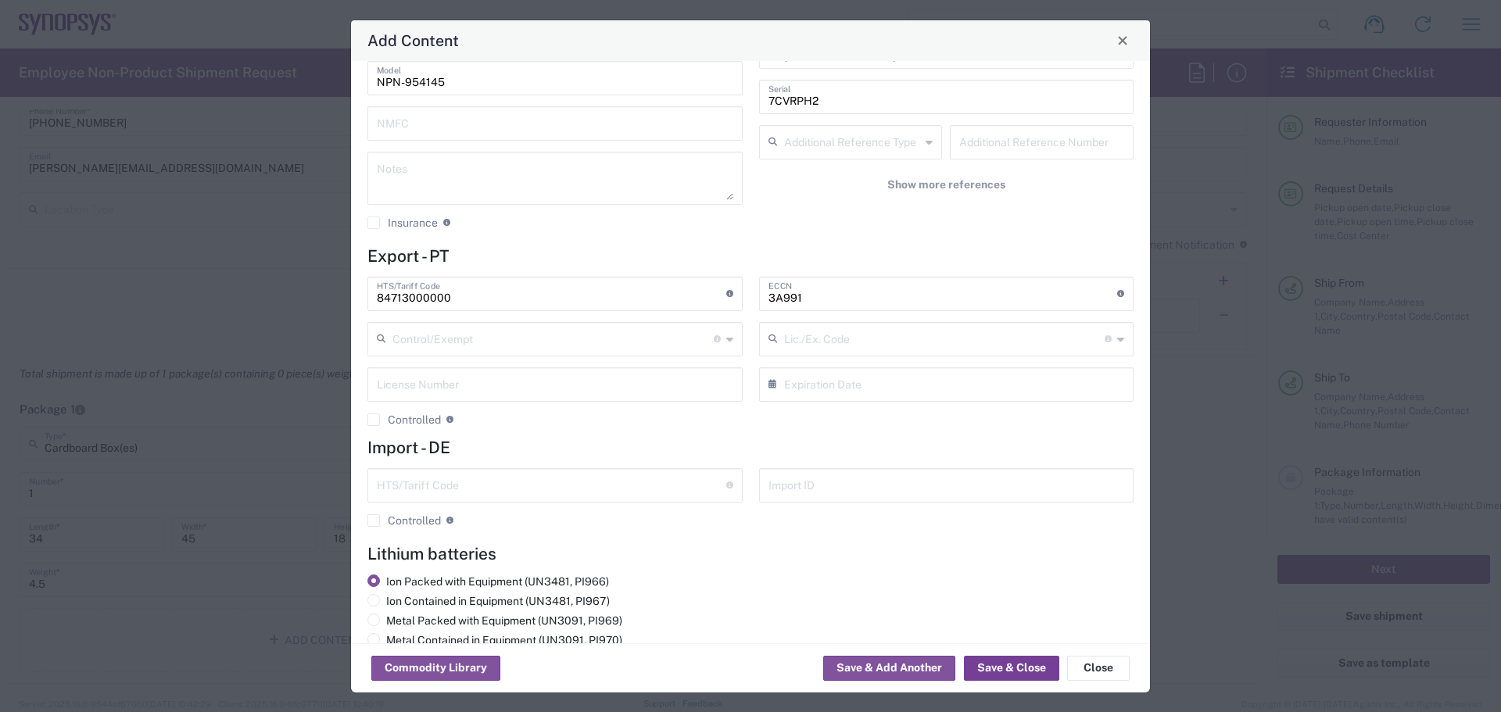
click at [991, 657] on button "Save & Close" at bounding box center [1011, 668] width 95 height 25
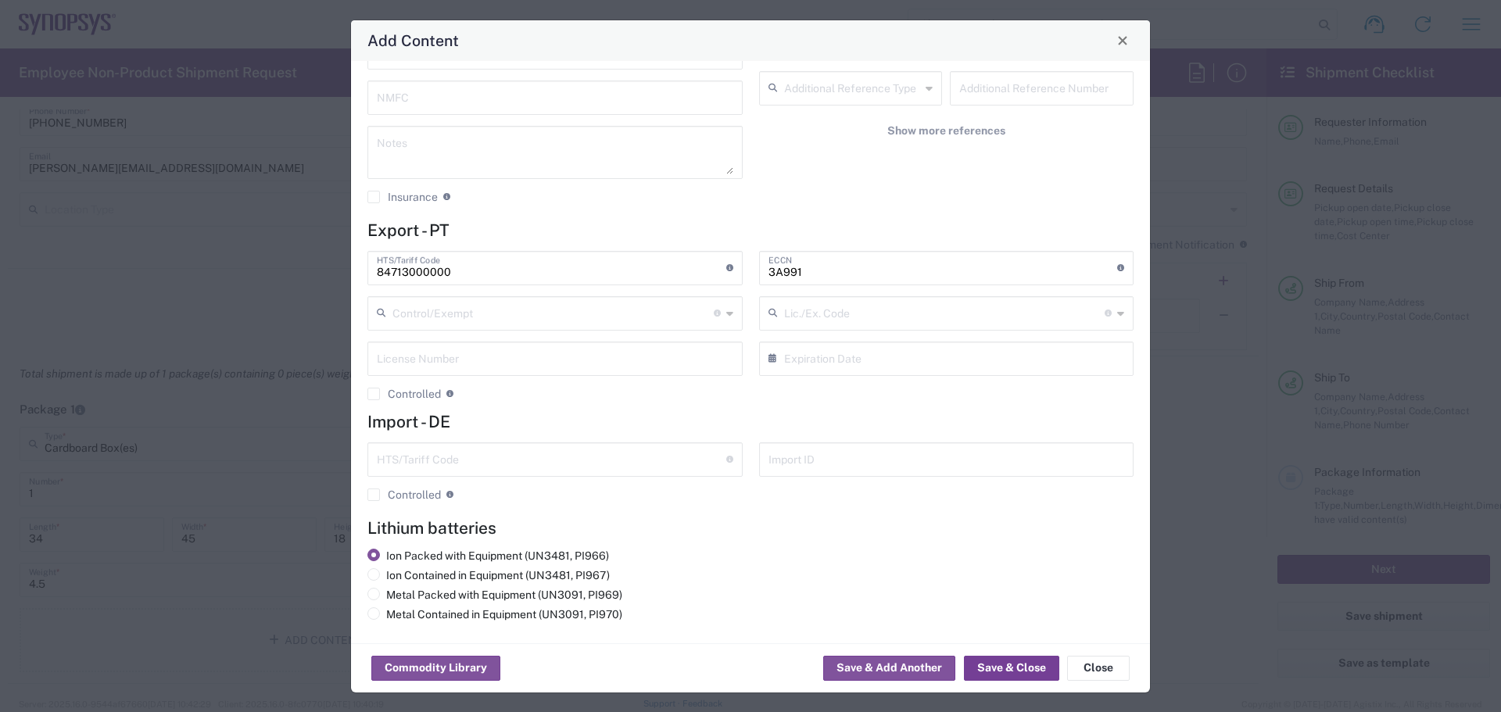
click at [991, 664] on button "Save & Close" at bounding box center [1011, 668] width 95 height 25
click at [990, 673] on button "Save & Close" at bounding box center [1011, 668] width 95 height 25
click at [997, 665] on button "Save & Close" at bounding box center [1011, 668] width 95 height 25
click at [930, 671] on button "Save & Add Another" at bounding box center [889, 668] width 132 height 25
click at [1062, 55] on div "Add Content" at bounding box center [750, 40] width 799 height 41
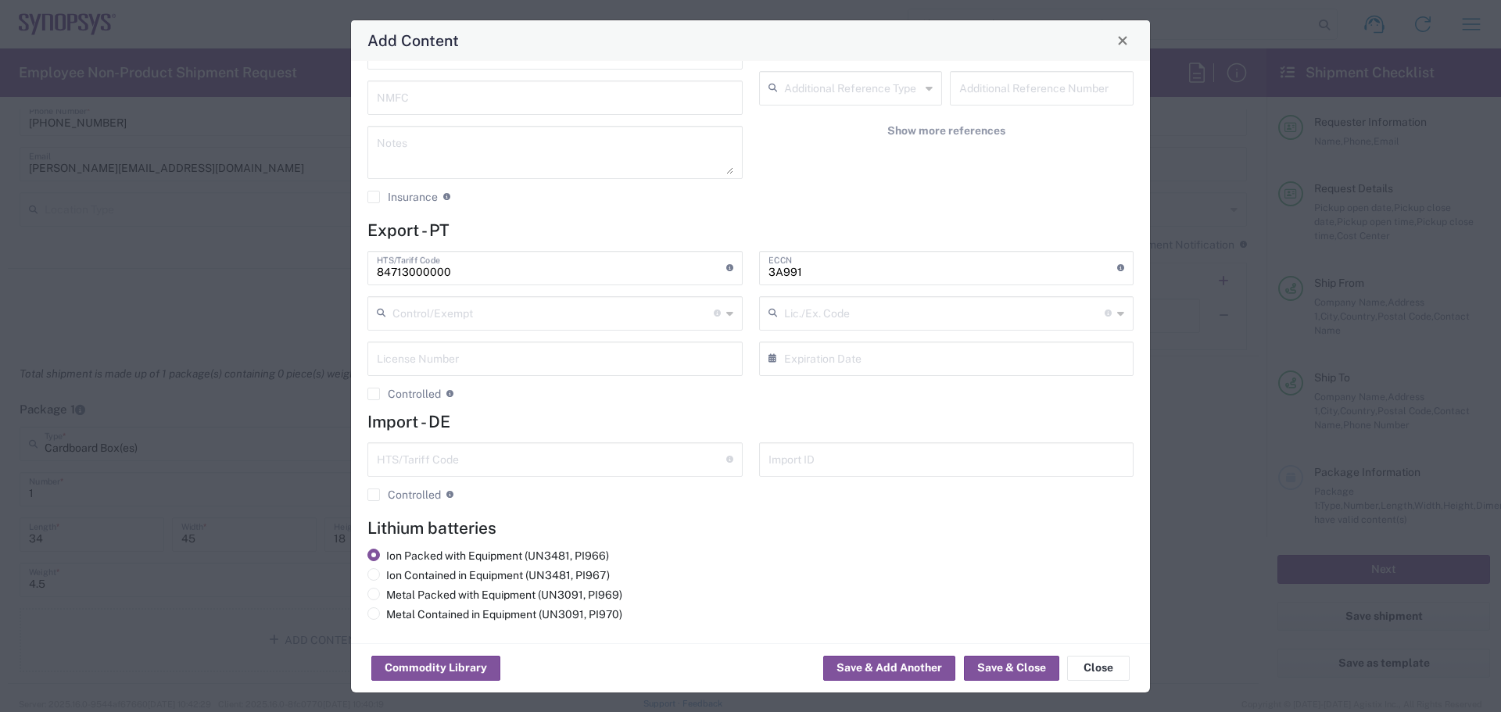
click at [33, 367] on div "Add Content General Commodity Product Type * DELL Precision Laptop Product Name…" at bounding box center [750, 356] width 1501 height 712
click at [748, 622] on div "Ion Packed with Equipment (UN3481, PI966) Ion Contained in Equipment (UN3481, P…" at bounding box center [751, 588] width 783 height 78
click at [378, 572] on span at bounding box center [373, 574] width 13 height 13
click at [386, 572] on input "Ion Contained in Equipment (UN3481, PI967)" at bounding box center [391, 573] width 10 height 10
radio input "true"
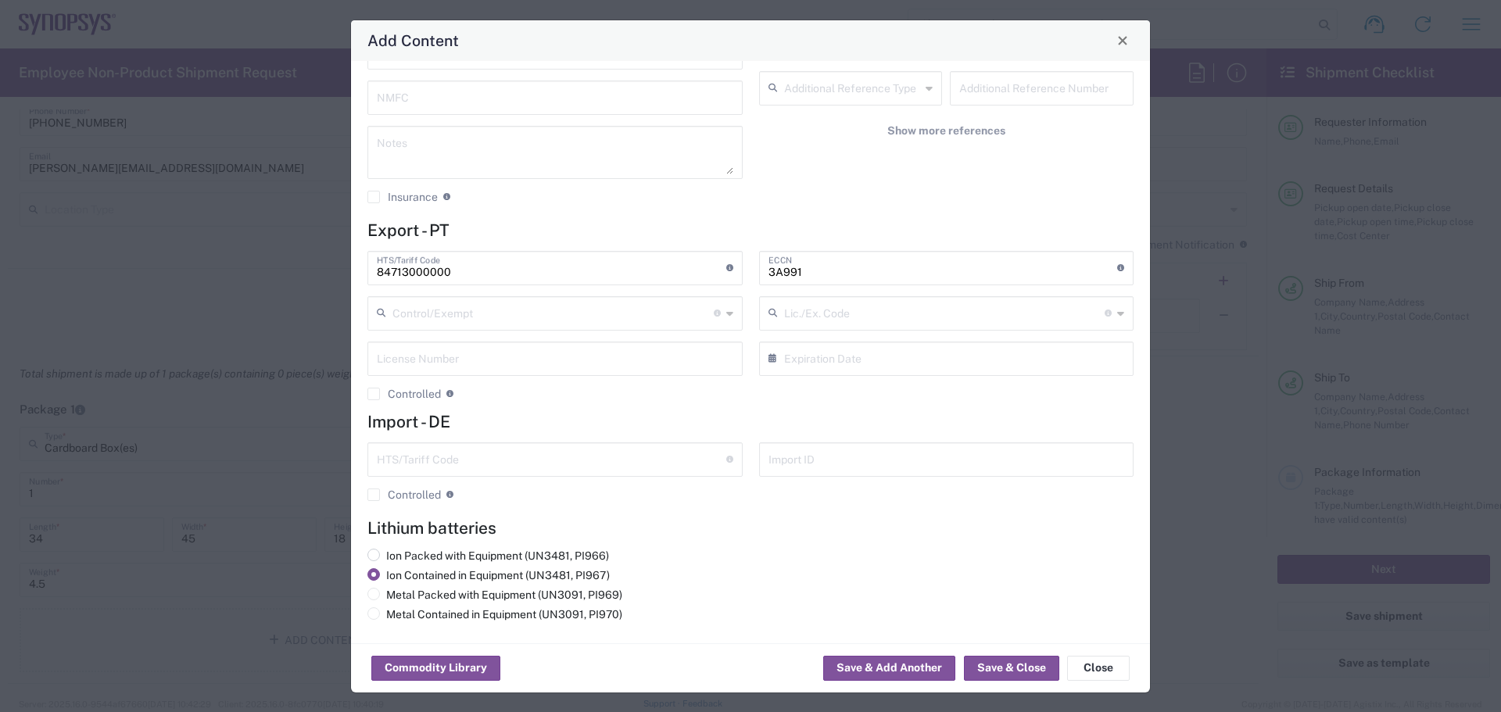
click at [377, 555] on span at bounding box center [373, 555] width 13 height 13
click at [386, 555] on input "Ion Packed with Equipment (UN3481, PI966)" at bounding box center [391, 554] width 10 height 10
radio input "true"
radio input "false"
click at [436, 554] on label "Ion Packed with Equipment (UN3481, PI966)" at bounding box center [488, 556] width 242 height 14
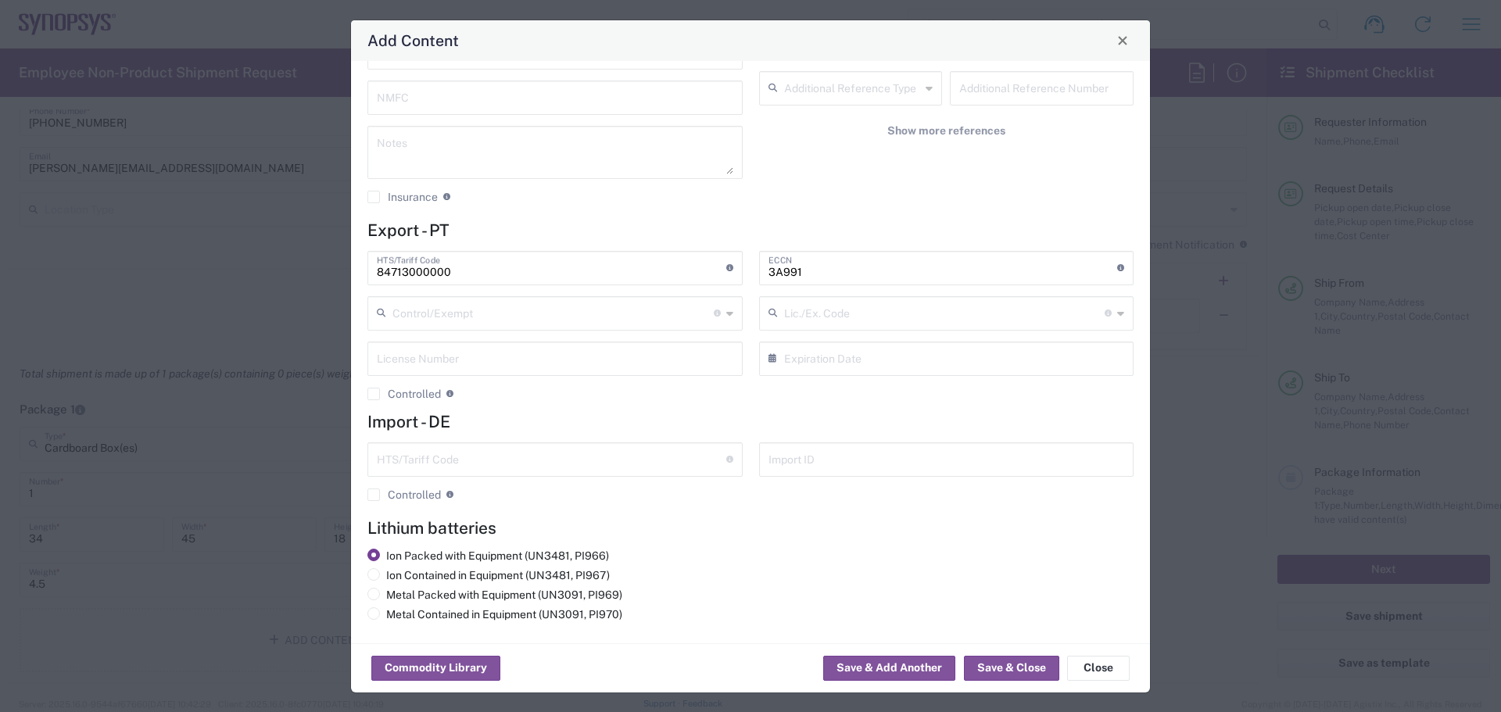
click at [396, 554] on input "Ion Packed with Equipment (UN3481, PI966)" at bounding box center [391, 554] width 10 height 10
click at [894, 656] on button "Save & Add Another" at bounding box center [889, 668] width 132 height 25
click at [470, 670] on button "Commodity Library" at bounding box center [435, 668] width 129 height 25
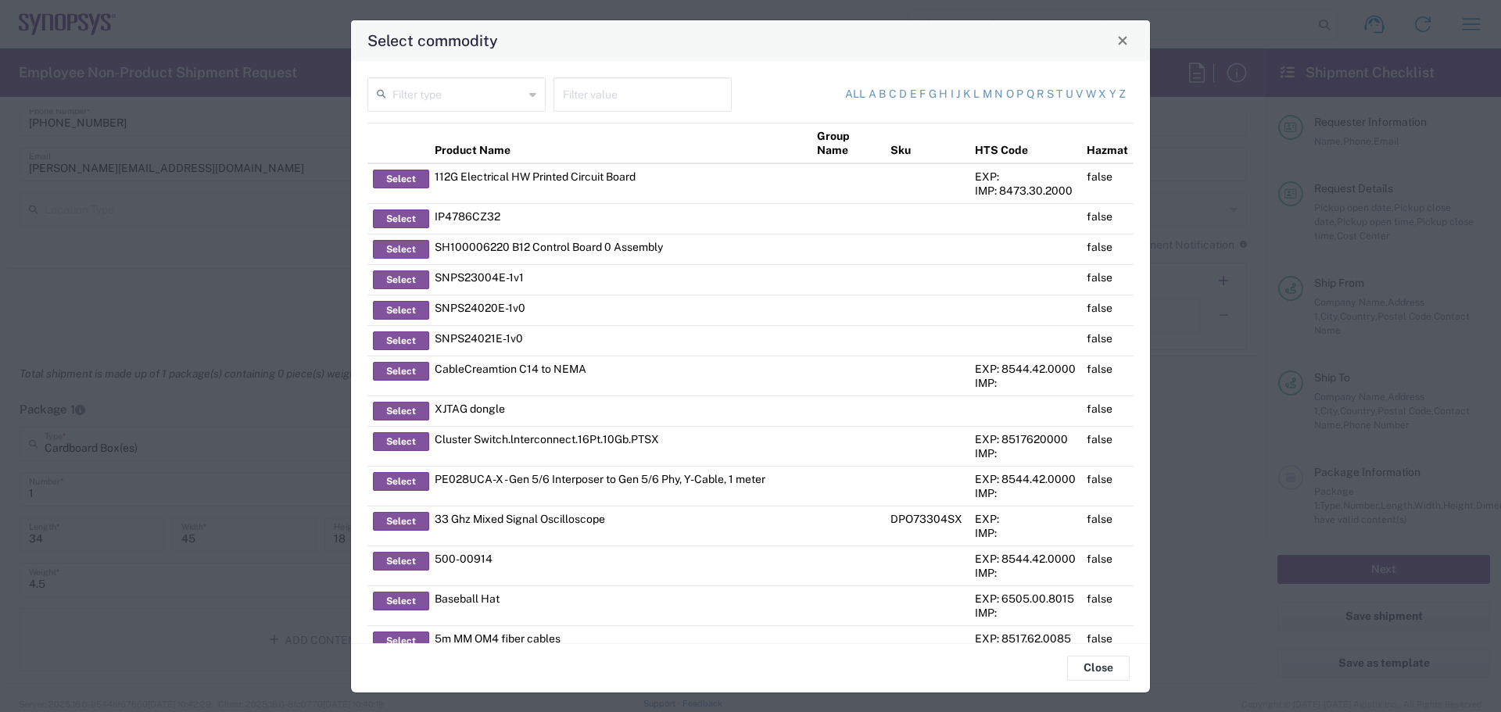
click at [425, 89] on input "text" at bounding box center [457, 93] width 131 height 27
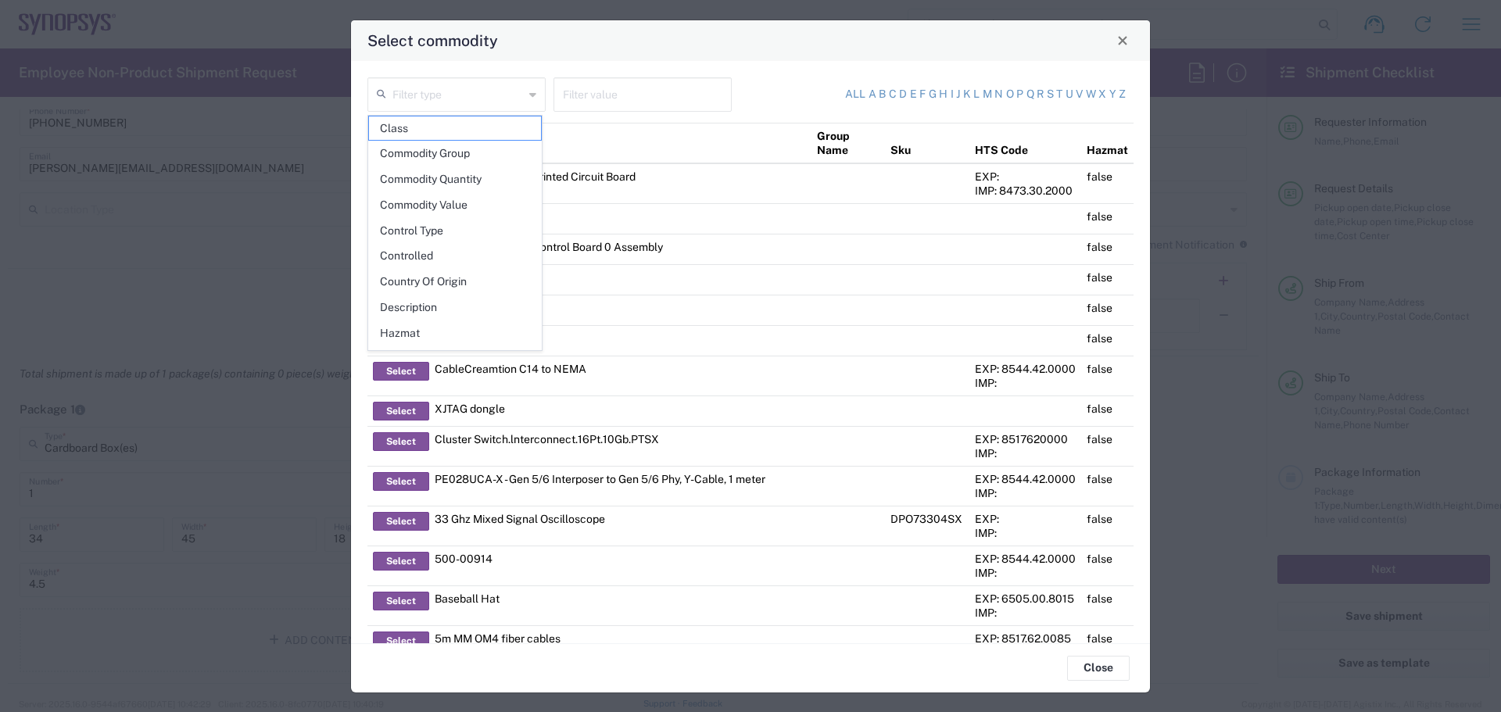
click at [774, 77] on div "All a b c d e f g h i j k l m n o p q r s t u v w x y z" at bounding box center [934, 94] width 383 height 34
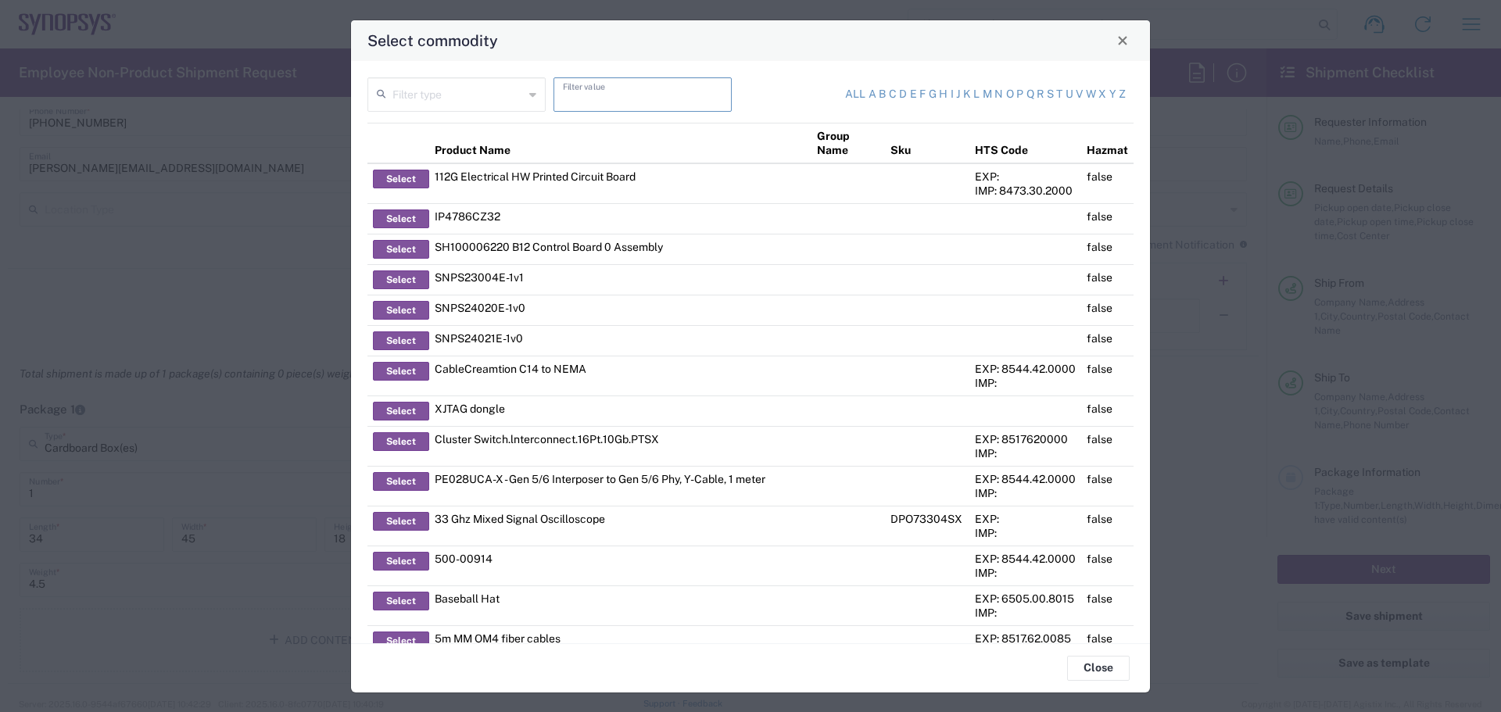
click at [588, 92] on input "text" at bounding box center [642, 93] width 159 height 27
type input "847130"
click at [498, 121] on div "Filter type" at bounding box center [457, 99] width 186 height 45
drag, startPoint x: 625, startPoint y: 96, endPoint x: 529, endPoint y: 97, distance: 96.2
click at [529, 97] on div "Filter type 847130 Filter value" at bounding box center [555, 99] width 383 height 45
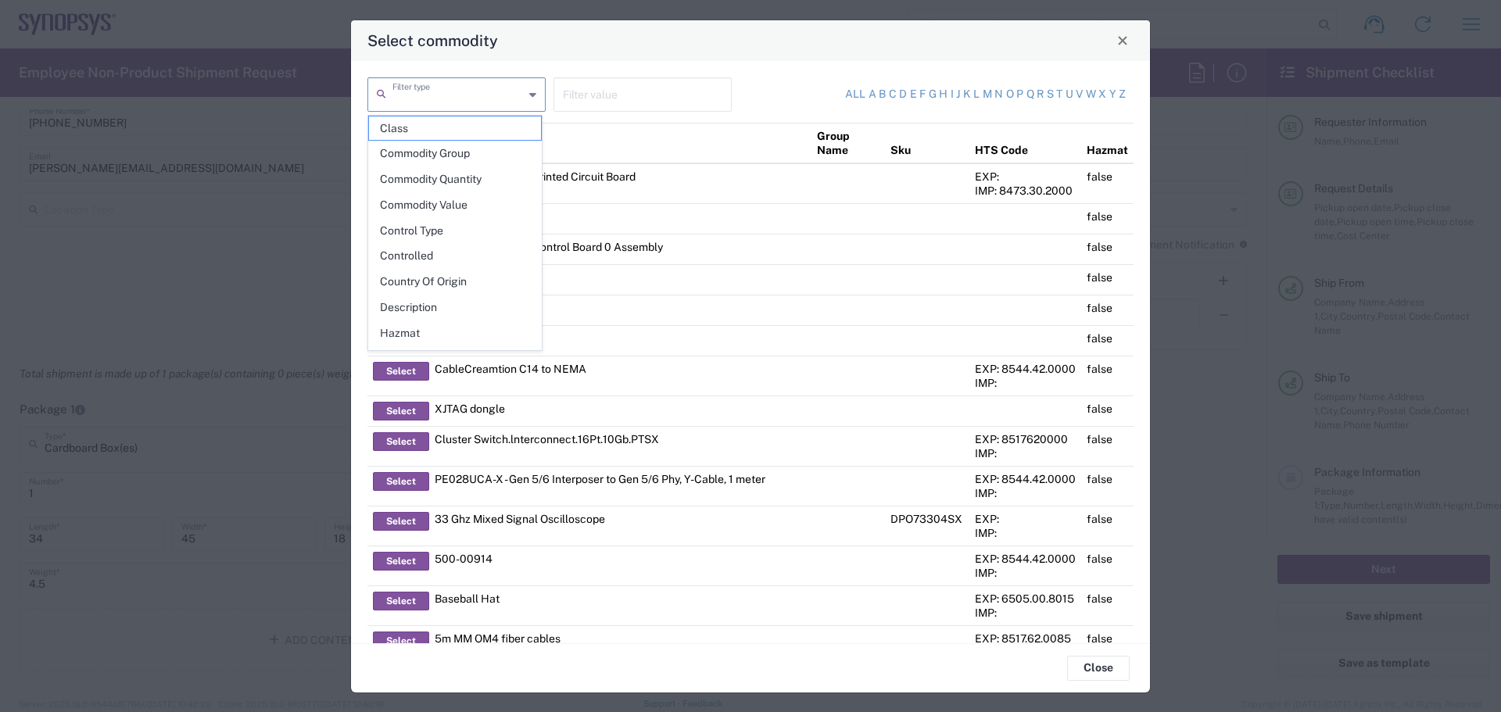
click at [493, 101] on input "text" at bounding box center [457, 93] width 131 height 27
click at [456, 152] on span "Commodity Group" at bounding box center [455, 154] width 172 height 24
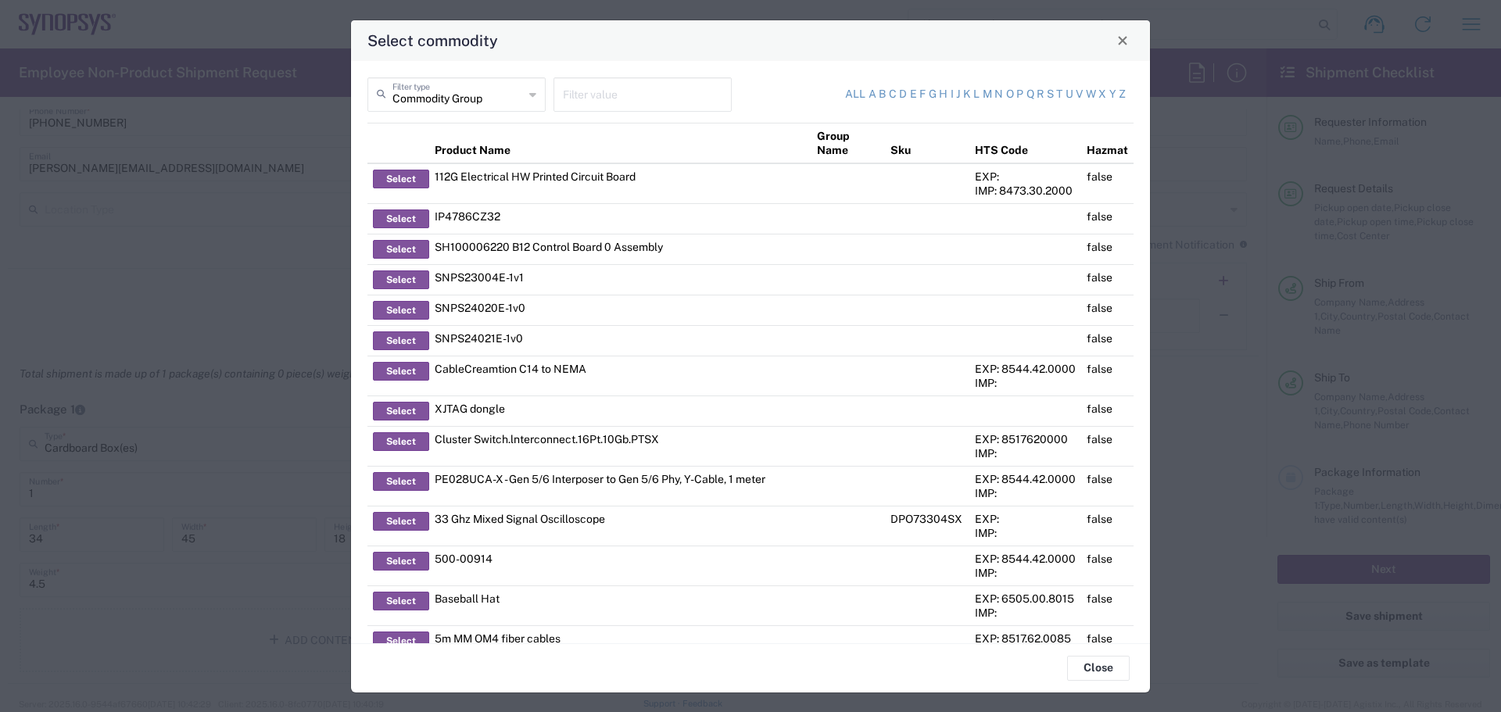
click at [529, 97] on icon at bounding box center [532, 94] width 7 height 25
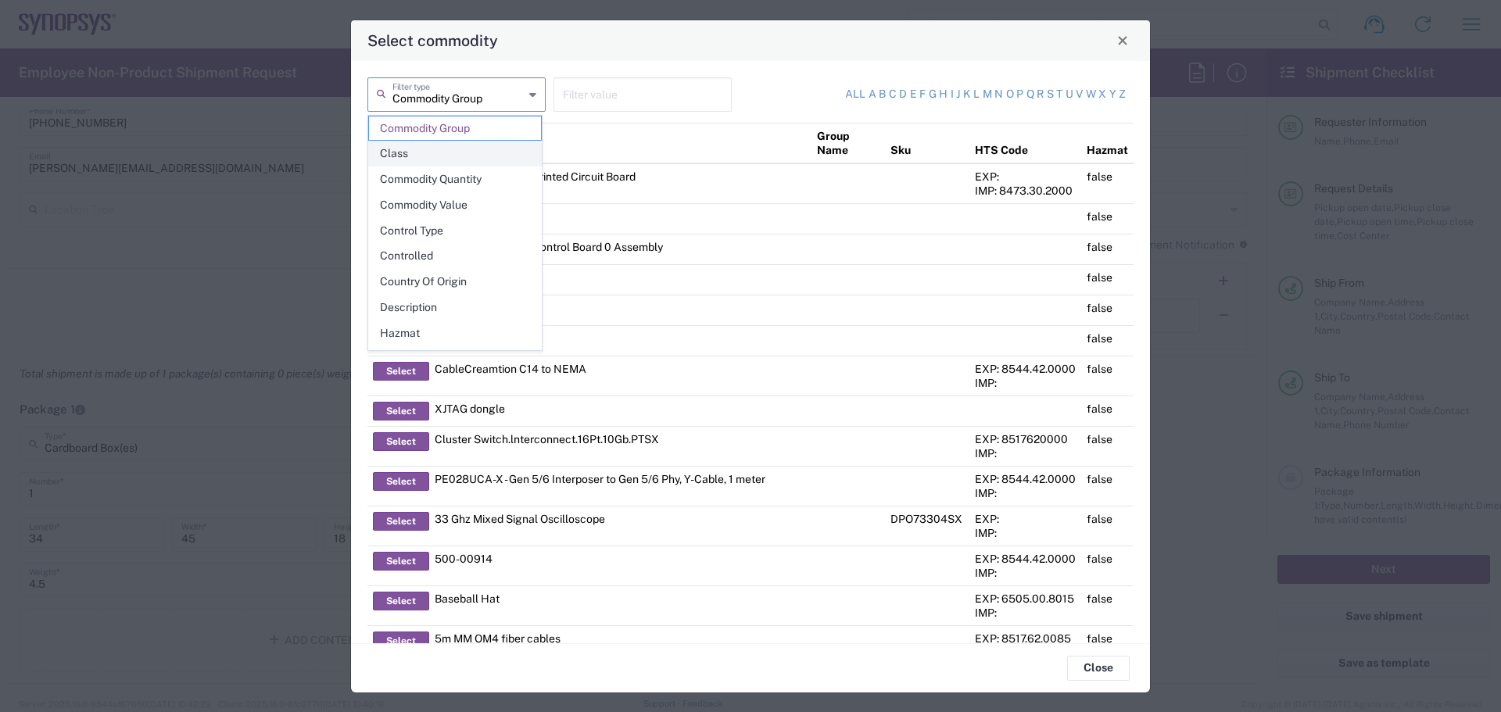
click at [413, 149] on span "Class" at bounding box center [455, 154] width 172 height 24
type input "Class"
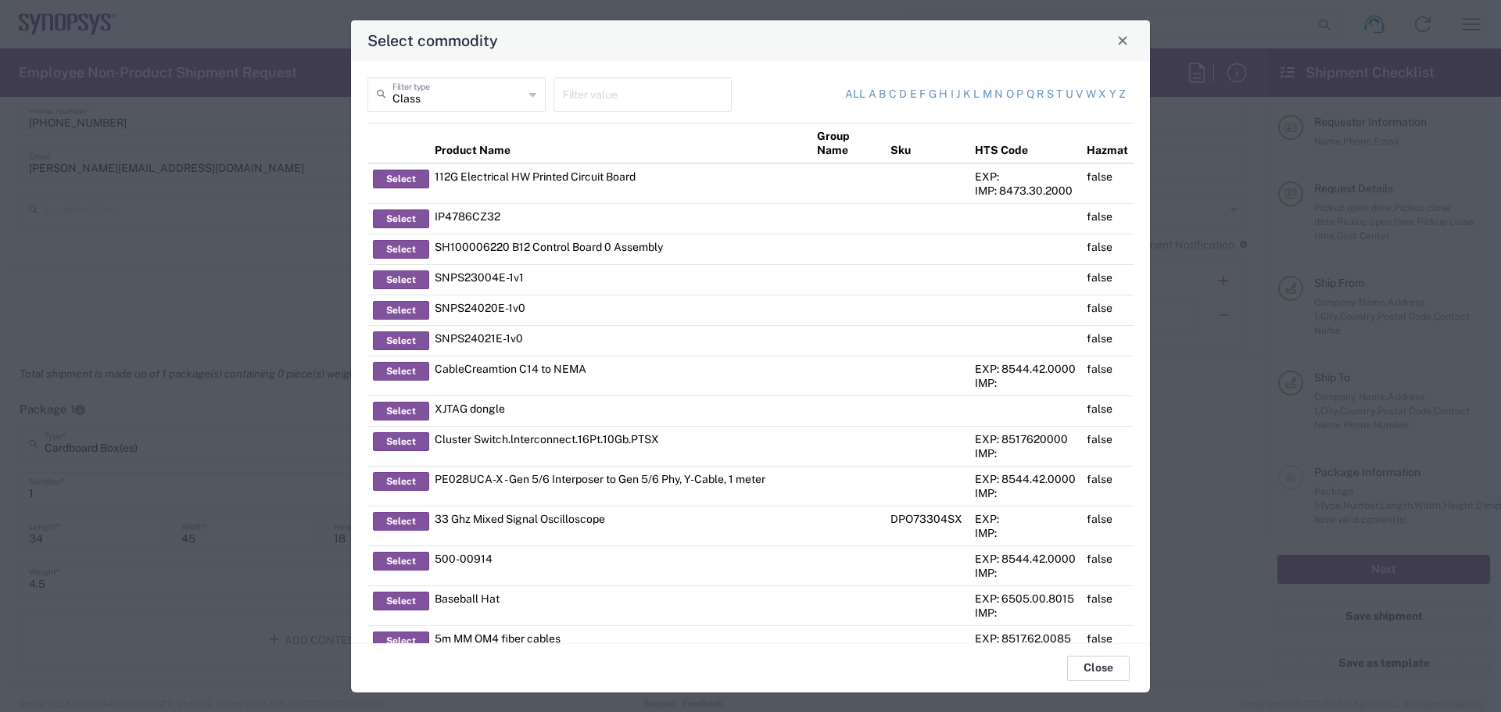
click at [1096, 670] on button "Close" at bounding box center [1098, 668] width 63 height 25
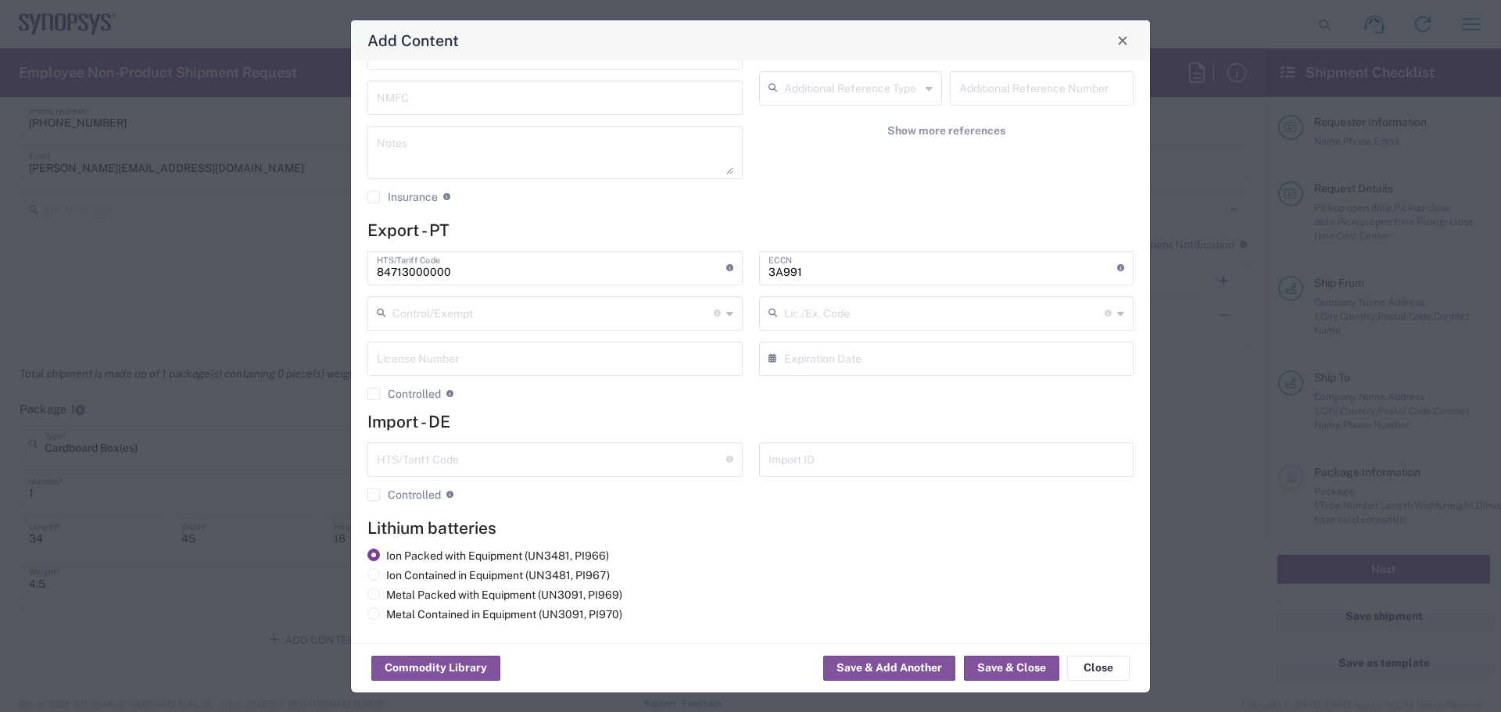
click at [380, 552] on label "Ion Packed with Equipment (UN3481, PI966)" at bounding box center [488, 556] width 242 height 14
click at [386, 552] on input "Ion Packed with Equipment (UN3481, PI966)" at bounding box center [391, 554] width 10 height 10
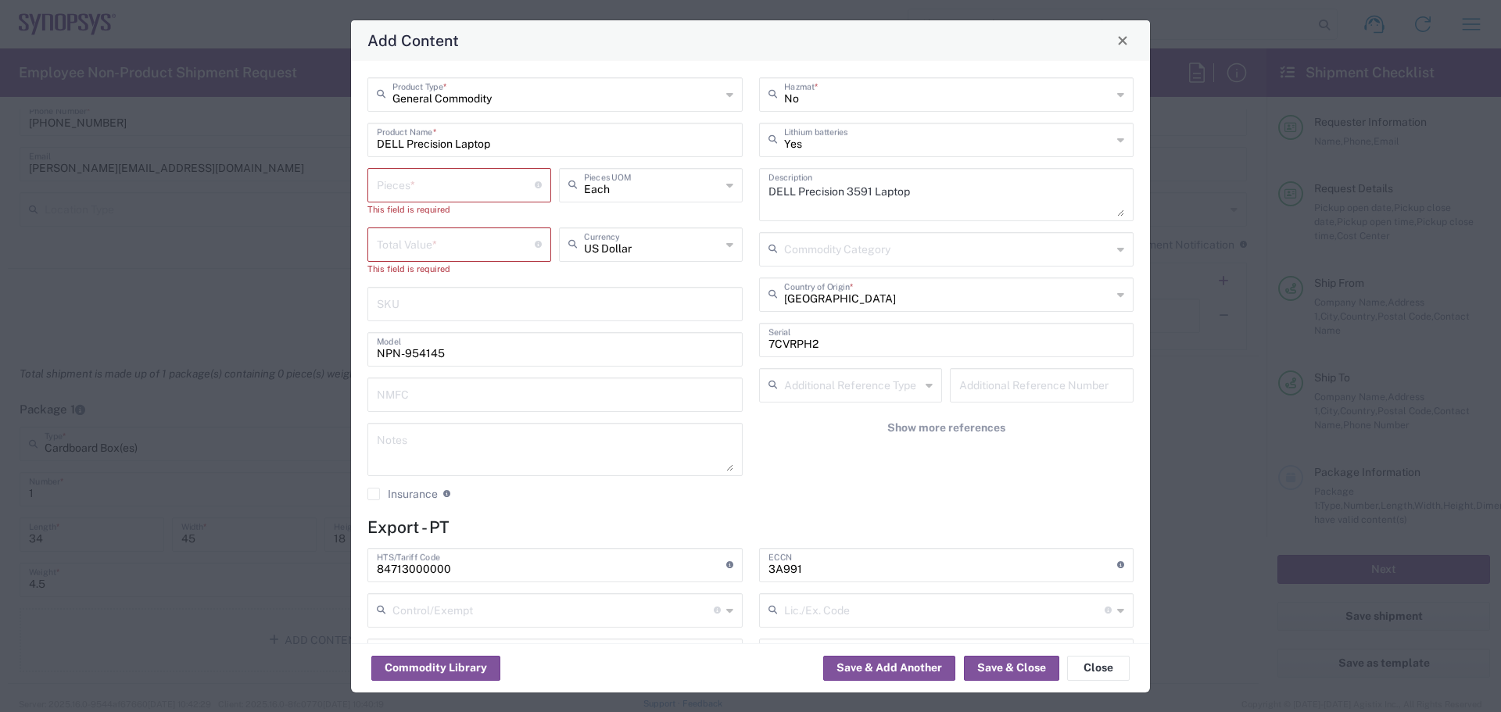
click at [898, 149] on input "Yes" at bounding box center [948, 138] width 328 height 27
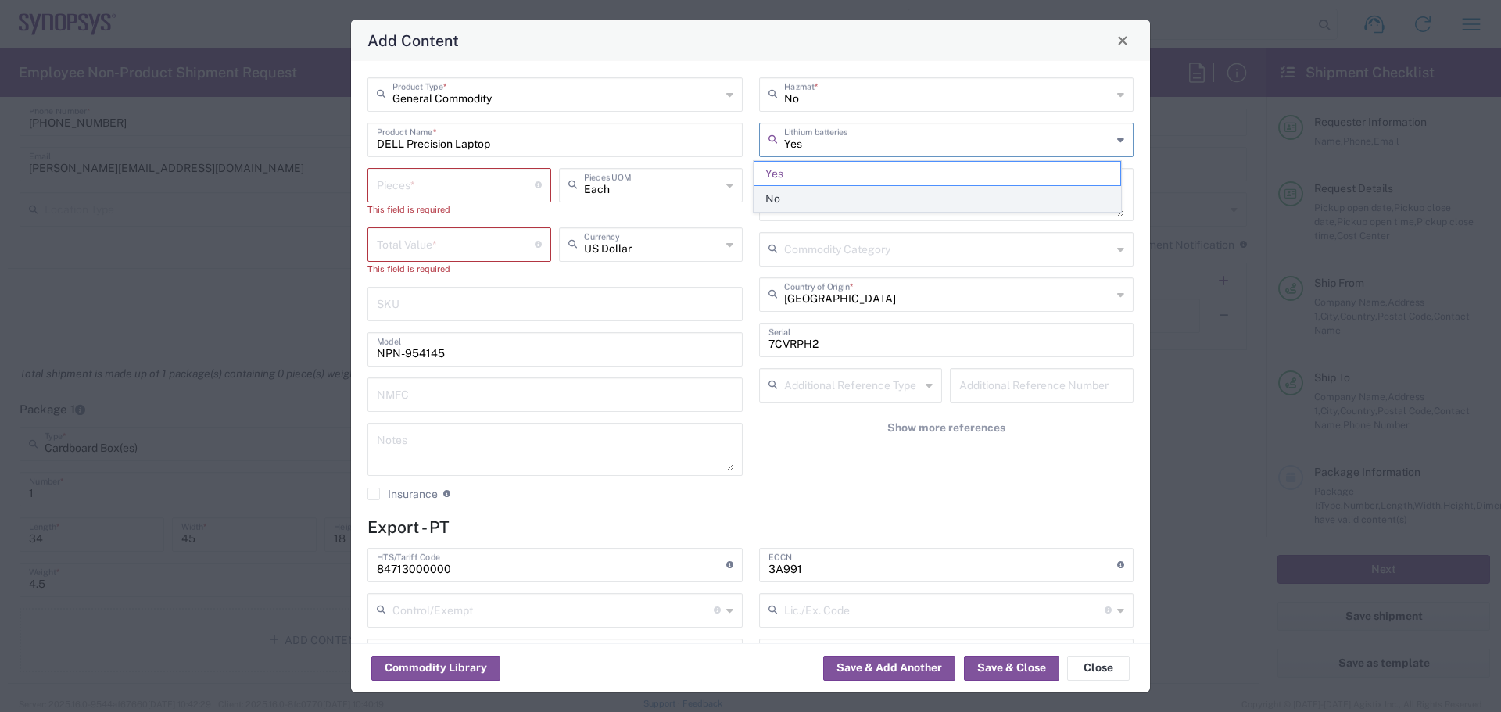
click at [808, 191] on span "No" at bounding box center [937, 199] width 366 height 24
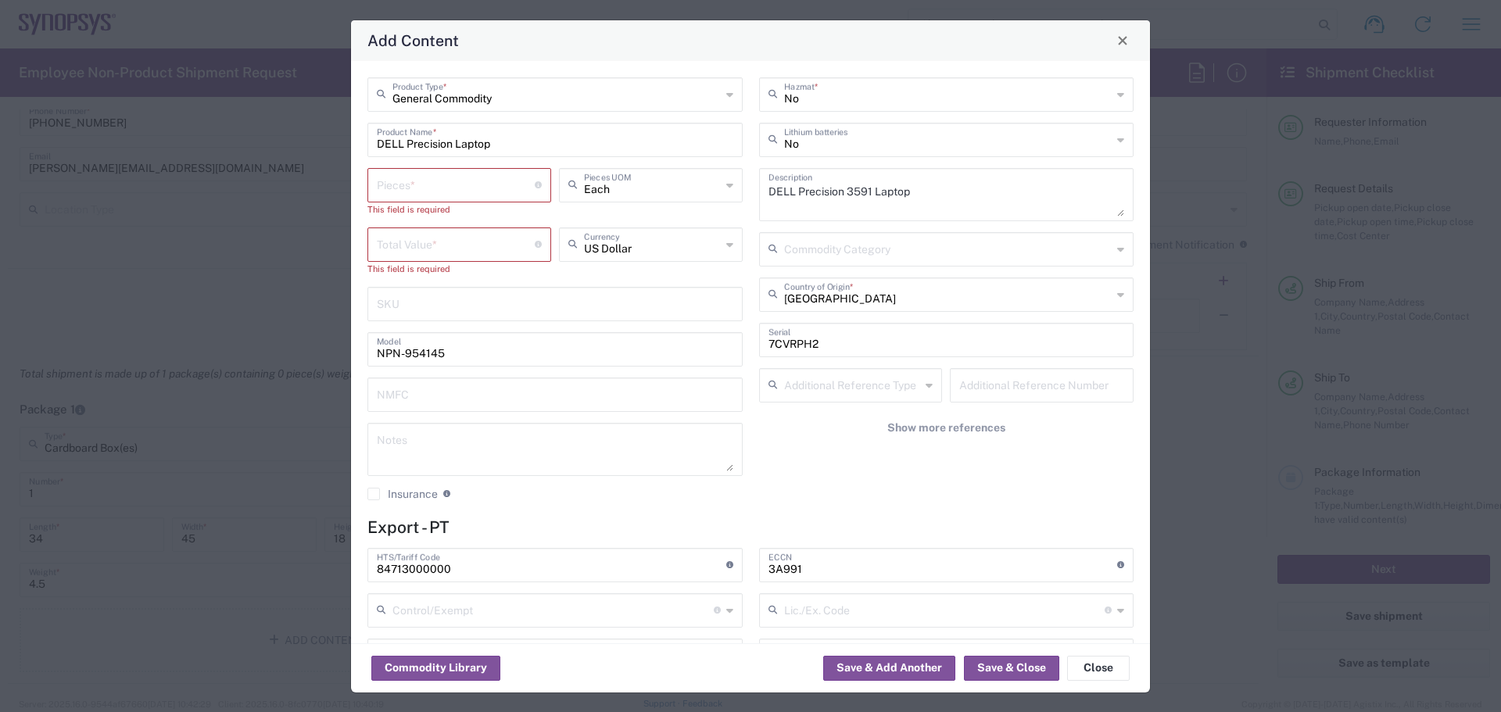
click at [851, 146] on input "No" at bounding box center [948, 138] width 328 height 27
click at [799, 195] on span "Yes" at bounding box center [937, 199] width 366 height 24
type input "Yes"
click at [478, 185] on input "number" at bounding box center [456, 183] width 158 height 27
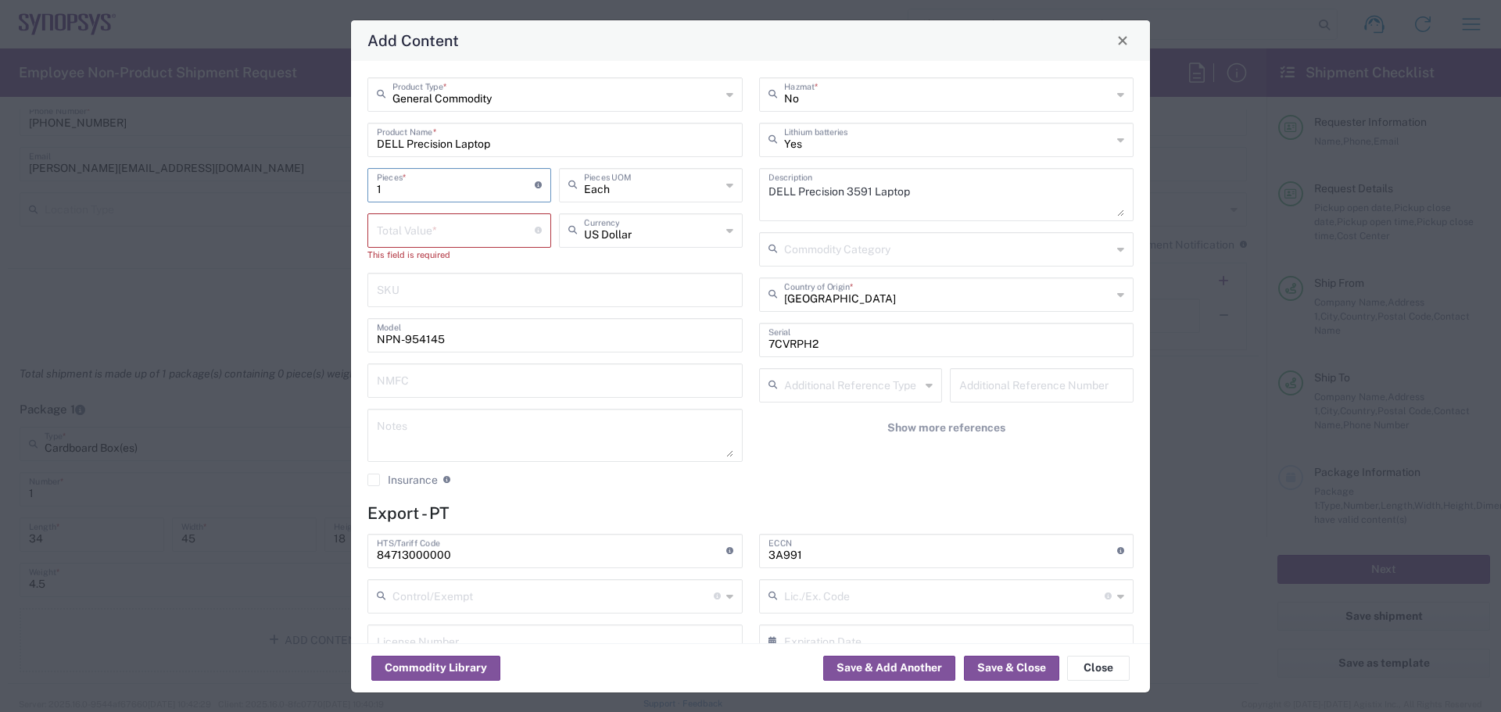
type input "1"
click at [467, 231] on input "number" at bounding box center [456, 229] width 158 height 27
click at [726, 235] on icon at bounding box center [729, 230] width 7 height 25
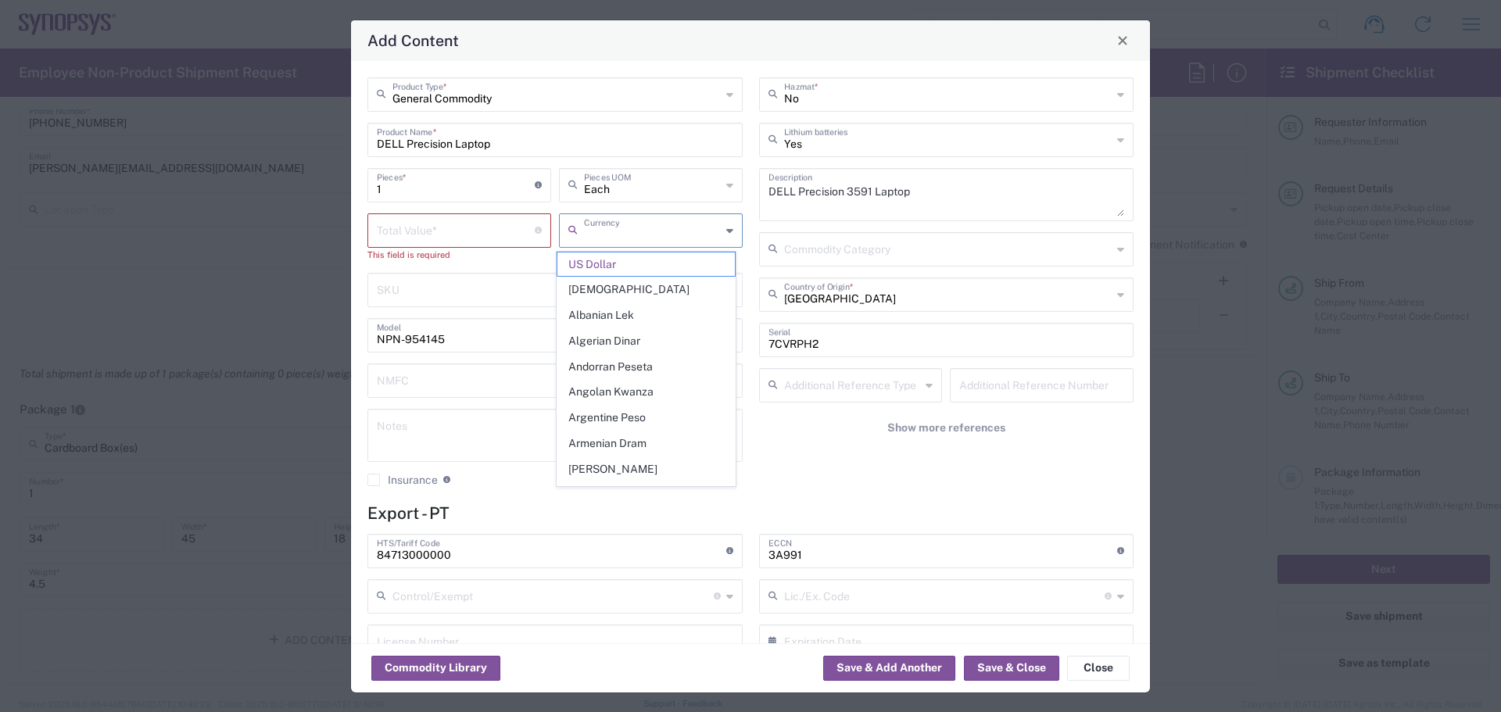
click at [726, 232] on icon at bounding box center [729, 230] width 7 height 25
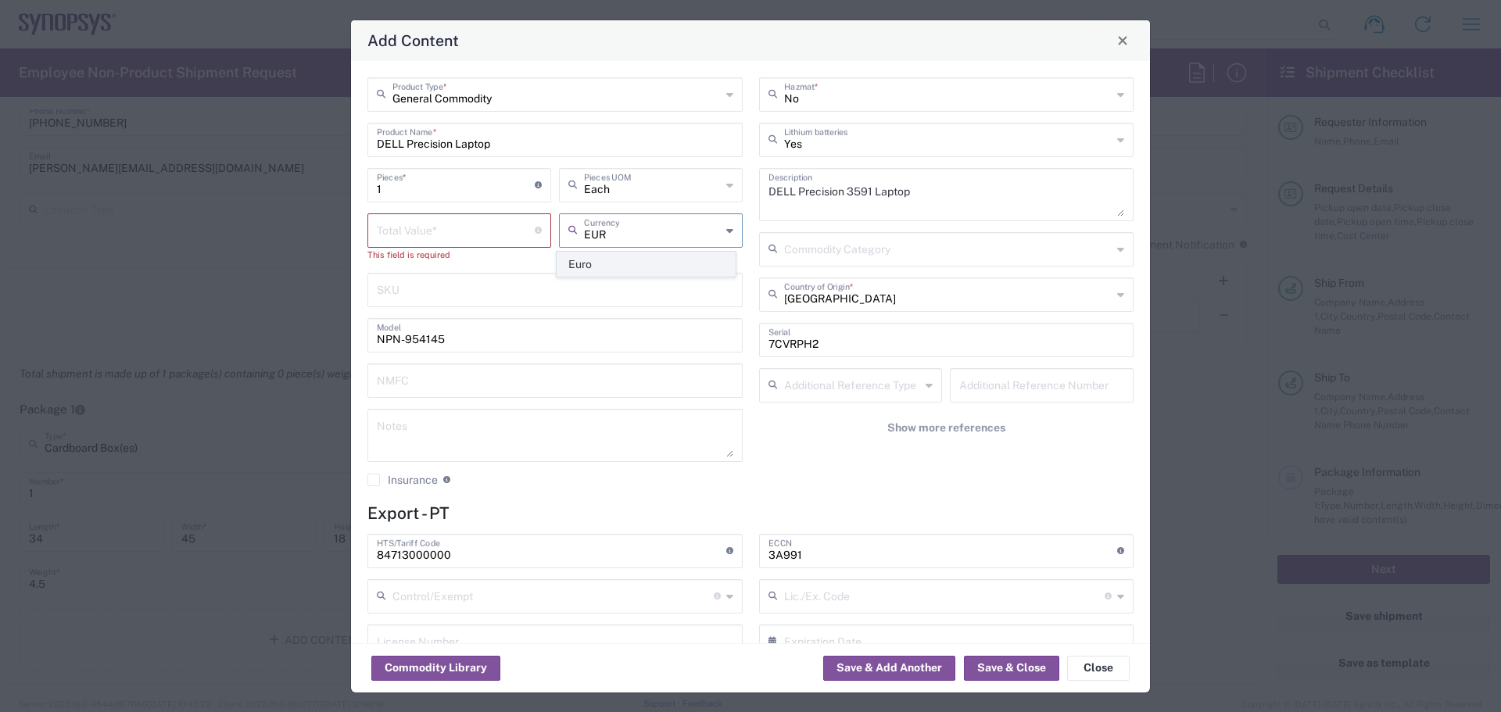
click at [587, 260] on span "Euro" at bounding box center [645, 265] width 177 height 24
click at [1137, 596] on div "General Commodity Product Type * DELL Precision Laptop Product Name * 1 Pieces …" at bounding box center [750, 352] width 799 height 582
click at [726, 231] on icon at bounding box center [729, 230] width 7 height 25
drag, startPoint x: 606, startPoint y: 235, endPoint x: 617, endPoint y: 235, distance: 10.9
click at [607, 235] on input "USD" at bounding box center [652, 229] width 137 height 27
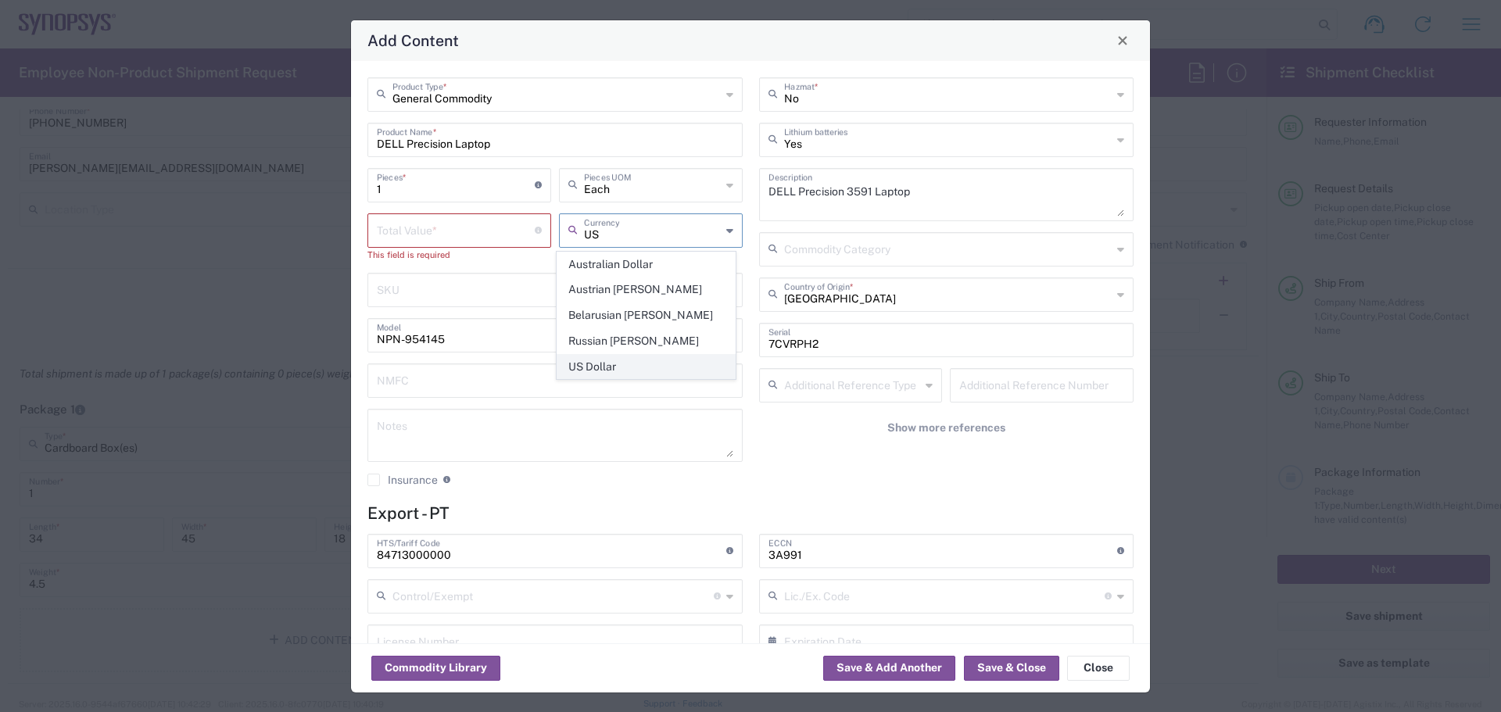
click at [595, 366] on span "US Dollar" at bounding box center [645, 367] width 177 height 24
type input "US Dollar"
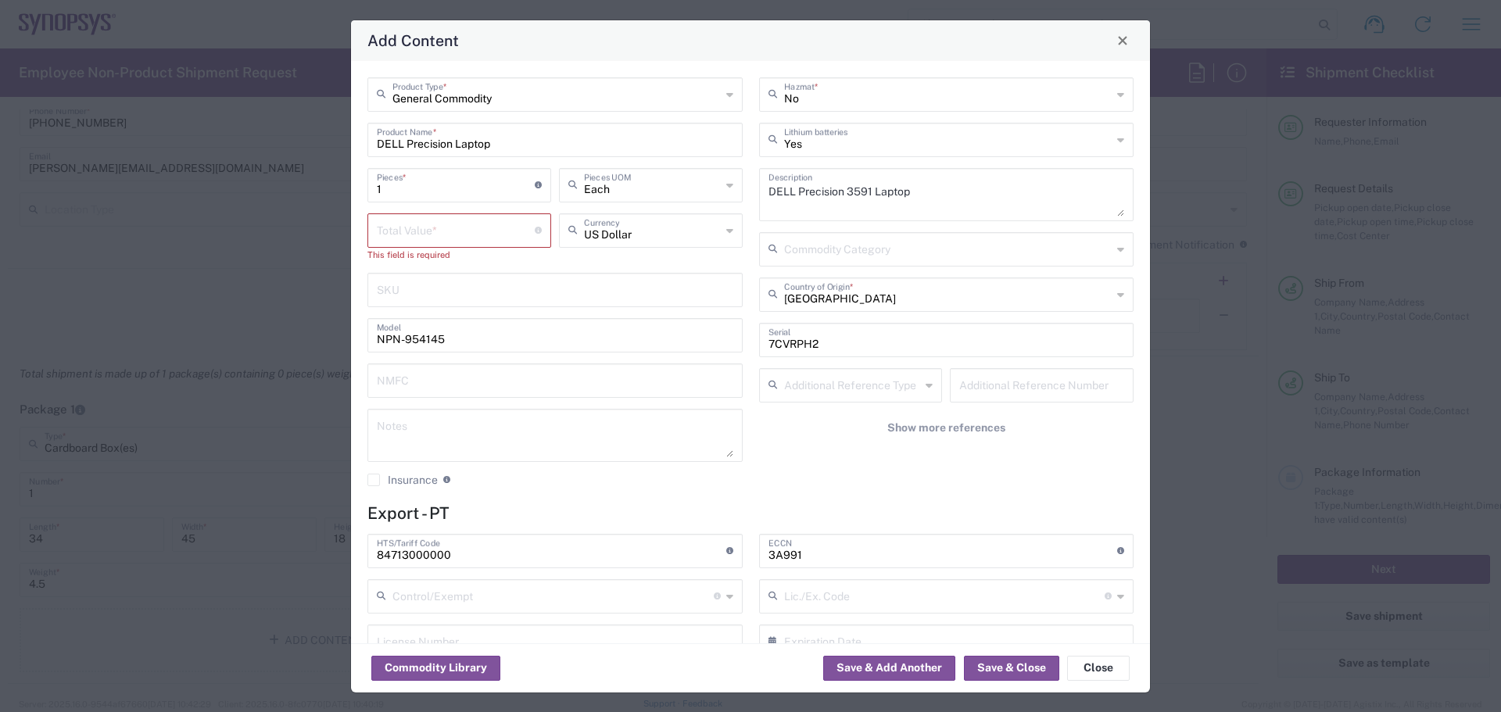
click at [466, 241] on div "Total Value * Total value of all the pieces" at bounding box center [459, 230] width 184 height 34
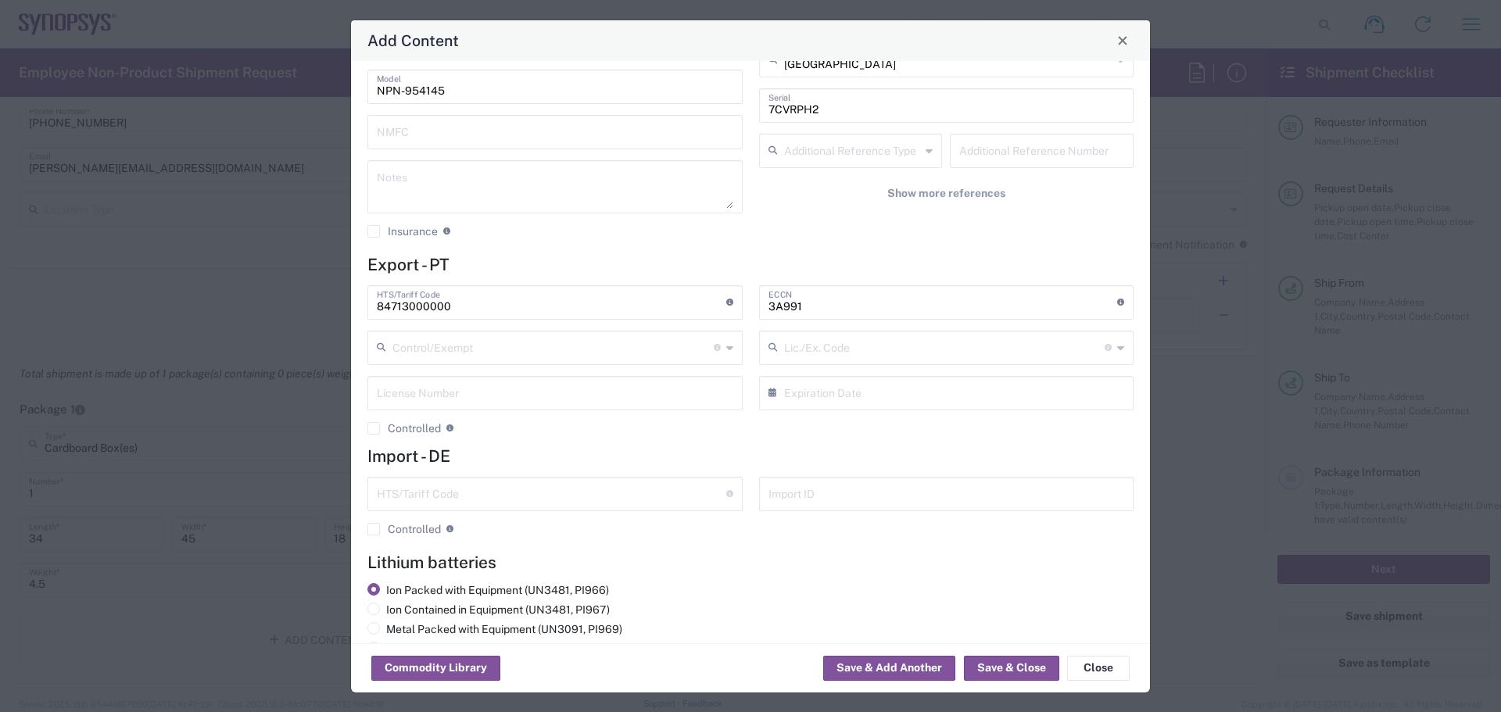
scroll to position [269, 0]
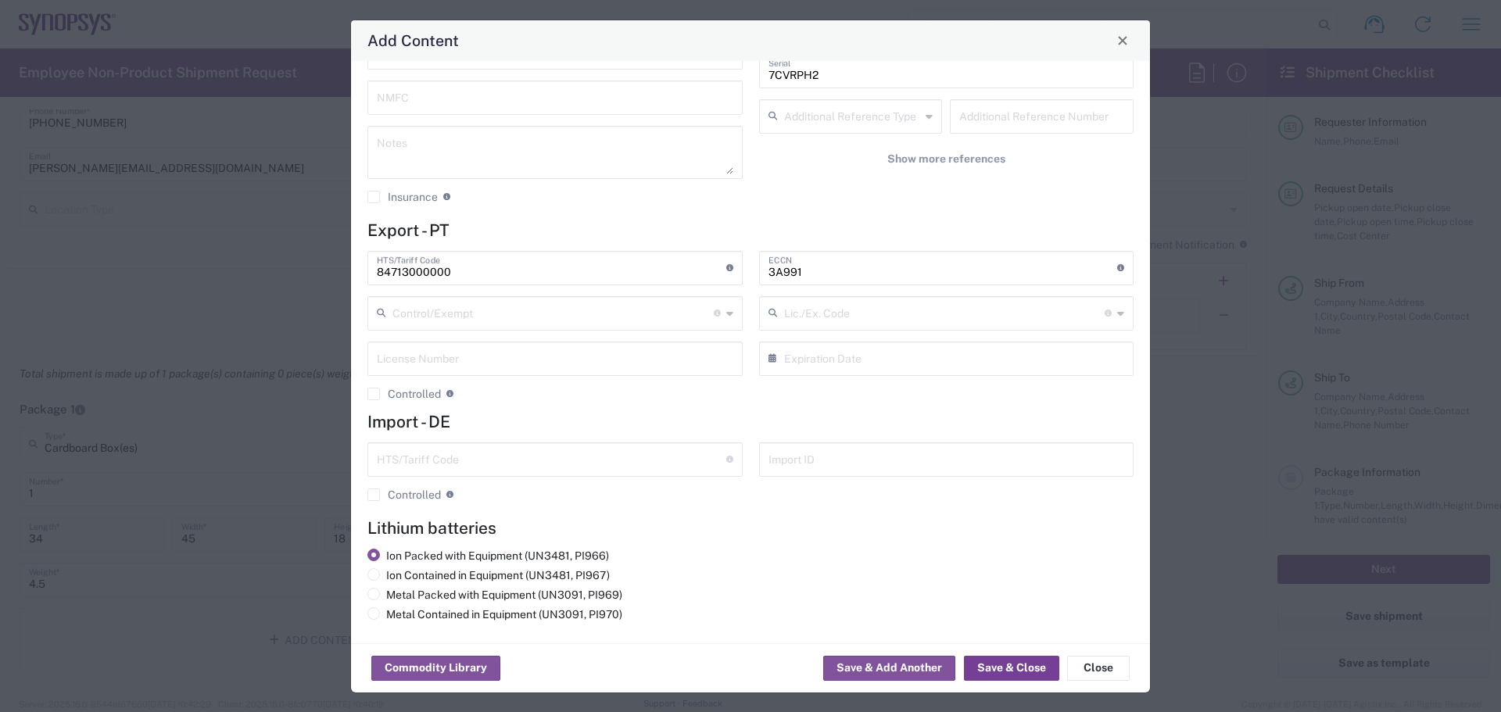
type input "1000"
click at [1008, 659] on button "Save & Close" at bounding box center [1011, 668] width 95 height 25
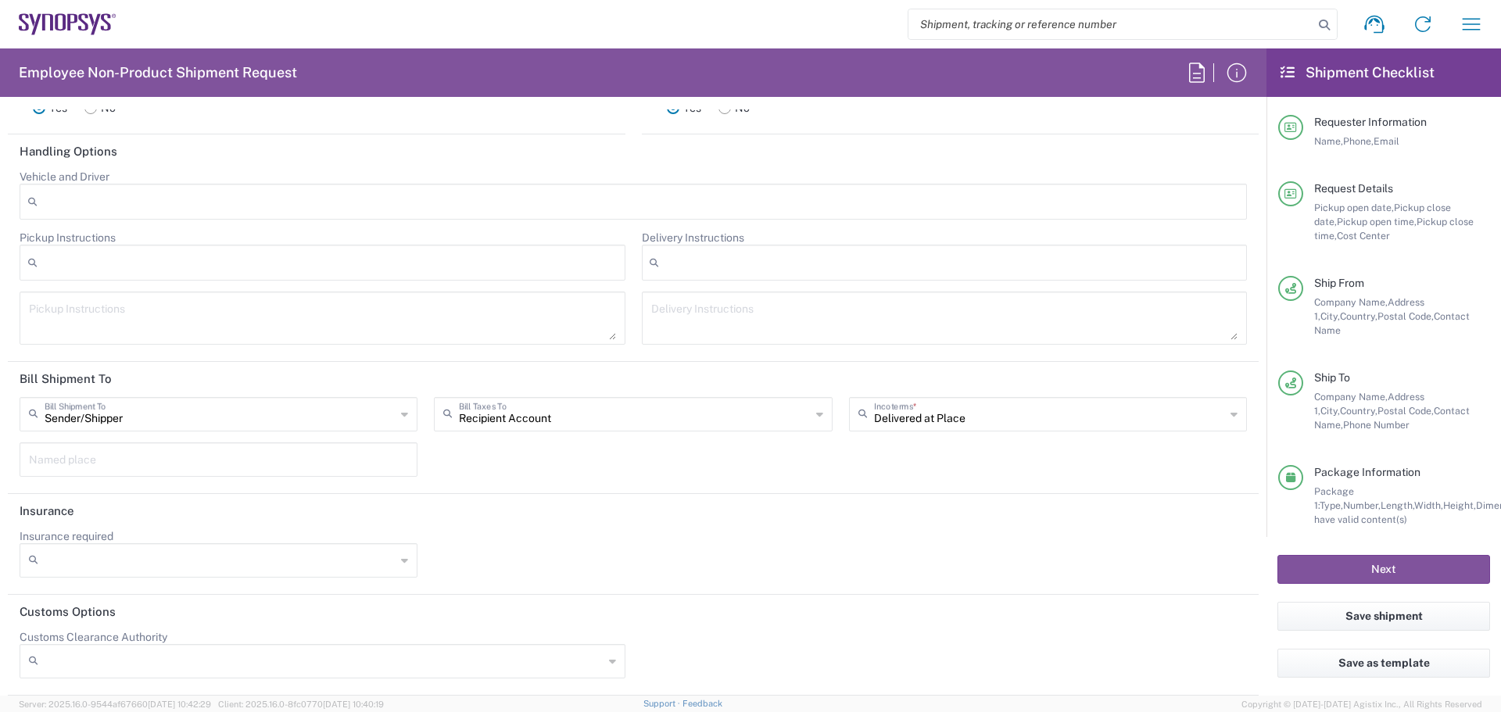
scroll to position [9, 0]
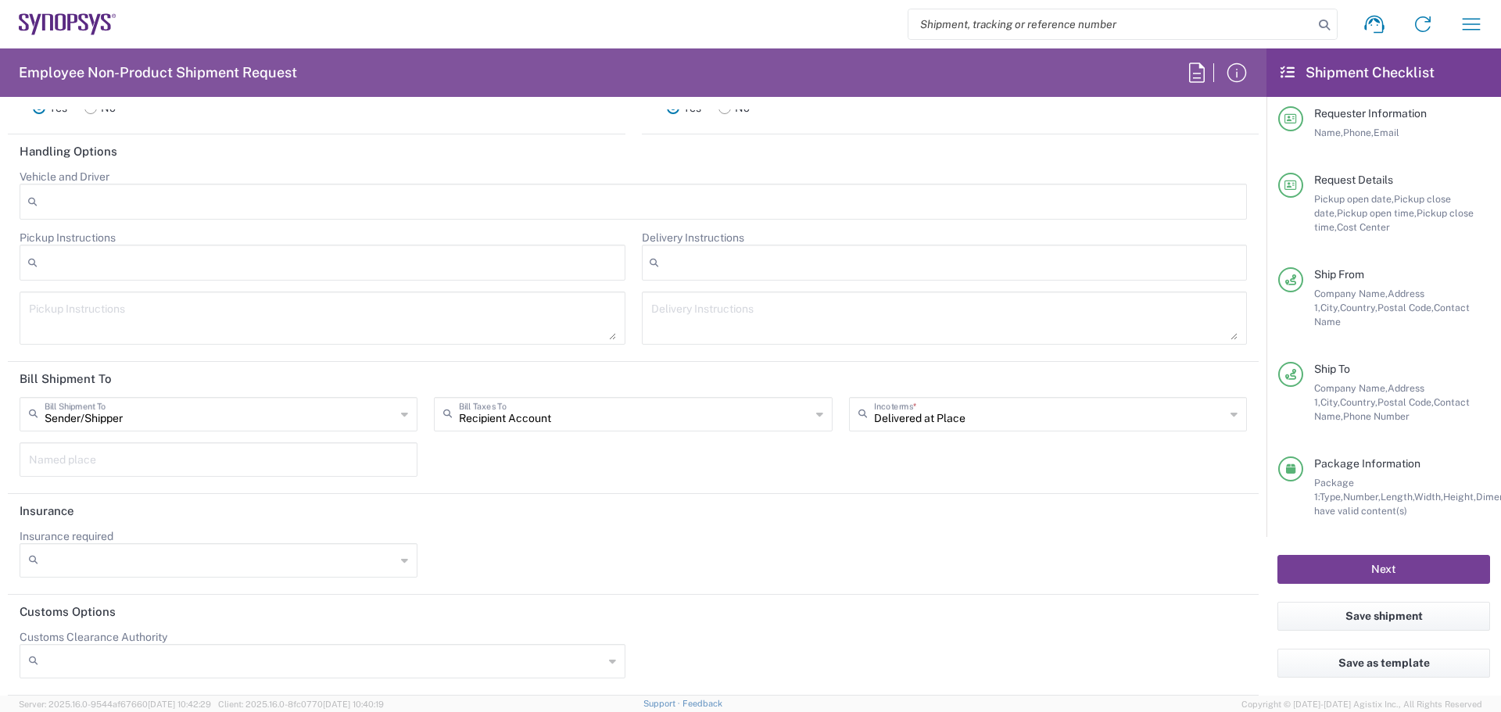
click at [1388, 570] on button "Next" at bounding box center [1383, 569] width 213 height 29
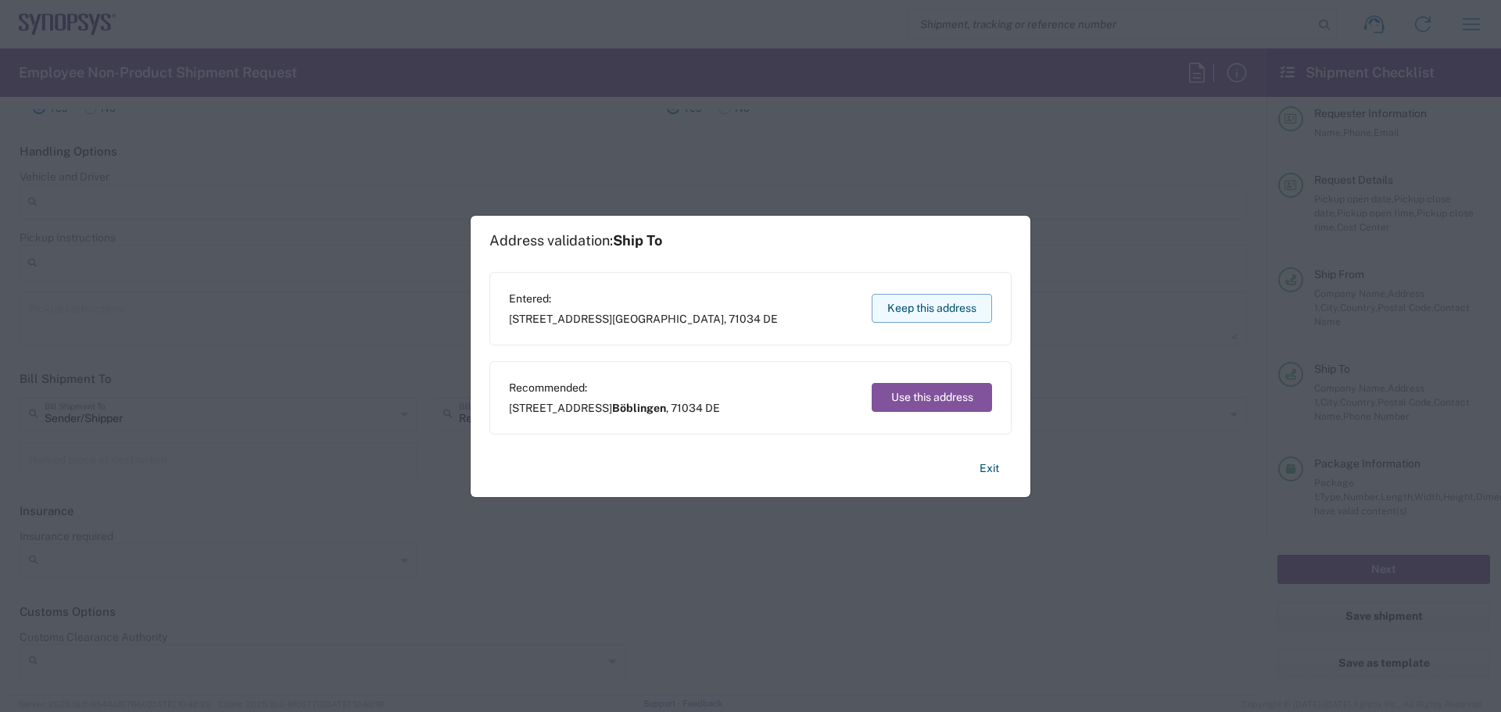
click at [948, 308] on button "Keep this address" at bounding box center [932, 308] width 120 height 29
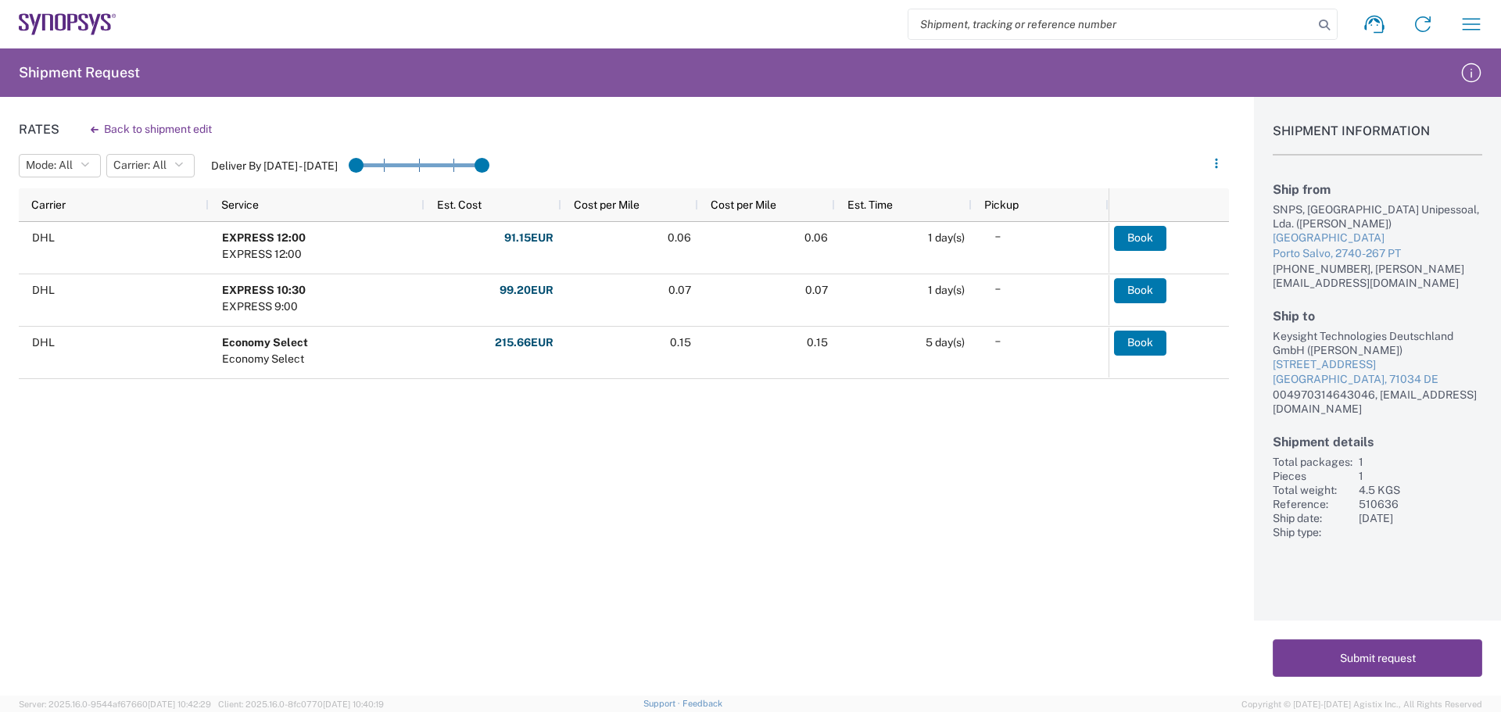
click at [1366, 657] on button "Submit request" at bounding box center [1378, 659] width 210 height 38
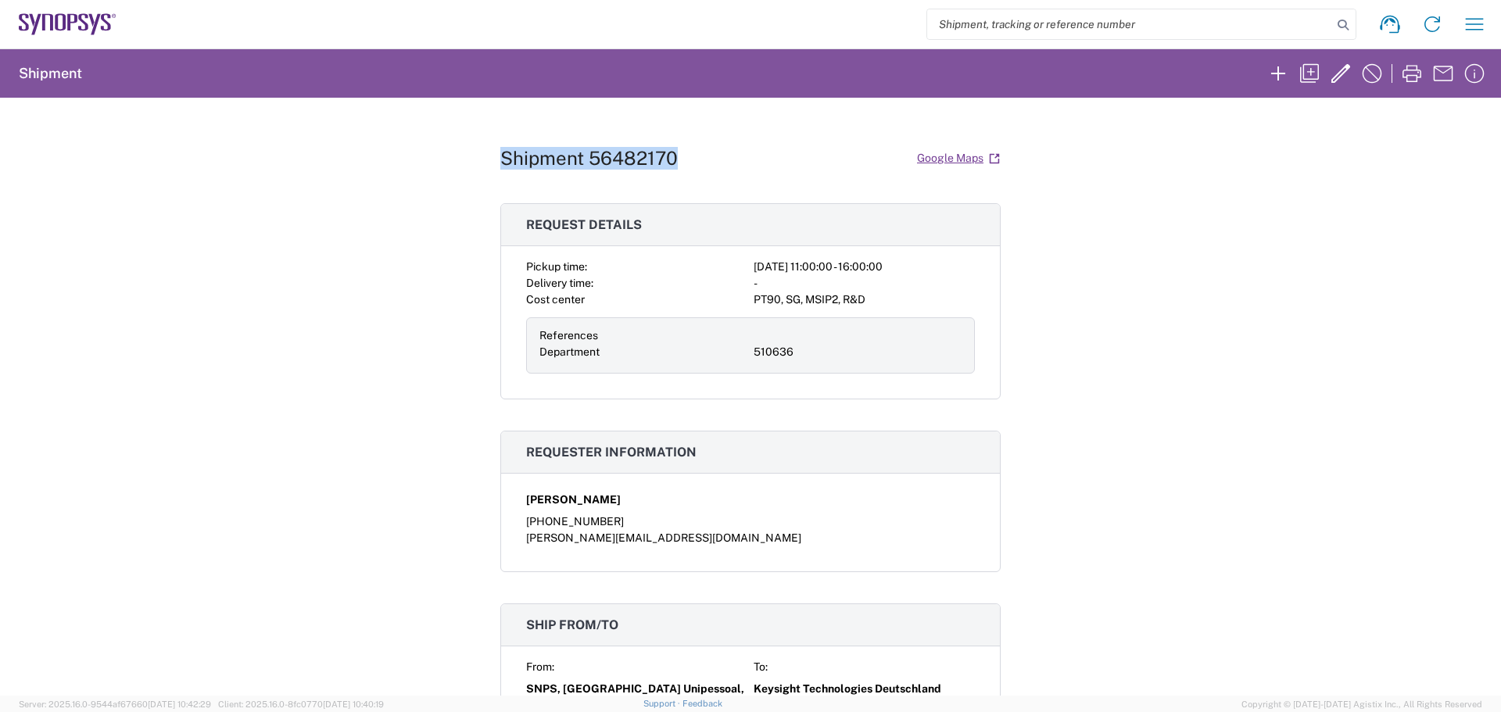
drag, startPoint x: 669, startPoint y: 157, endPoint x: 499, endPoint y: 157, distance: 170.4
click at [500, 157] on div "Shipment 56482170 Google Maps" at bounding box center [750, 158] width 500 height 27
copy h1 "Shipment 56482170"
